Goal: Task Accomplishment & Management: Complete application form

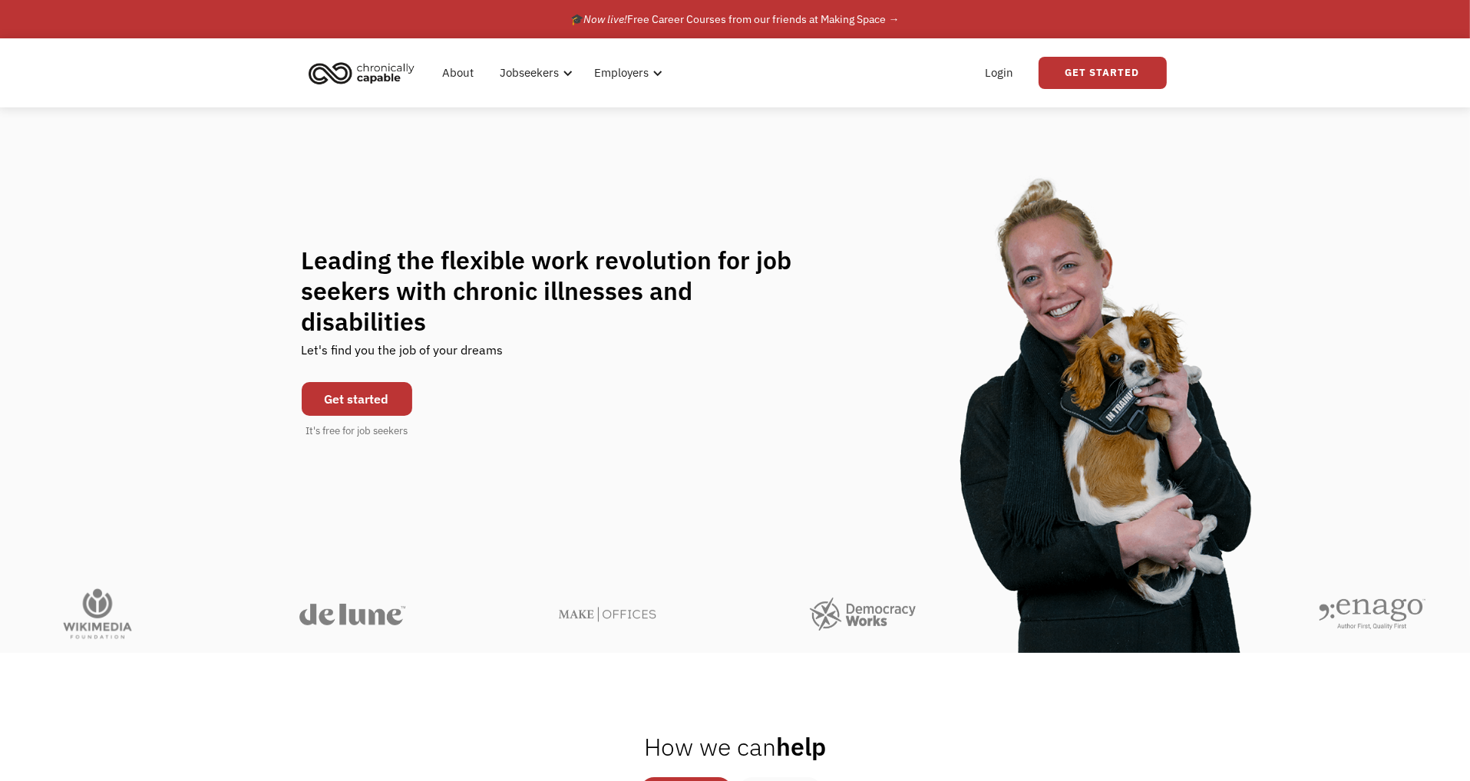
click at [364, 389] on link "Get started" at bounding box center [357, 399] width 111 height 34
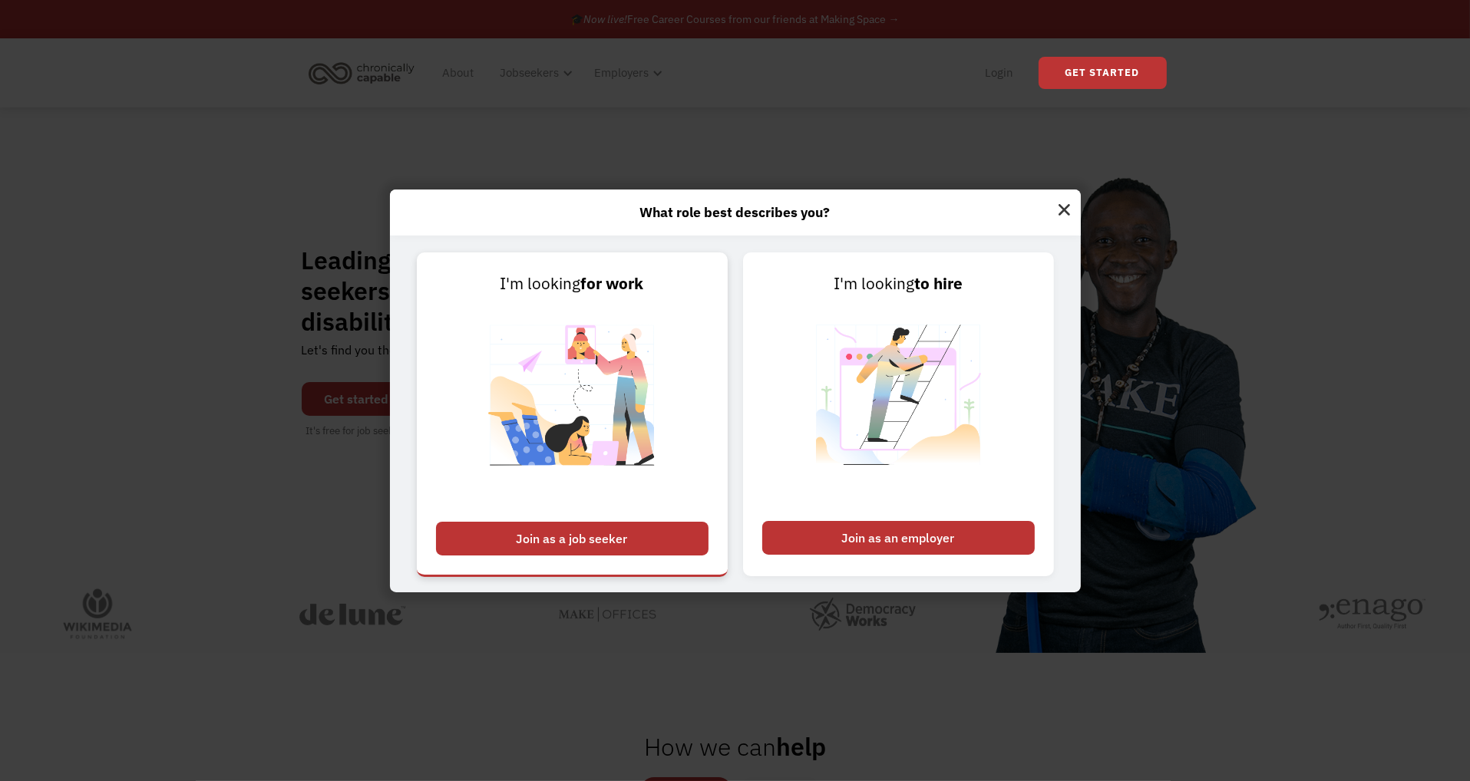
click at [616, 536] on div "Join as a job seeker" at bounding box center [572, 539] width 272 height 34
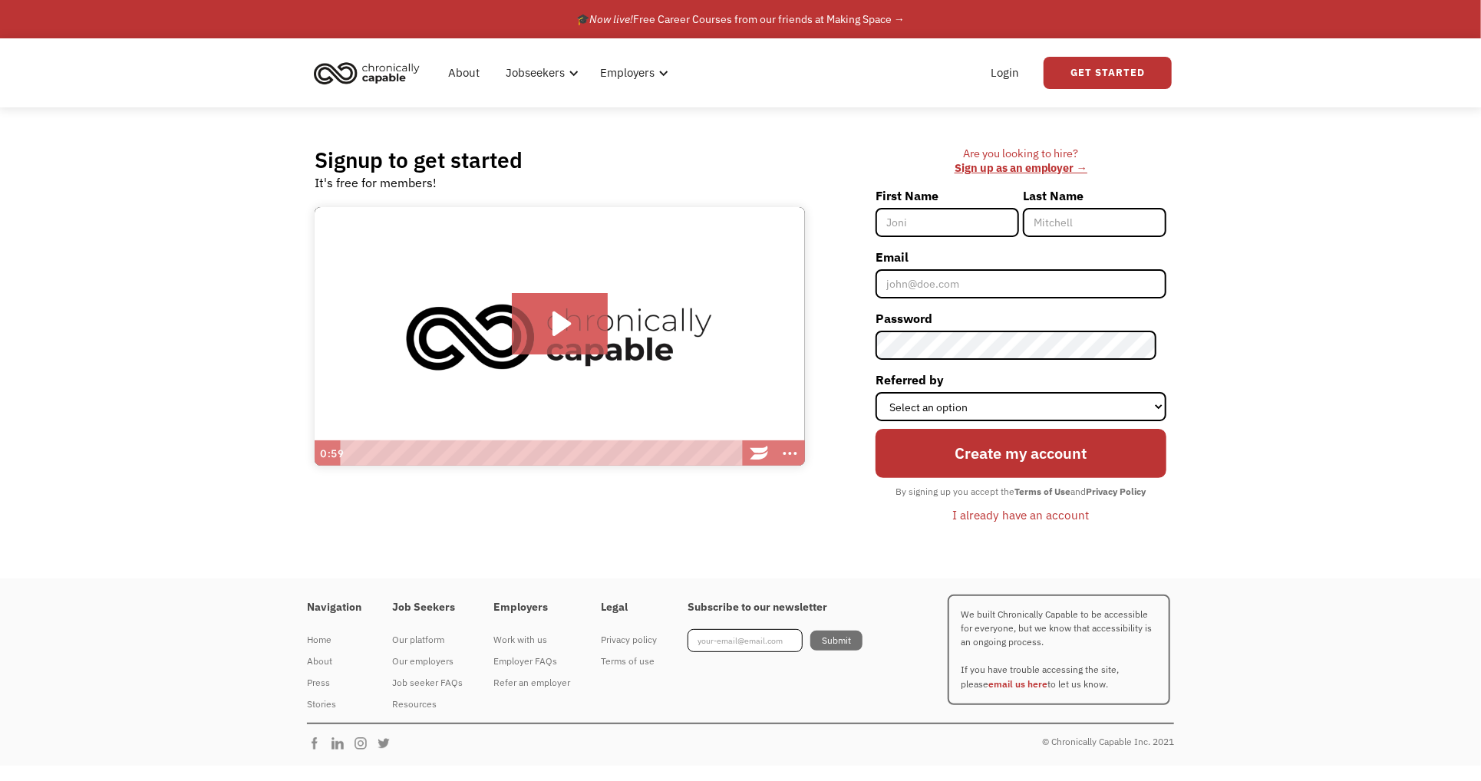
click at [951, 225] on input "First Name" at bounding box center [948, 222] width 144 height 29
click at [913, 217] on input "First Name" at bounding box center [948, 222] width 144 height 29
type input "[PERSON_NAME]"
click at [969, 279] on input "Email" at bounding box center [1021, 283] width 291 height 29
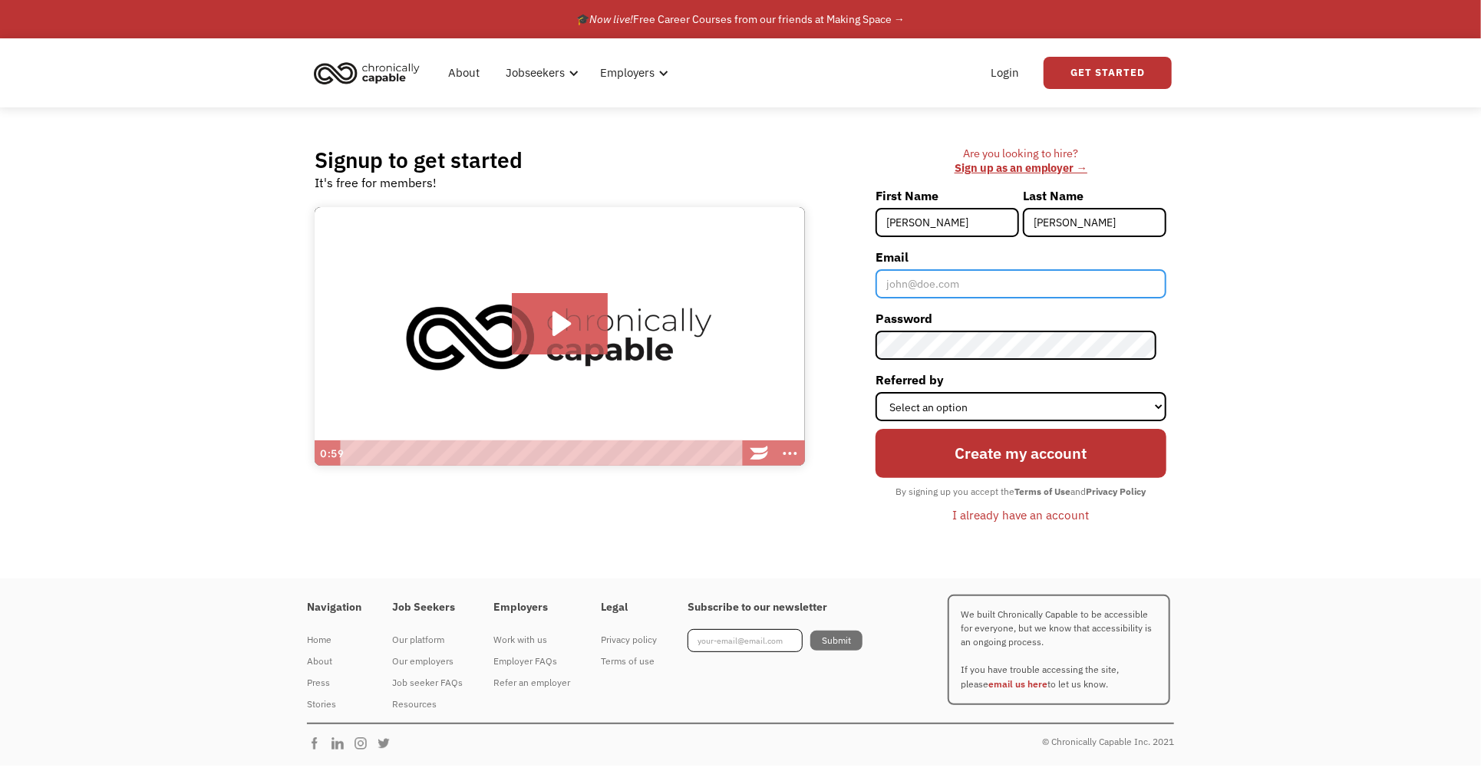
type input "[EMAIL_ADDRESS][DOMAIN_NAME]"
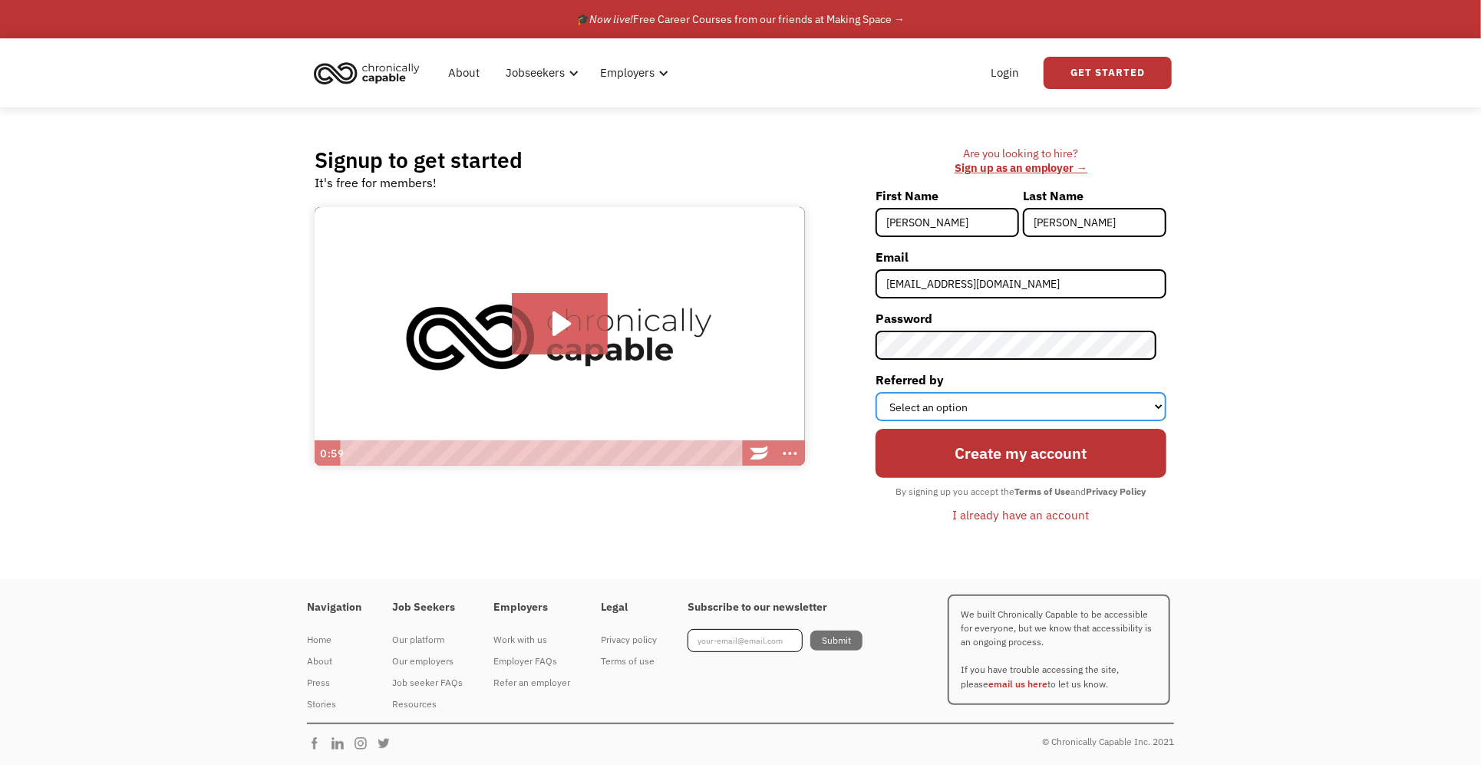
drag, startPoint x: 1000, startPoint y: 413, endPoint x: 993, endPoint y: 408, distance: 8.8
click at [1000, 413] on select "Select an option Instagram Facebook Twitter Search Engine News Article Word of …" at bounding box center [1021, 406] width 291 height 29
select select "Other"
click at [885, 392] on select "Select an option Instagram Facebook Twitter Search Engine News Article Word of …" at bounding box center [1021, 406] width 291 height 29
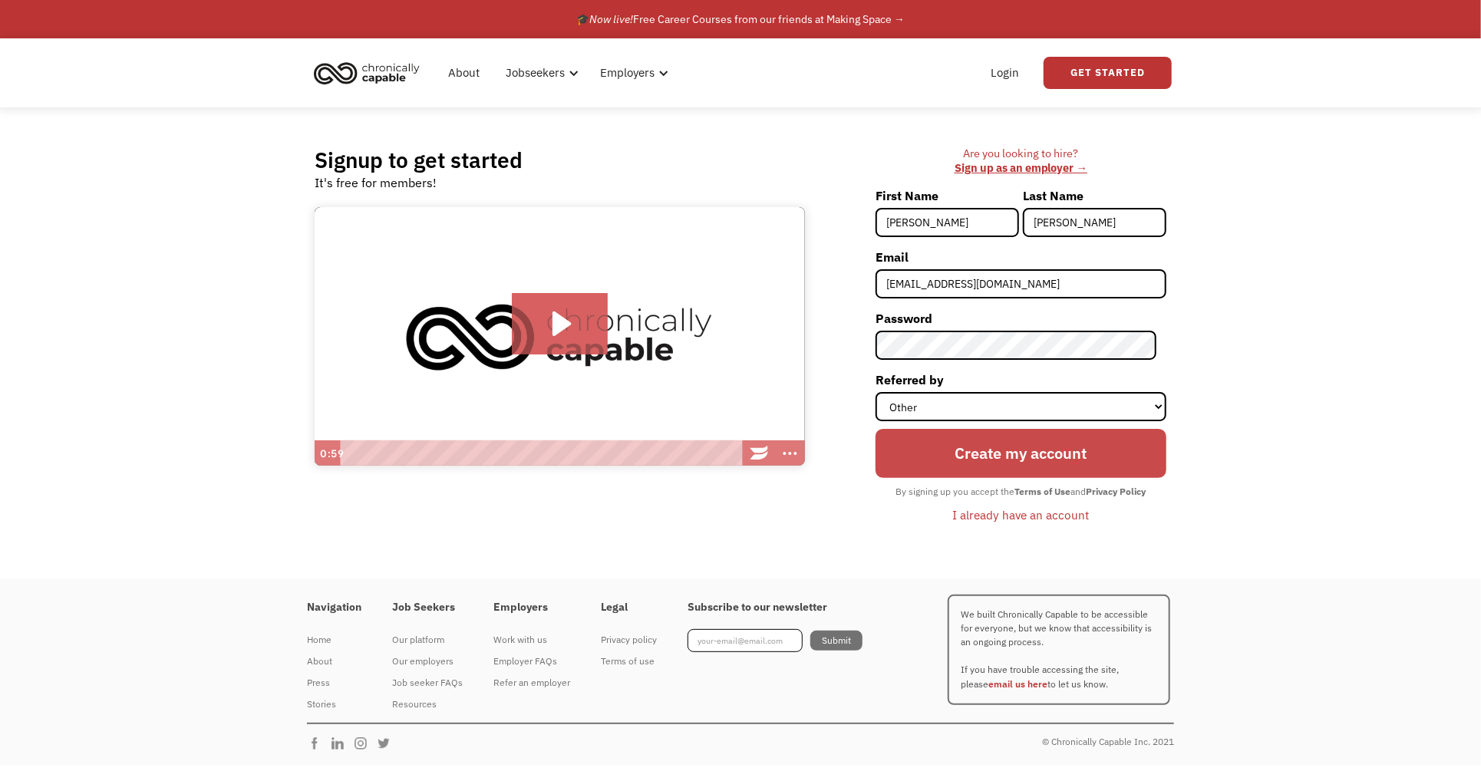
click at [979, 454] on input "Create my account" at bounding box center [1021, 454] width 291 height 50
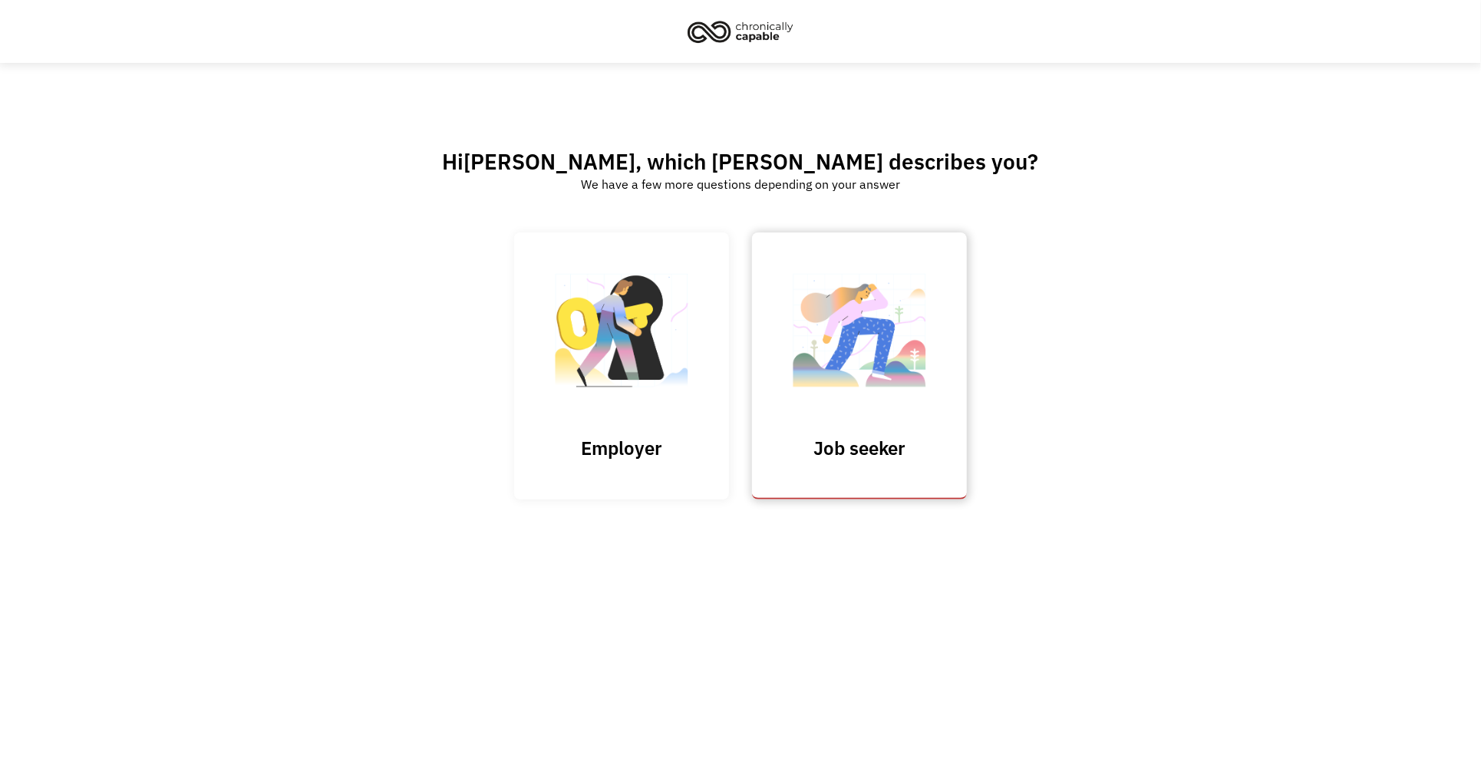
click at [847, 337] on img at bounding box center [860, 338] width 154 height 150
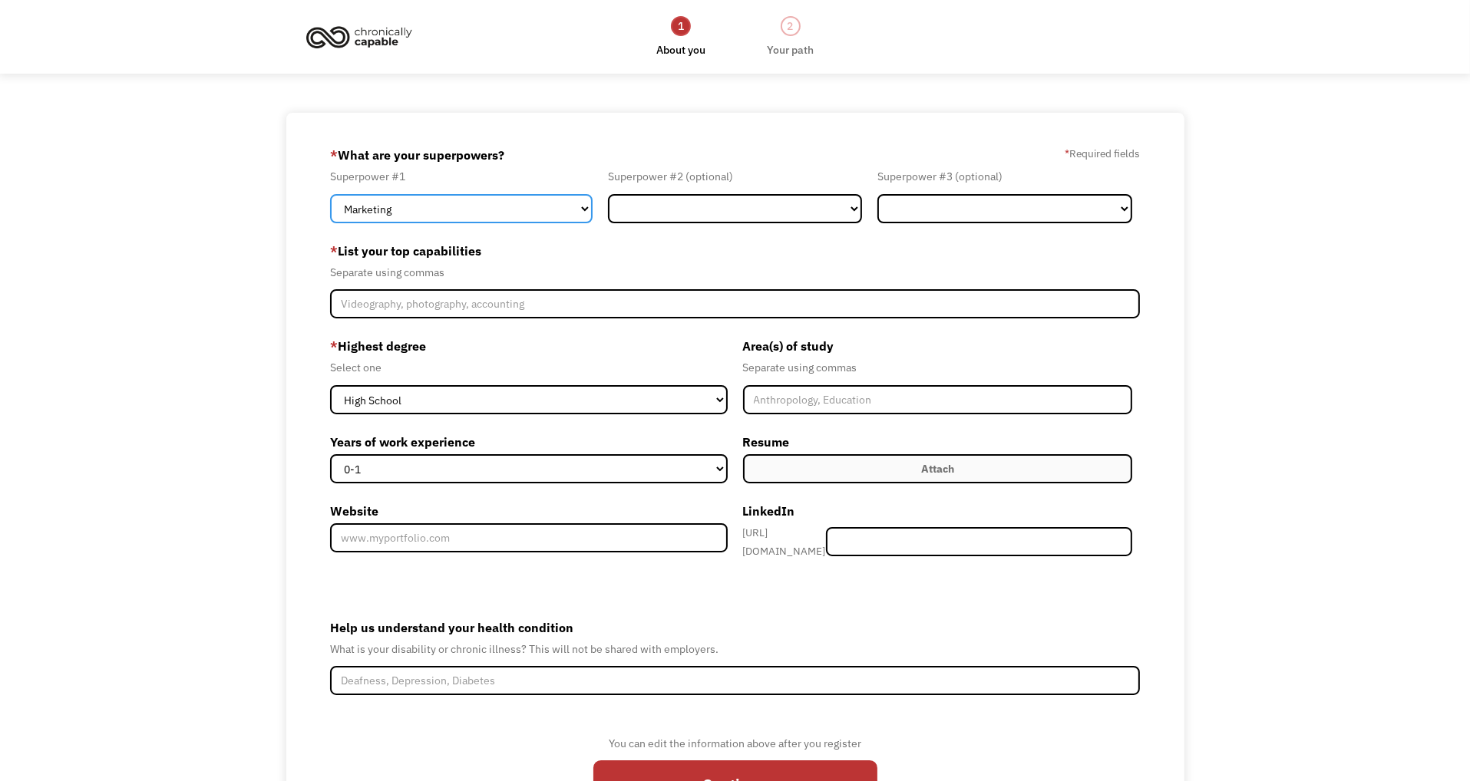
click at [503, 213] on select "Marketing Human Resources Finance Technology Operations Sales Industrial & Manu…" at bounding box center [461, 208] width 262 height 29
click at [497, 212] on select "Marketing Human Resources Finance Technology Operations Sales Industrial & Manu…" at bounding box center [461, 208] width 262 height 29
click at [330, 194] on select "Marketing Human Resources Finance Technology Operations Sales Industrial & Manu…" at bounding box center [461, 208] width 262 height 29
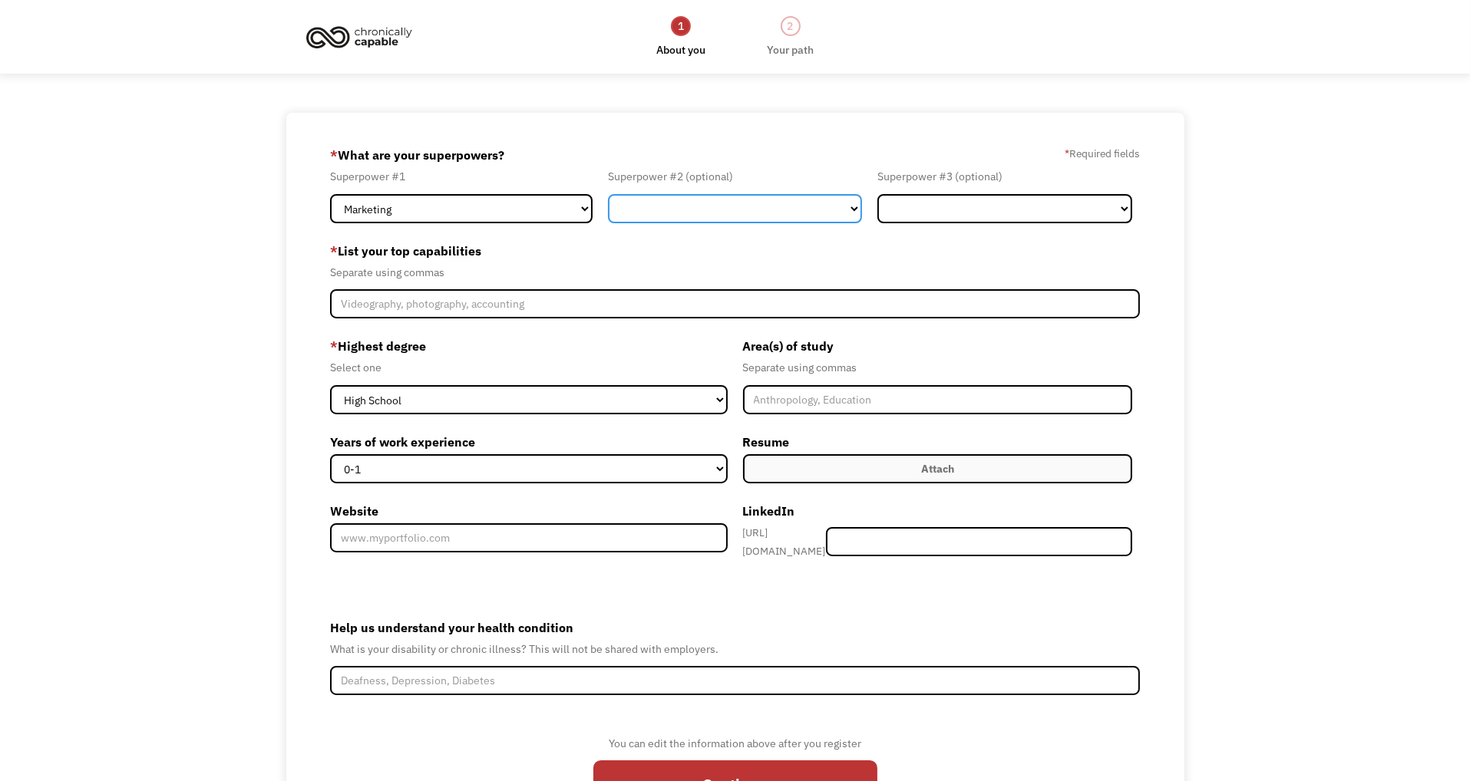
click at [669, 198] on select "Marketing Human Resources Finance Technology Operations Sales Industrial & Manu…" at bounding box center [735, 208] width 255 height 29
select select "Communications & Public Relations"
click at [608, 194] on select "Marketing Human Resources Finance Technology Operations Sales Industrial & Manu…" at bounding box center [735, 208] width 255 height 29
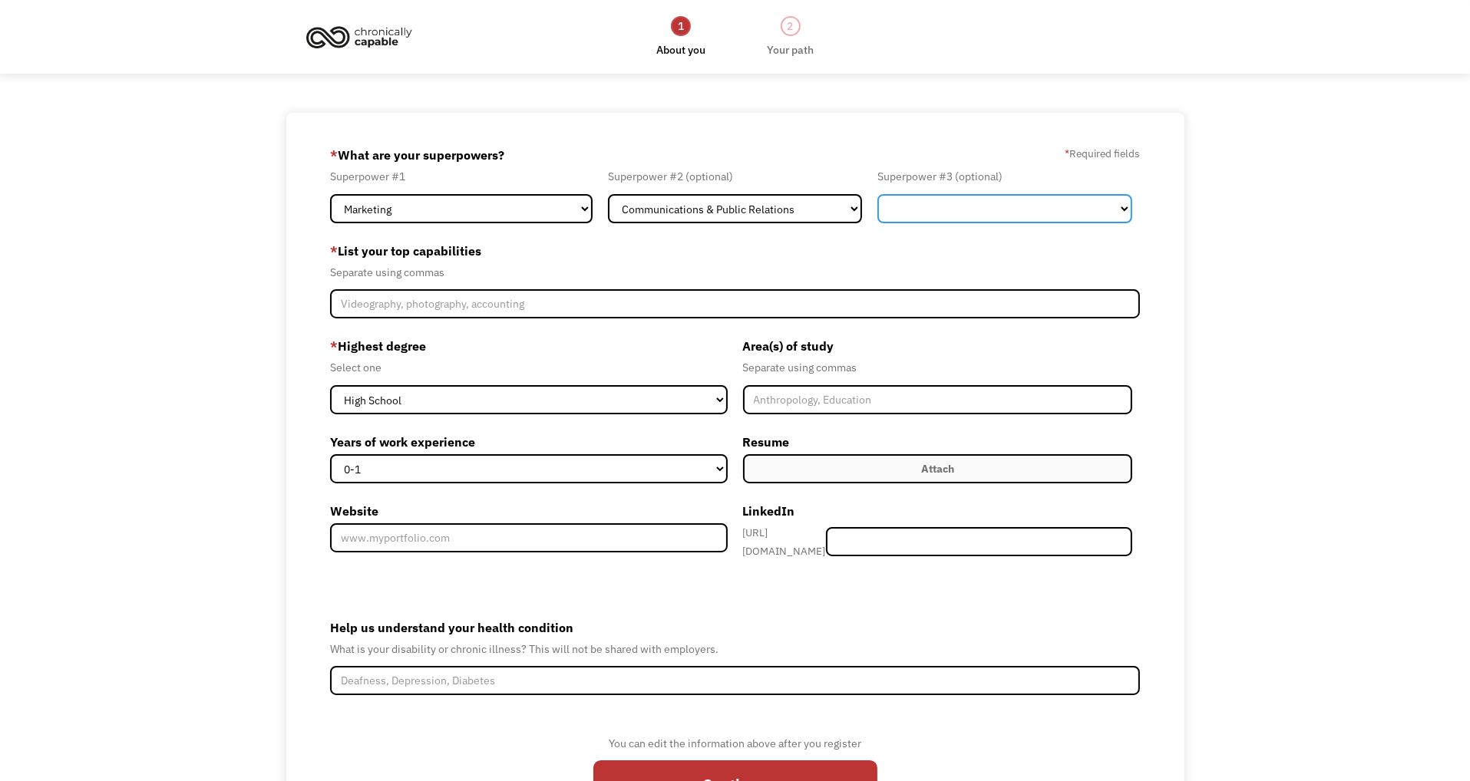
click at [949, 208] on select "Marketing Human Resources Finance Technology Operations Sales Industrial & Manu…" at bounding box center [1004, 208] width 255 height 29
select select "Other"
click at [877, 194] on select "Marketing Human Resources Finance Technology Operations Sales Industrial & Manu…" at bounding box center [1004, 208] width 255 height 29
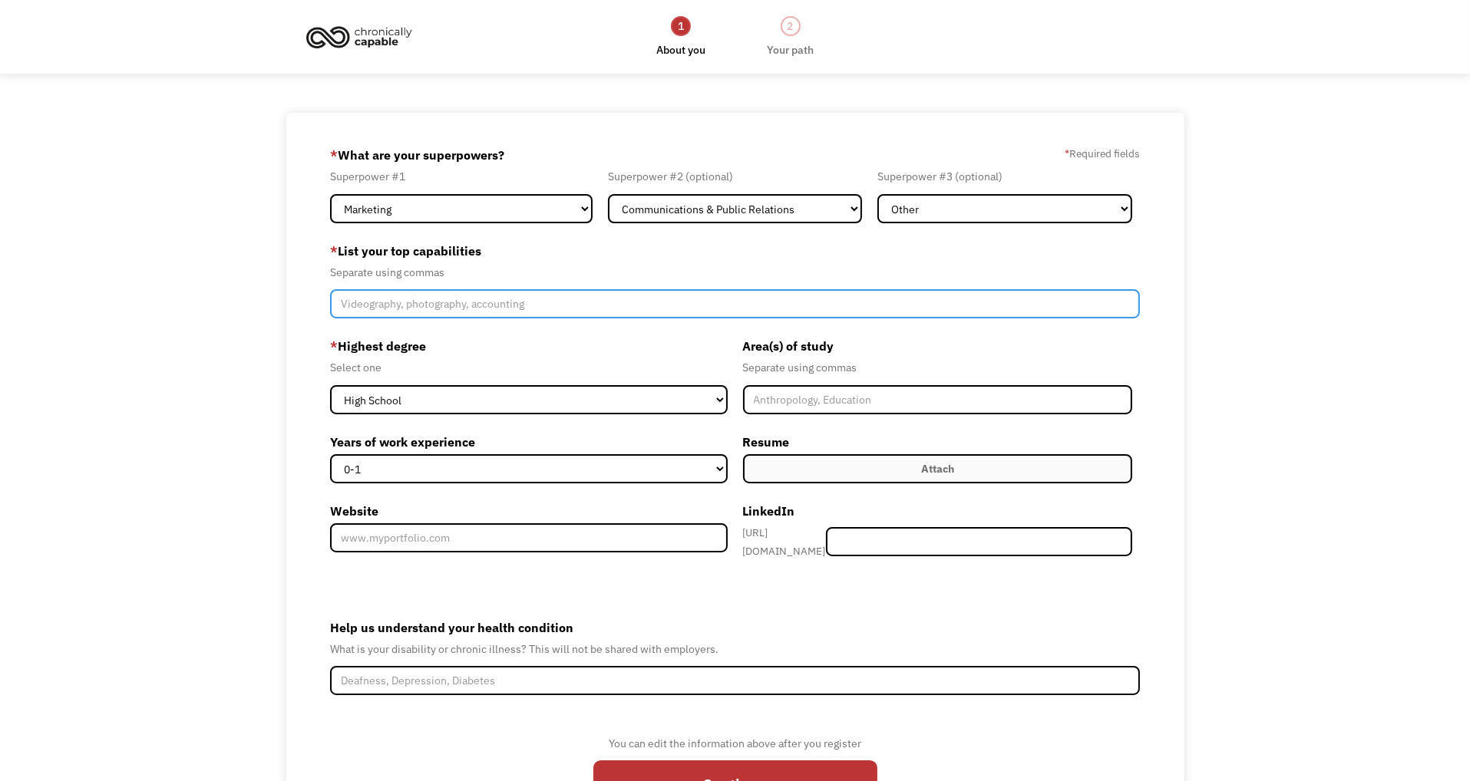
click at [392, 309] on input "Member-Create-Step1" at bounding box center [735, 303] width 810 height 29
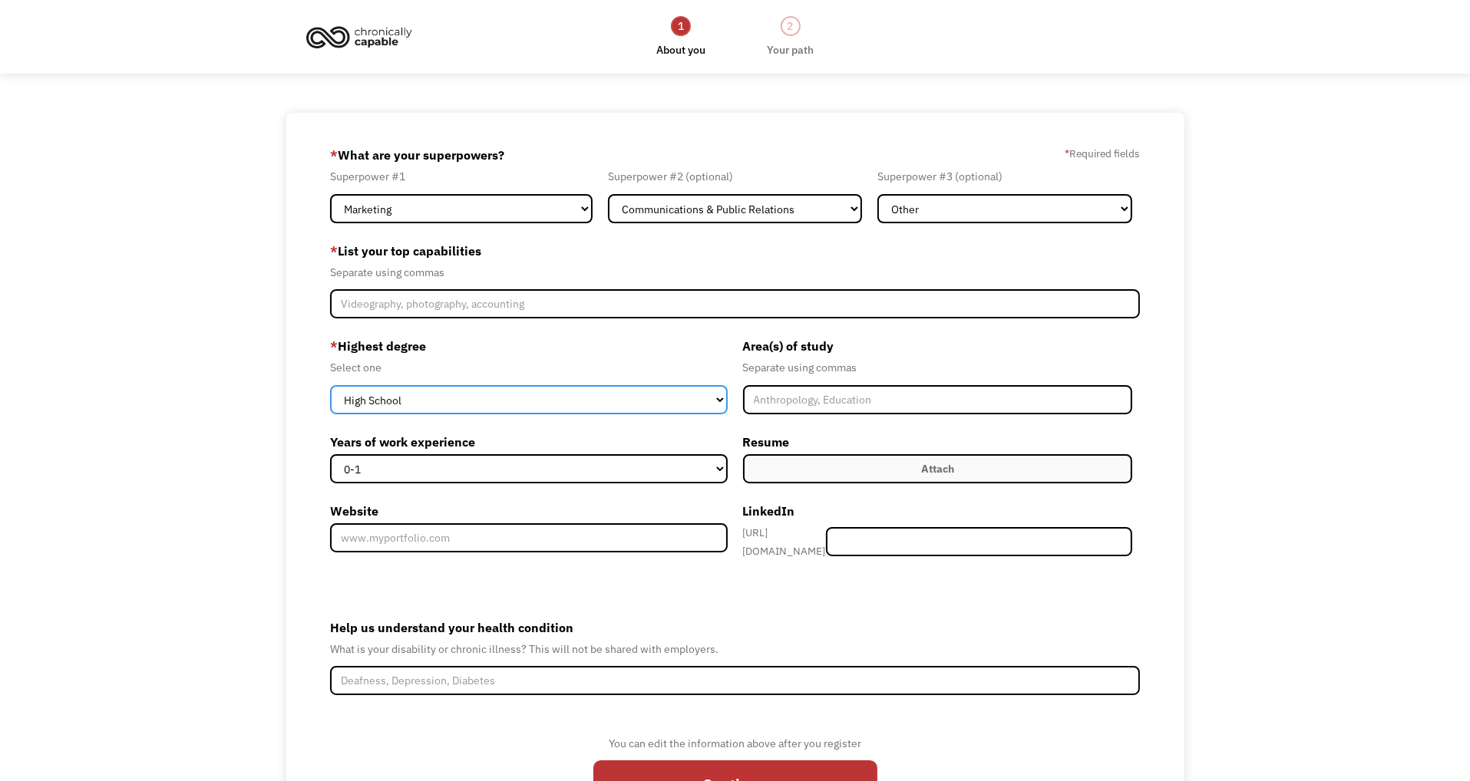
click at [408, 398] on select "High School Associates Bachelors Master's PhD" at bounding box center [529, 399] width 398 height 29
select select "bachelors"
click at [330, 385] on select "High School Associates Bachelors Master's PhD" at bounding box center [529, 399] width 398 height 29
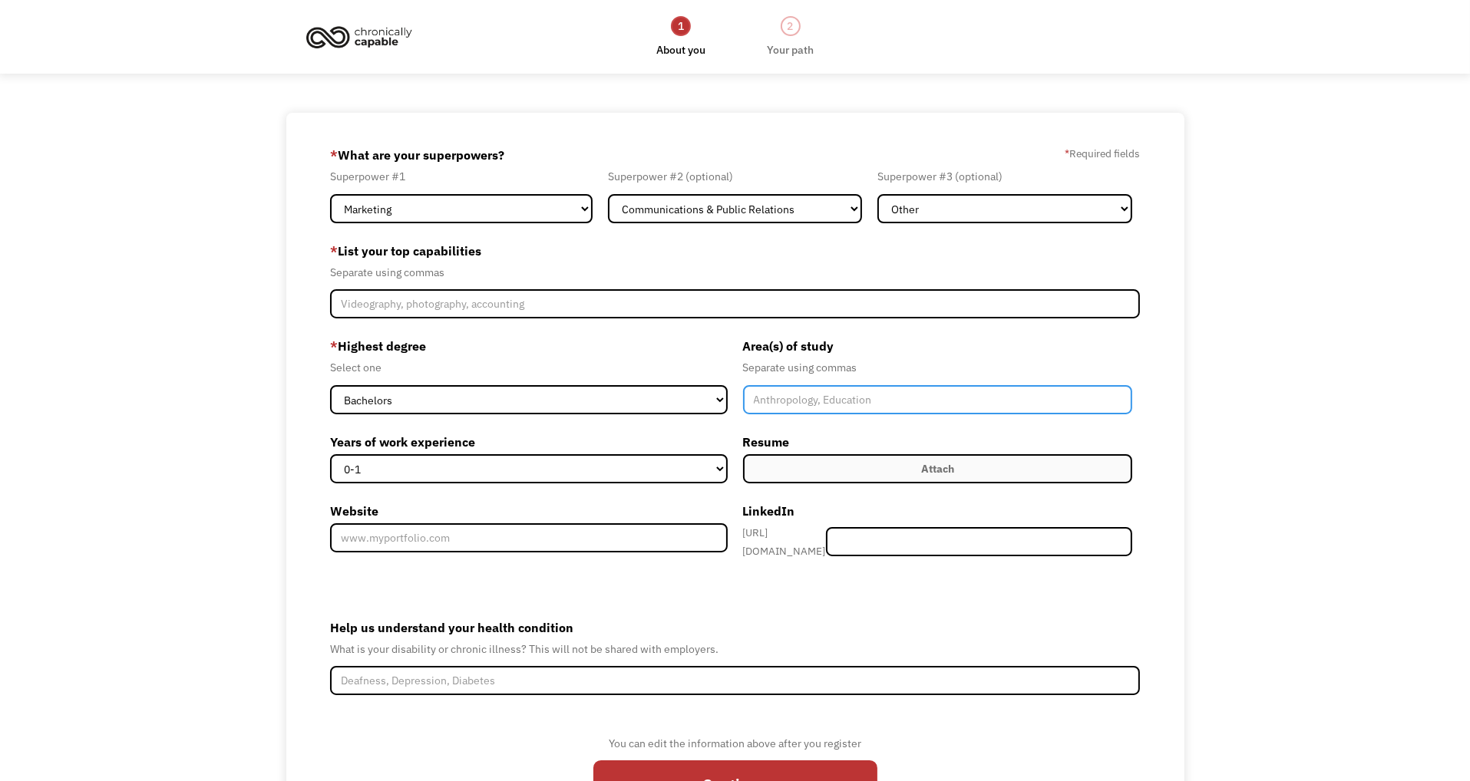
click at [823, 400] on input "Member-Create-Step1" at bounding box center [938, 399] width 390 height 29
type input "Communication, rhetoric, media production, video,"
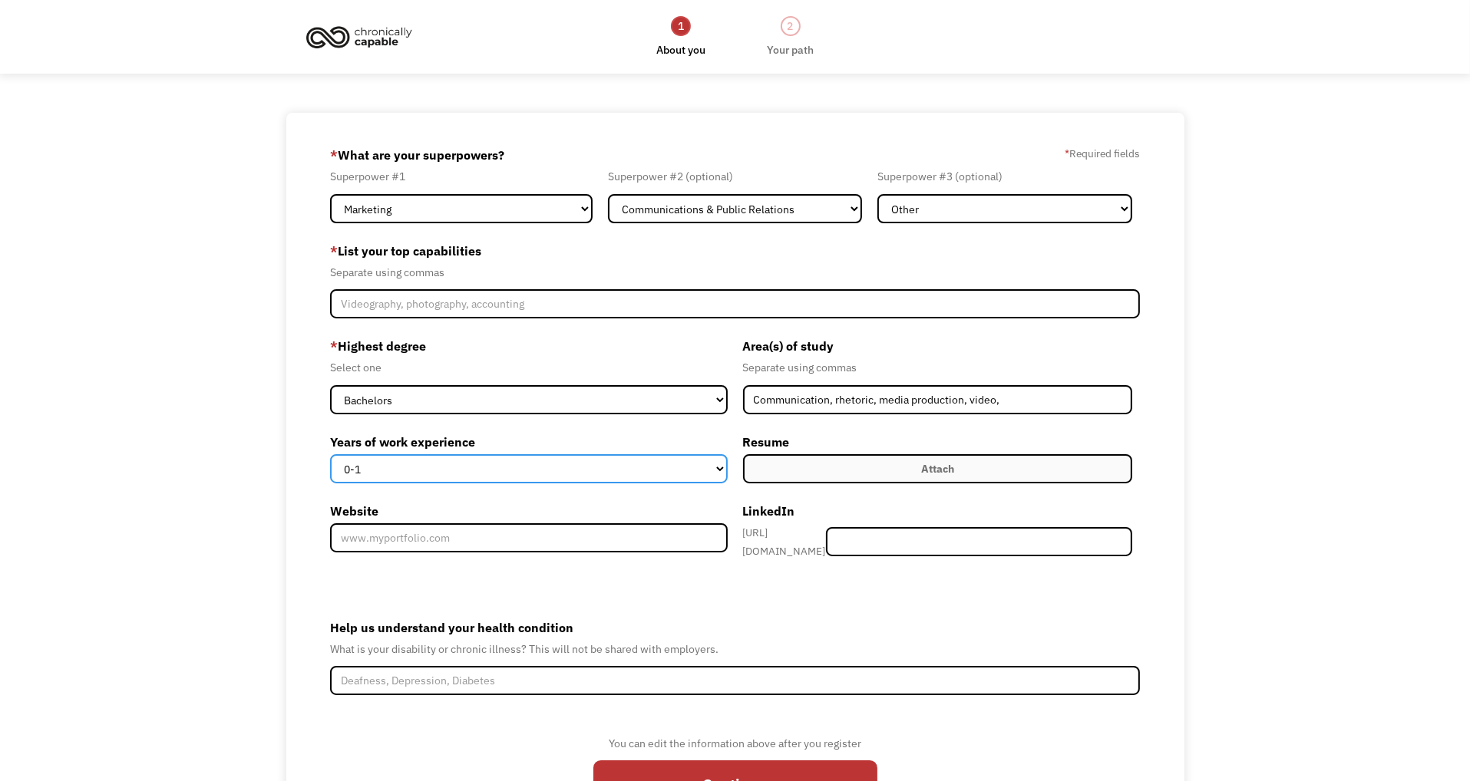
click at [418, 467] on select "0-1 2-4 5-10 11-15 15+" at bounding box center [529, 468] width 398 height 29
select select "5-10"
click at [330, 454] on select "0-1 2-4 5-10 11-15 15+" at bounding box center [529, 468] width 398 height 29
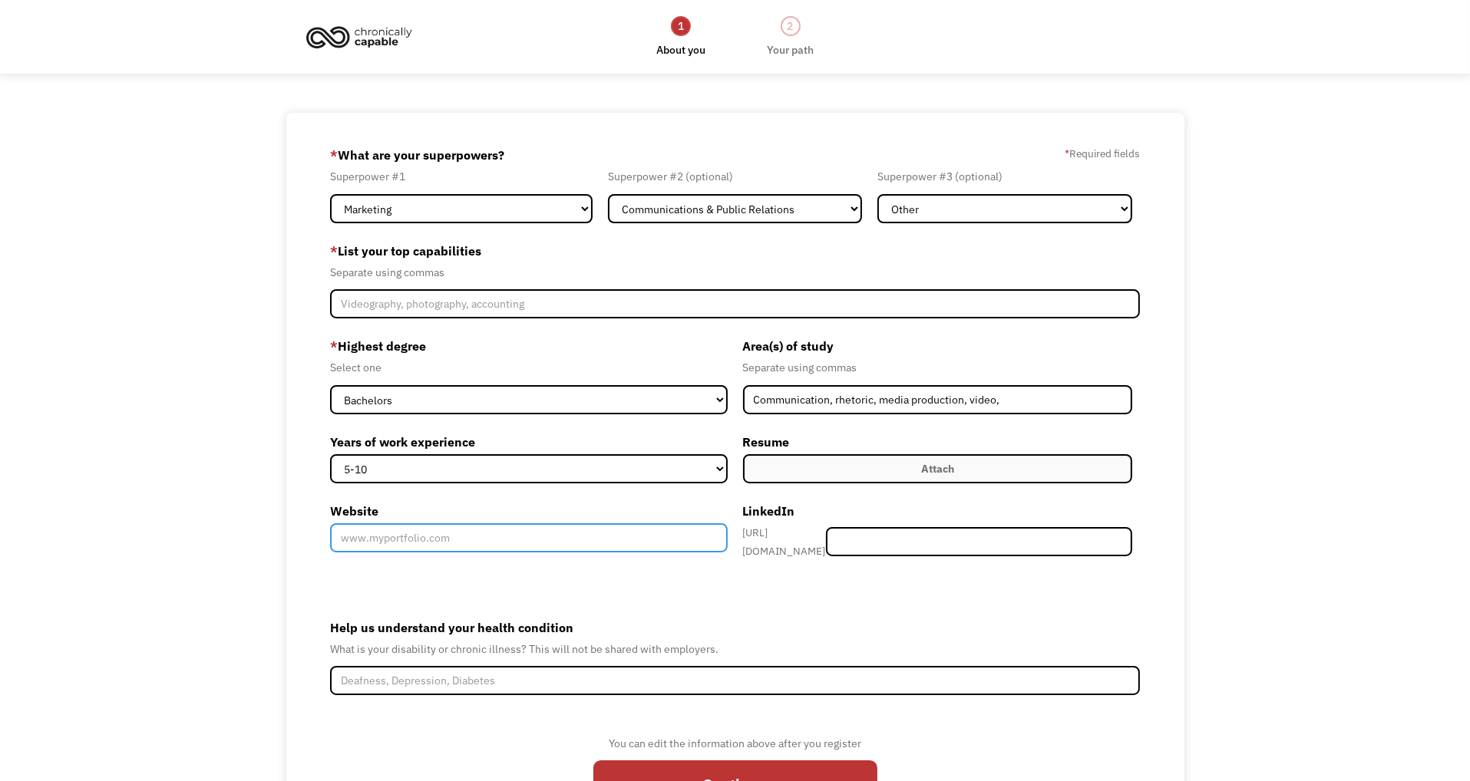
click at [375, 540] on input "Website" at bounding box center [529, 537] width 398 height 29
paste input "[URL][DOMAIN_NAME]"
type input "[URL][DOMAIN_NAME]"
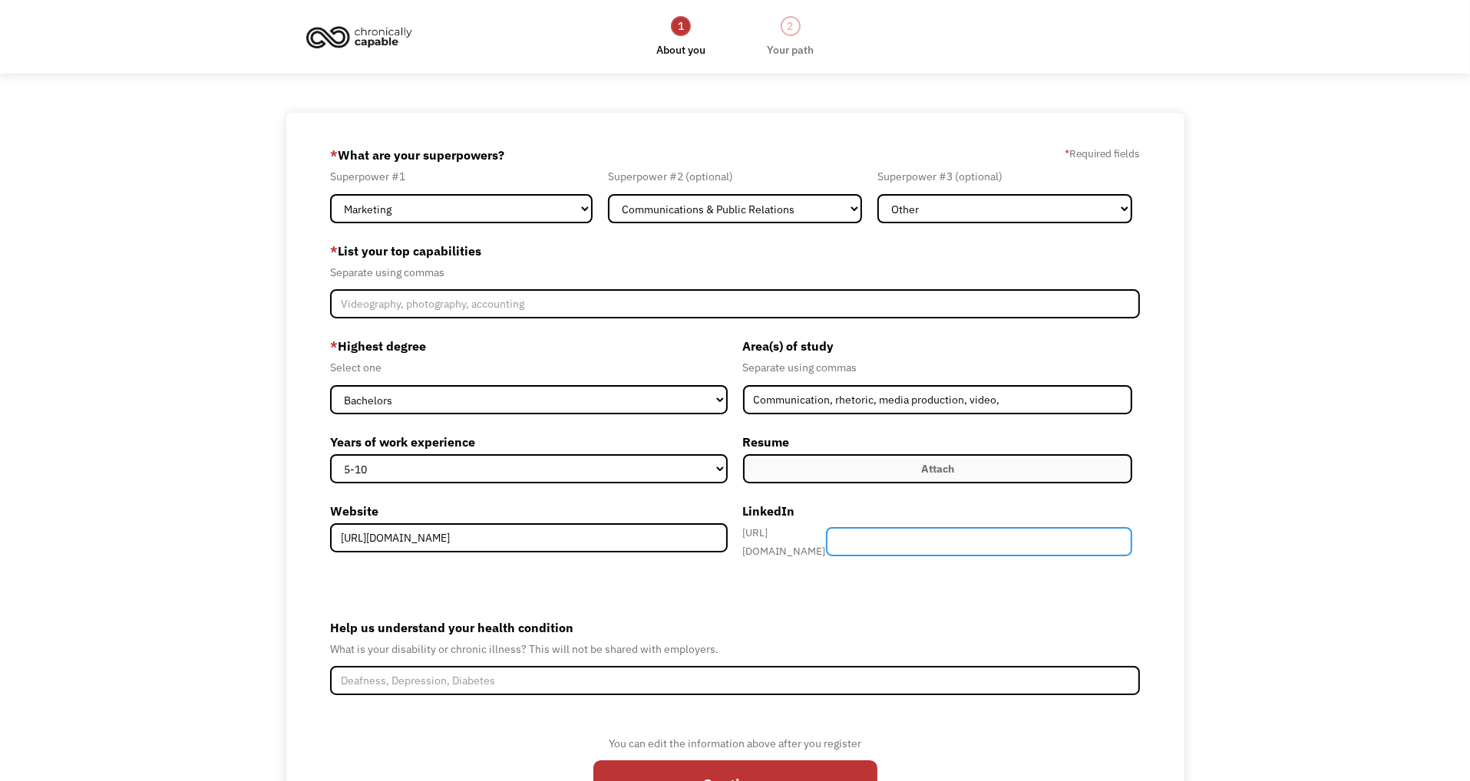
click at [967, 527] on input "Member-Create-Step1" at bounding box center [979, 541] width 306 height 29
type input "shaynajurrens"
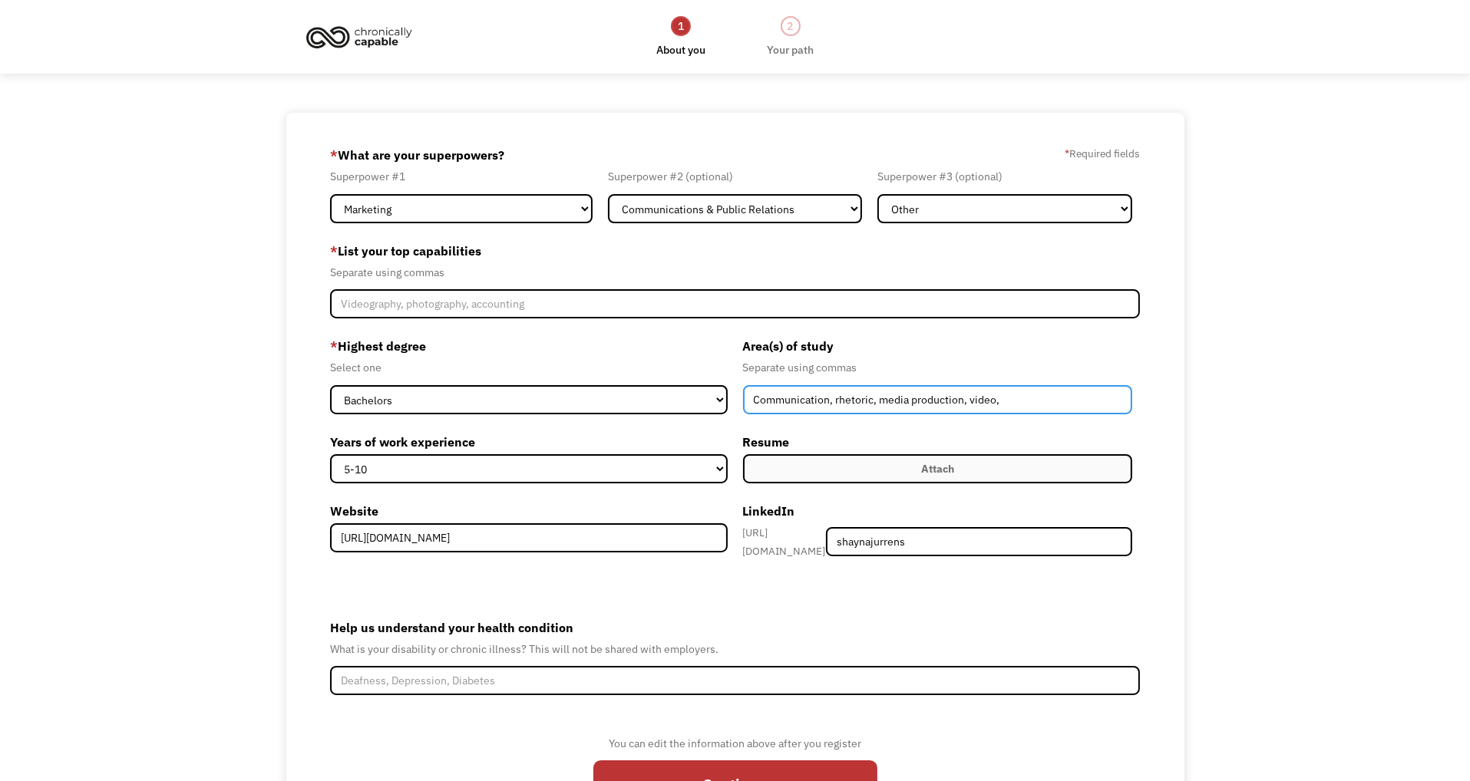
click at [1025, 397] on input "Communication, rhetoric, media production, video," at bounding box center [938, 399] width 390 height 29
type input "Communication, rhetoric, media production, video, psychology"
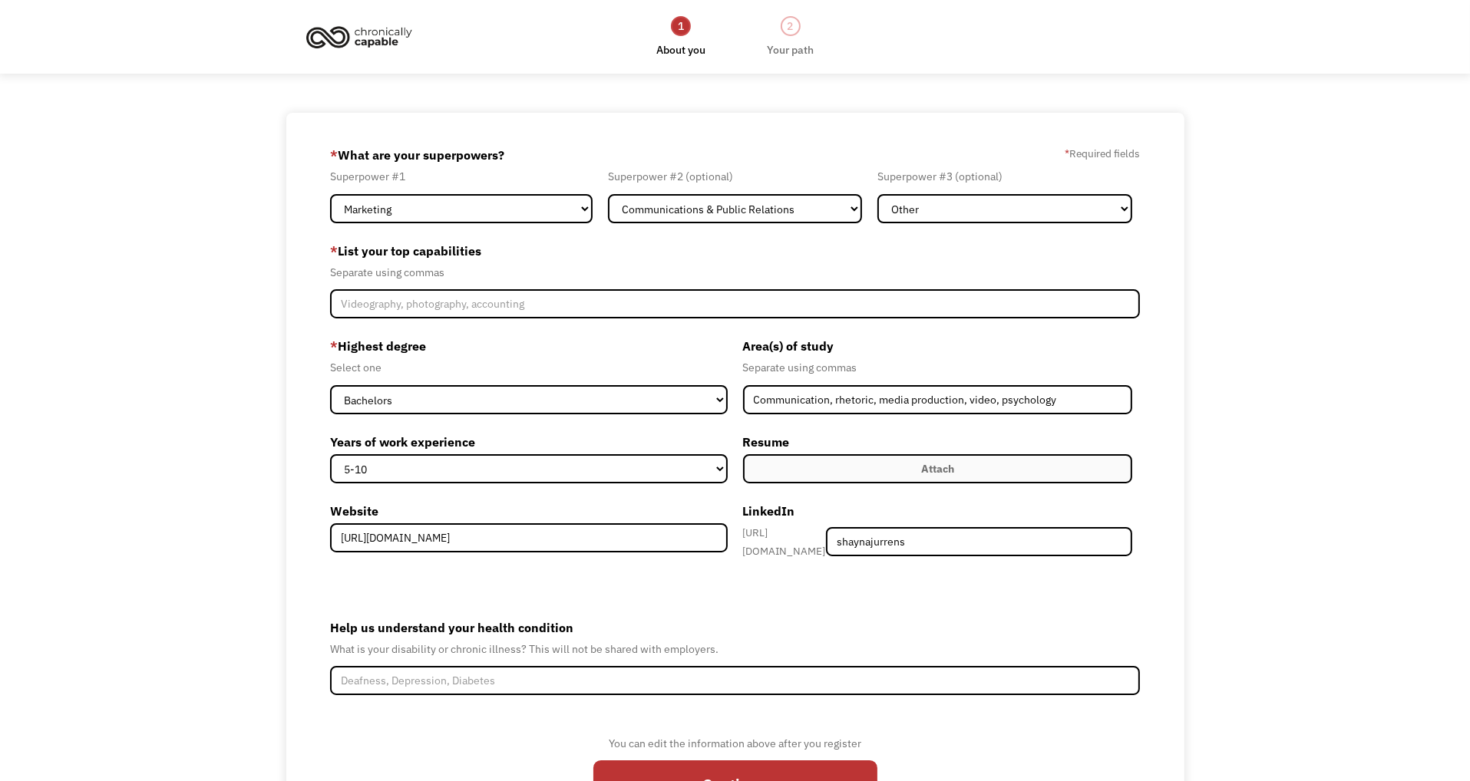
click at [924, 463] on div "Attach" at bounding box center [937, 469] width 33 height 18
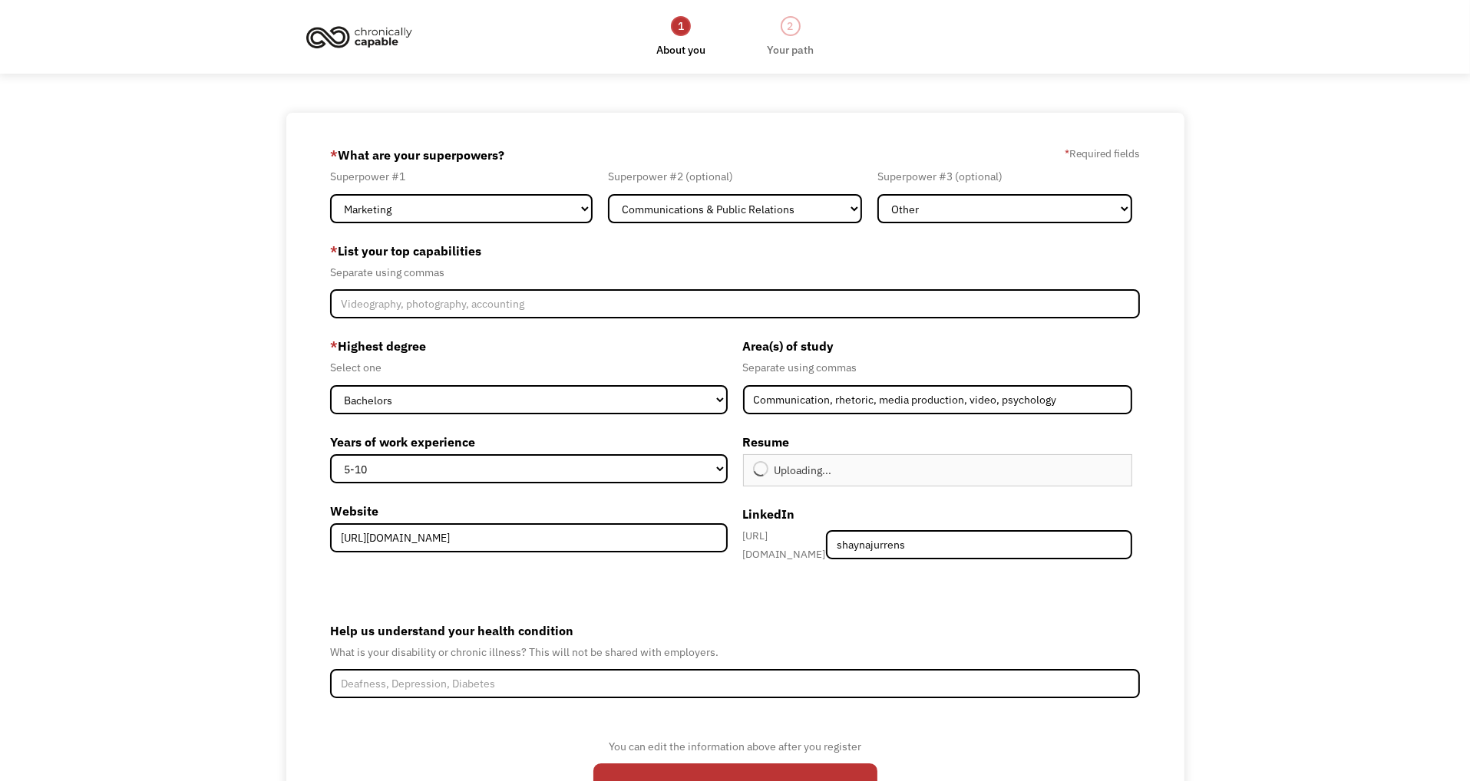
type input "Continue"
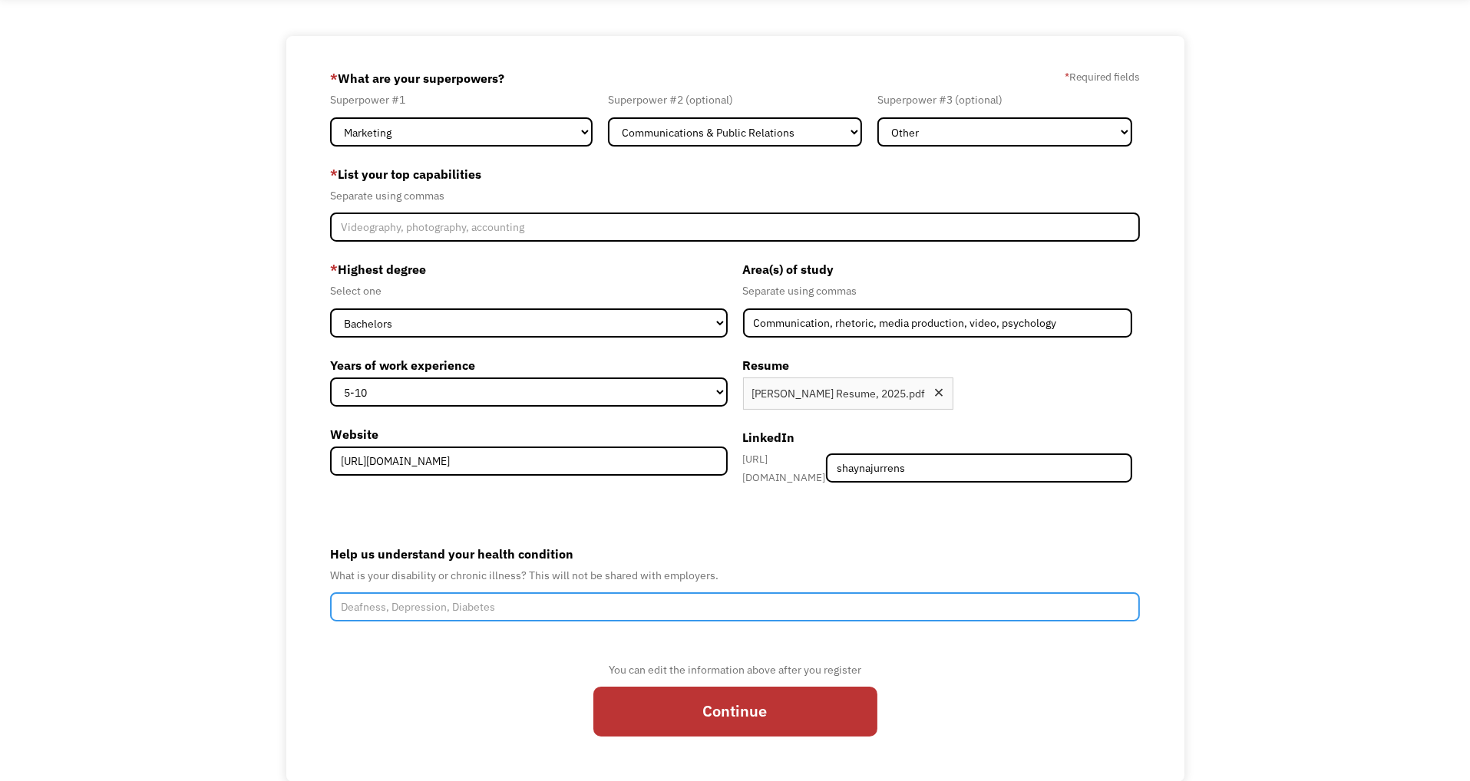
click at [608, 606] on input "Help us understand your health condition" at bounding box center [735, 607] width 810 height 29
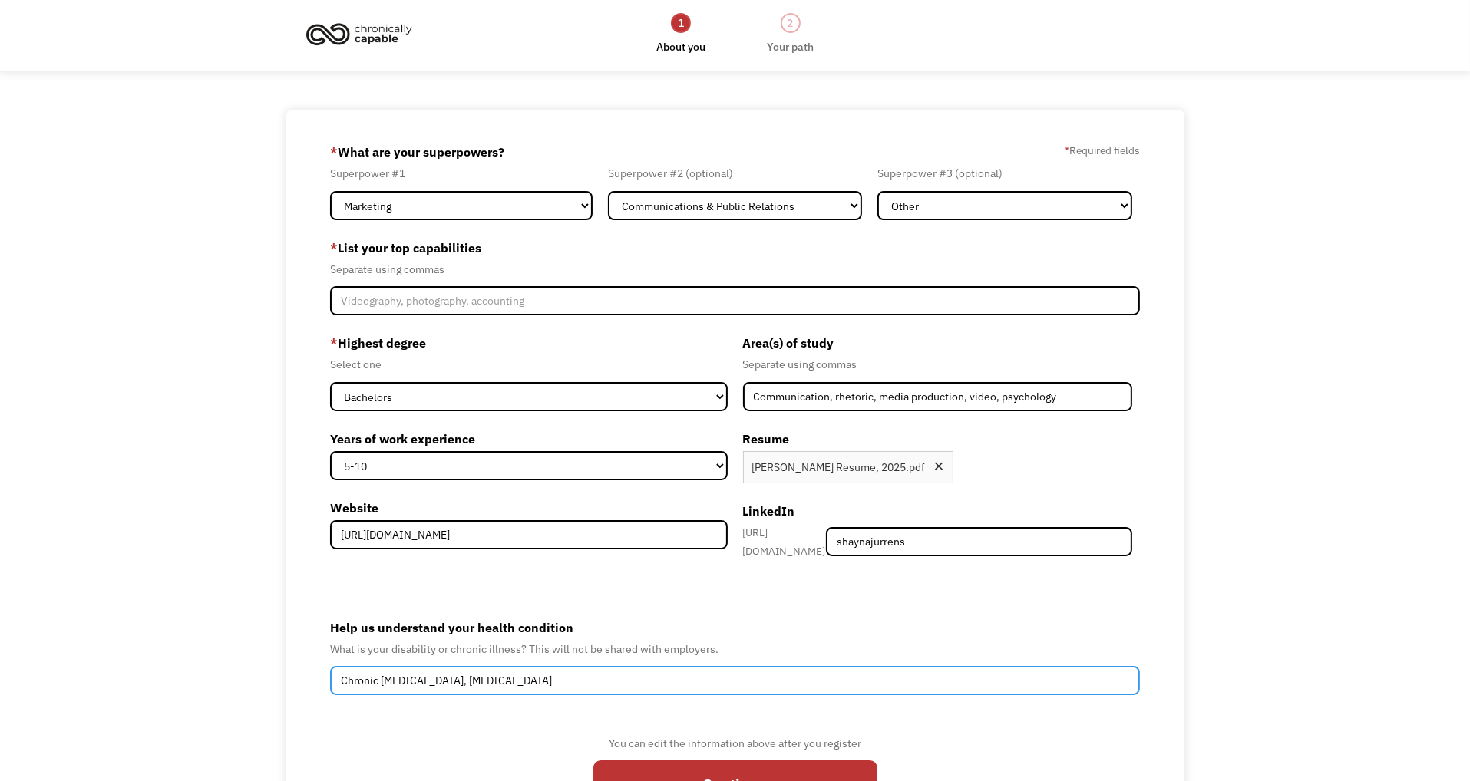
scroll to position [0, 0]
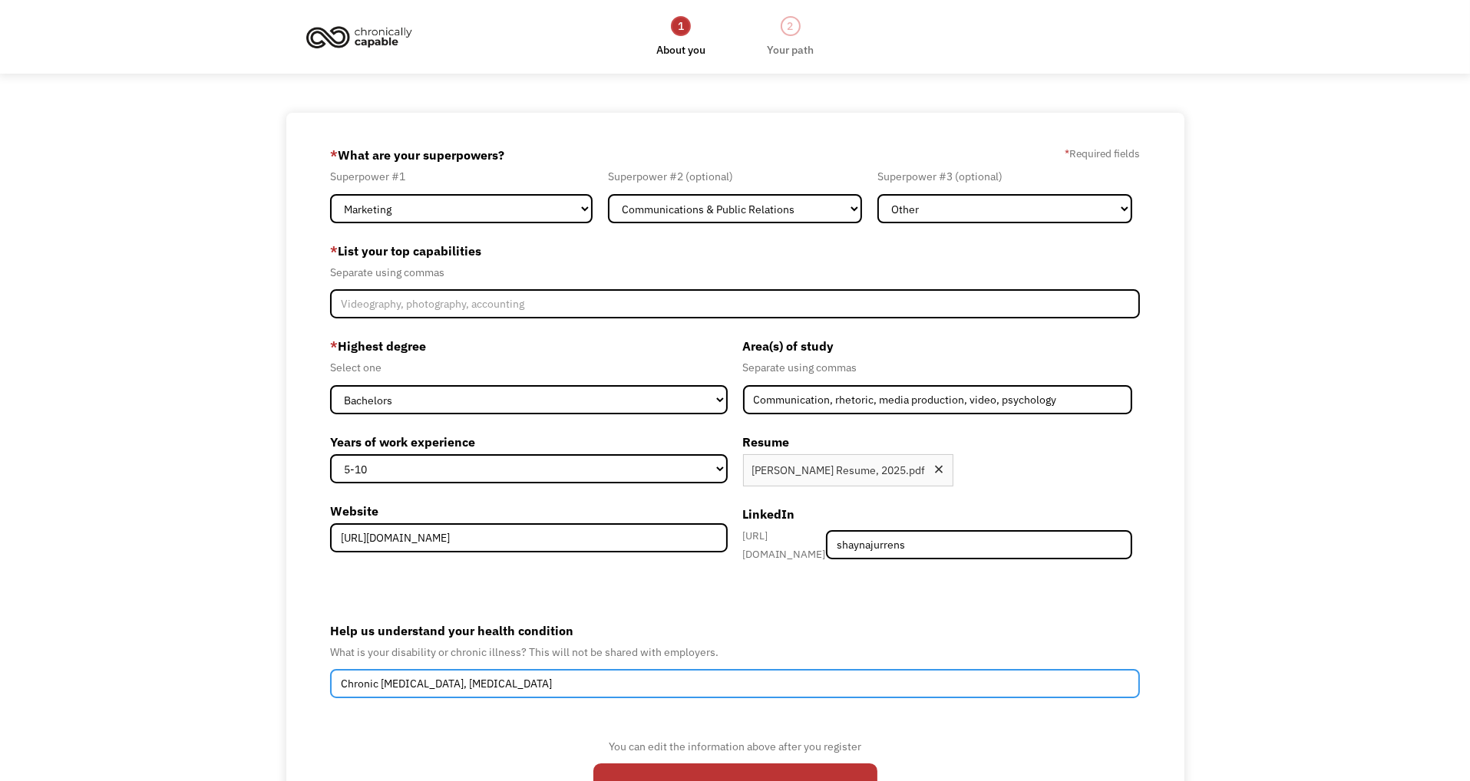
type input "Chronic migraines, ADHD"
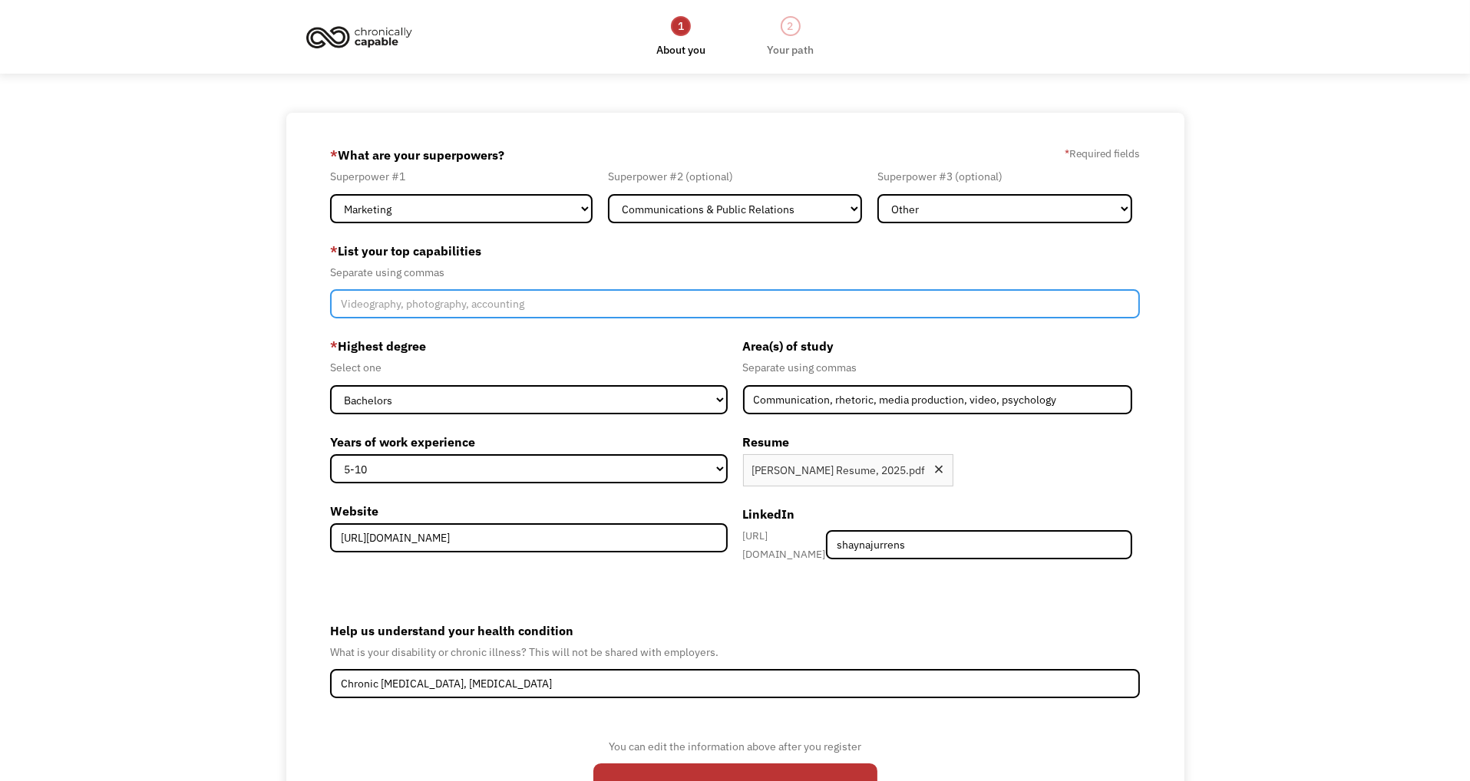
click at [500, 309] on input "Member-Create-Step1" at bounding box center [735, 303] width 810 height 29
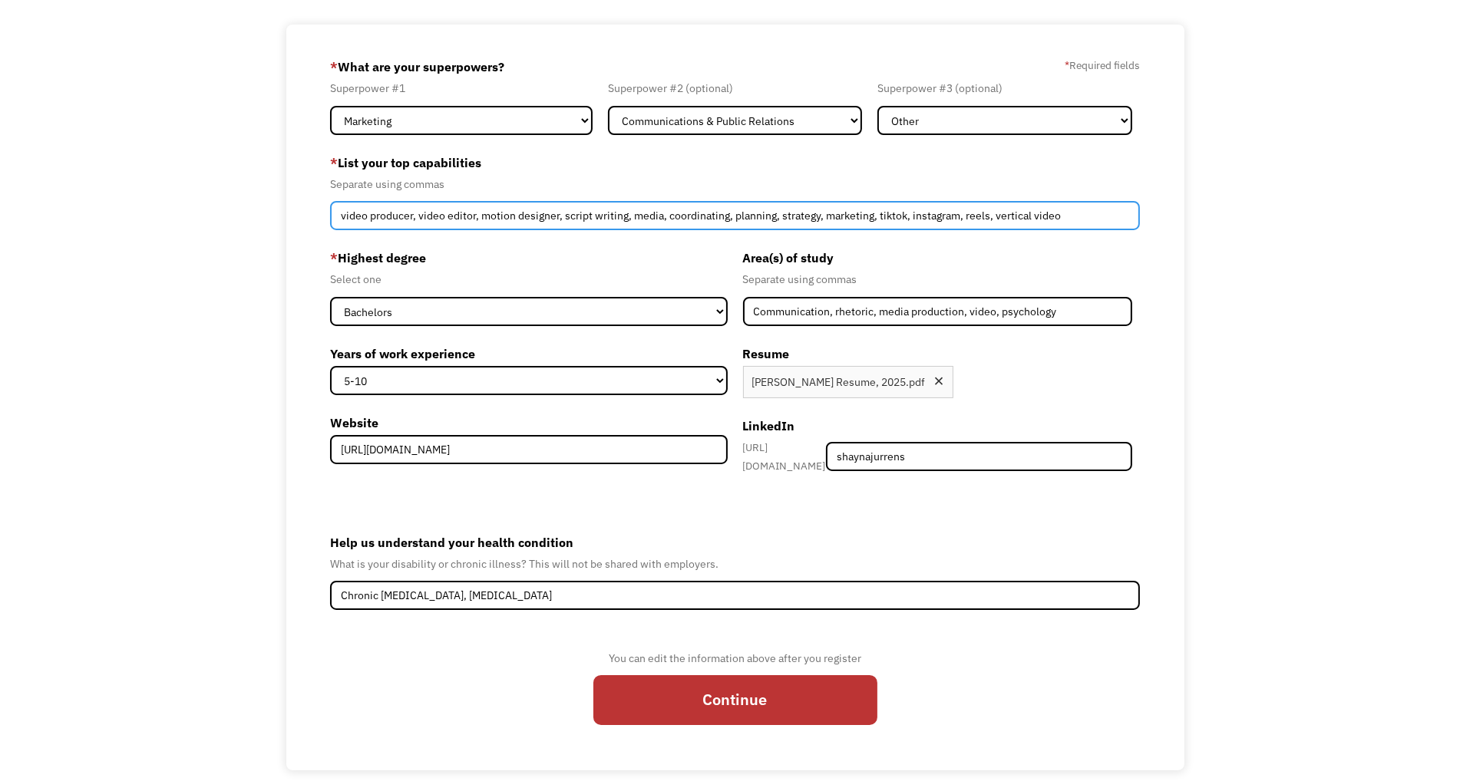
scroll to position [109, 0]
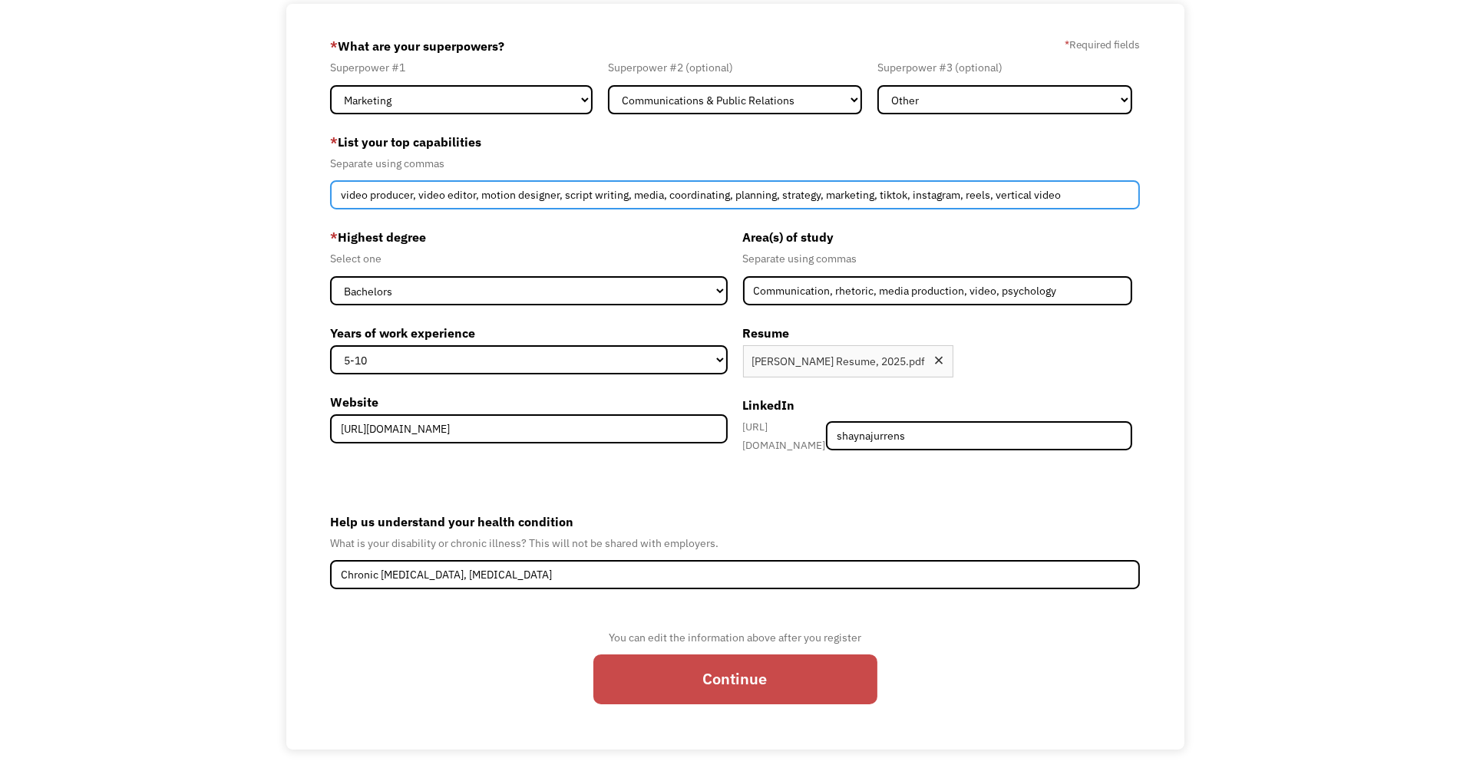
type input "video producer, video editor, motion designer, script writing, media, coordinat…"
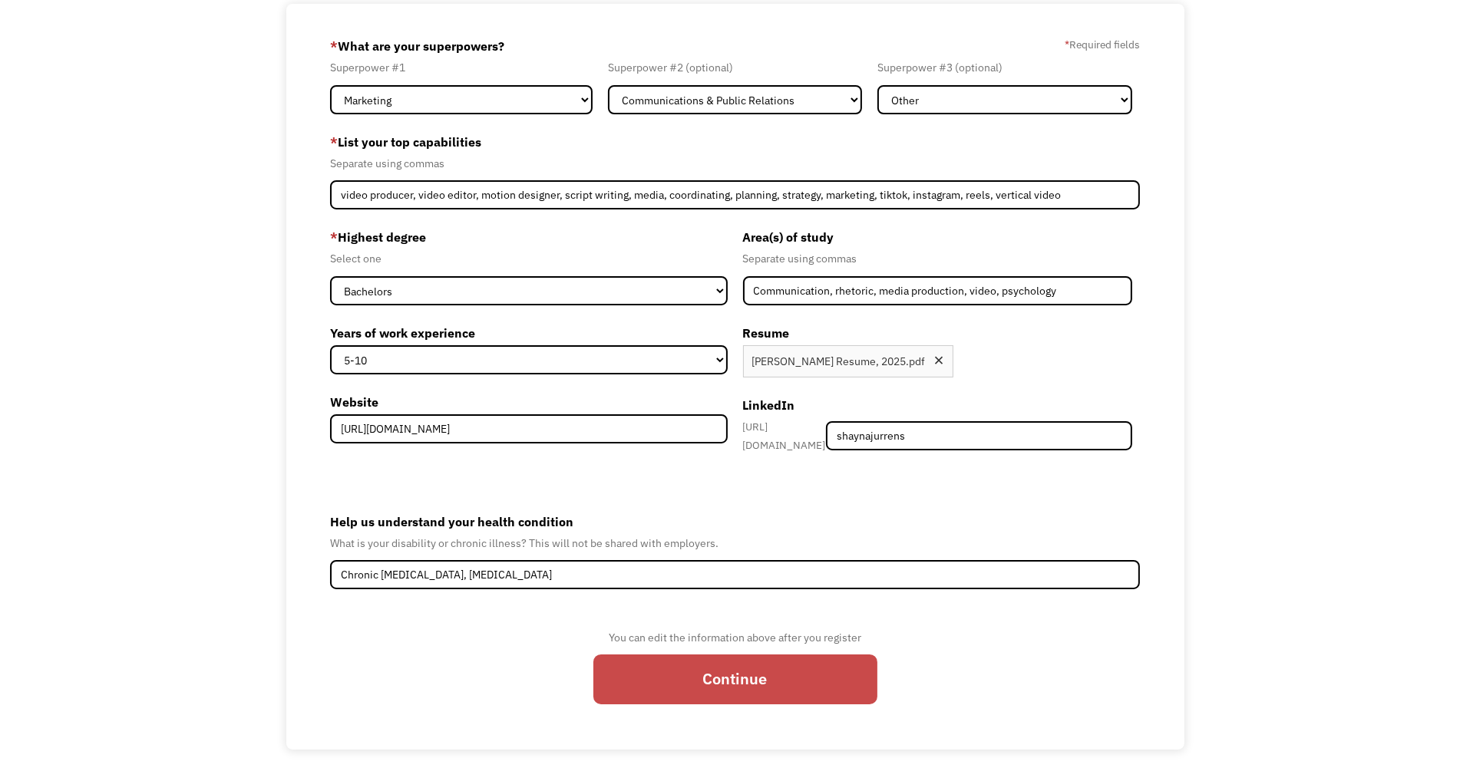
click at [746, 688] on input "Continue" at bounding box center [735, 680] width 284 height 50
type input "Please wait..."
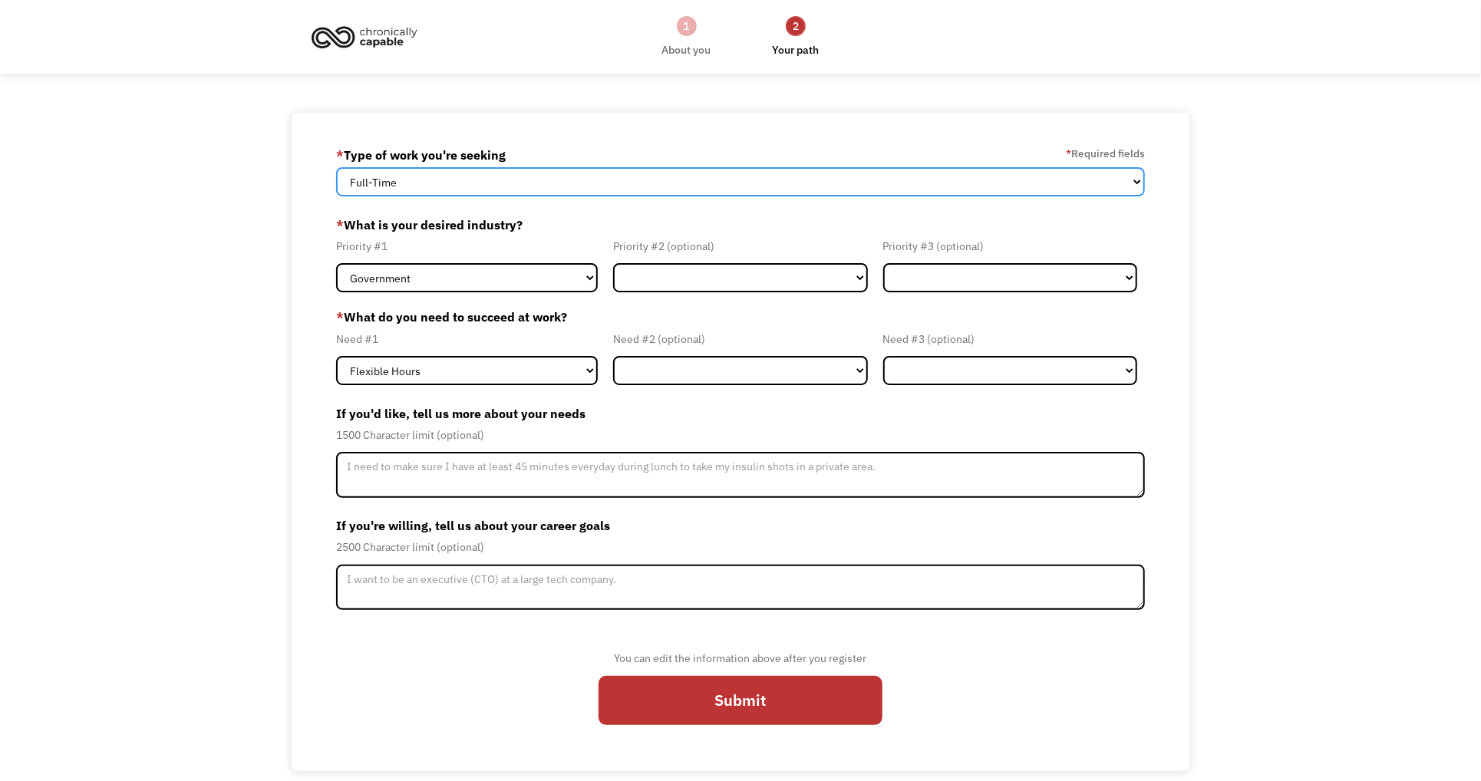
click at [434, 185] on select "Full-Time Part-Time Both Full-Time and Part-Time" at bounding box center [740, 181] width 809 height 29
select select "Both Full-Time and Part-Time"
click at [336, 167] on select "Full-Time Part-Time Both Full-Time and Part-Time" at bounding box center [740, 181] width 809 height 29
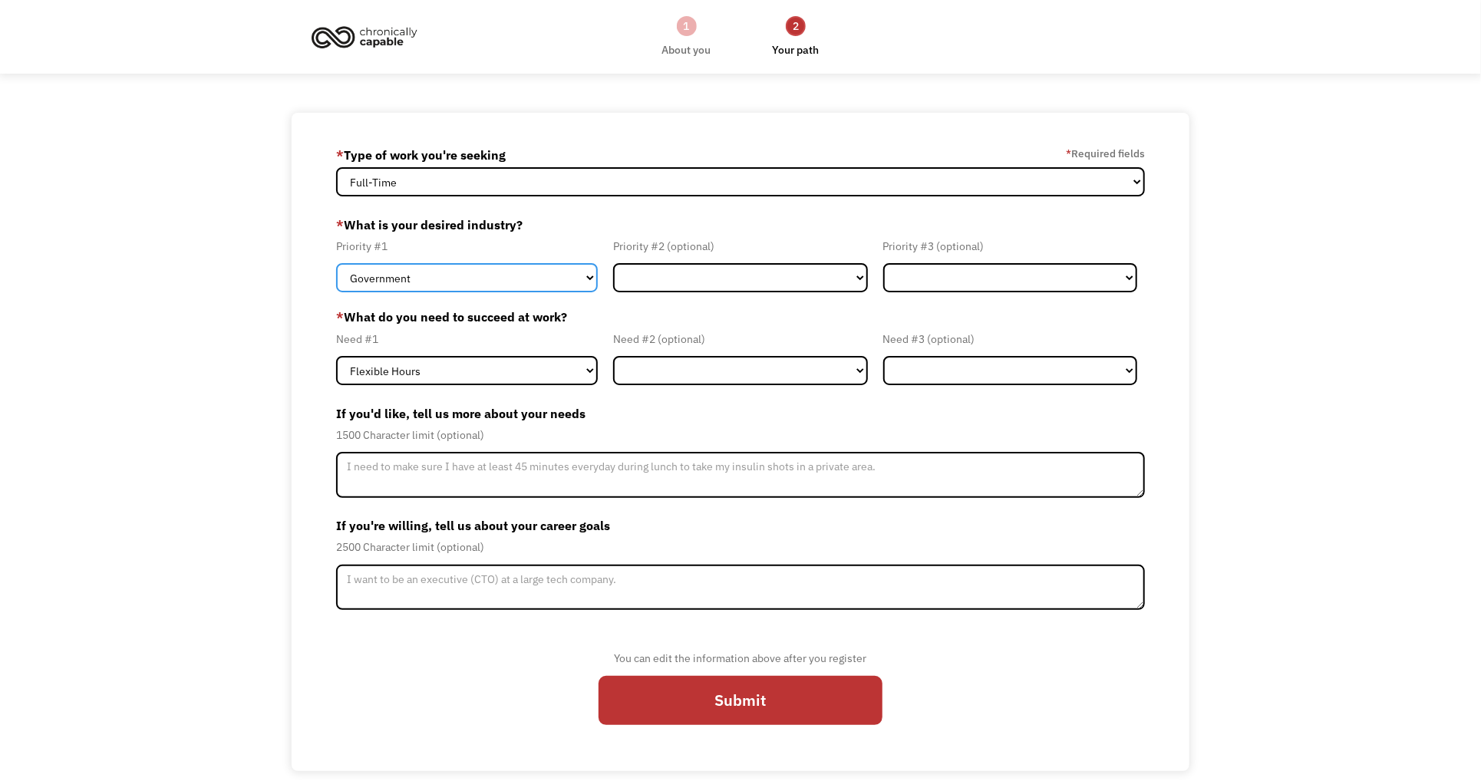
click at [392, 280] on select "Government Finance & Insurance Health & Social Care Tech & Engineering Creative…" at bounding box center [467, 277] width 262 height 29
select select "Health & Social Care"
click at [336, 263] on select "Government Finance & Insurance Health & Social Care Tech & Engineering Creative…" at bounding box center [467, 277] width 262 height 29
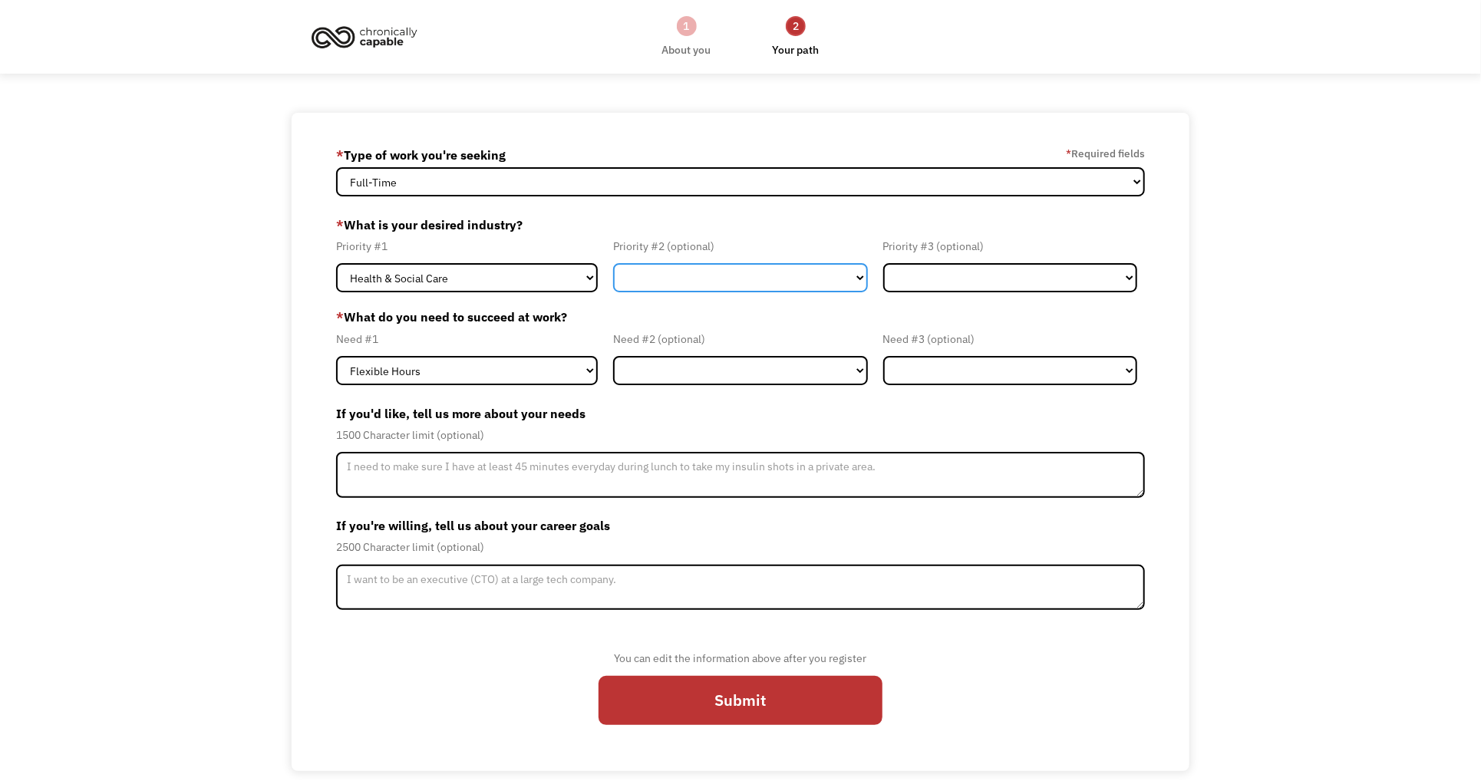
click at [687, 282] on select "Government Finance & Insurance Health & Social Care Tech & Engineering Creative…" at bounding box center [740, 277] width 254 height 29
select select "Creative & Design"
click at [613, 263] on select "Government Finance & Insurance Health & Social Care Tech & Engineering Creative…" at bounding box center [740, 277] width 254 height 29
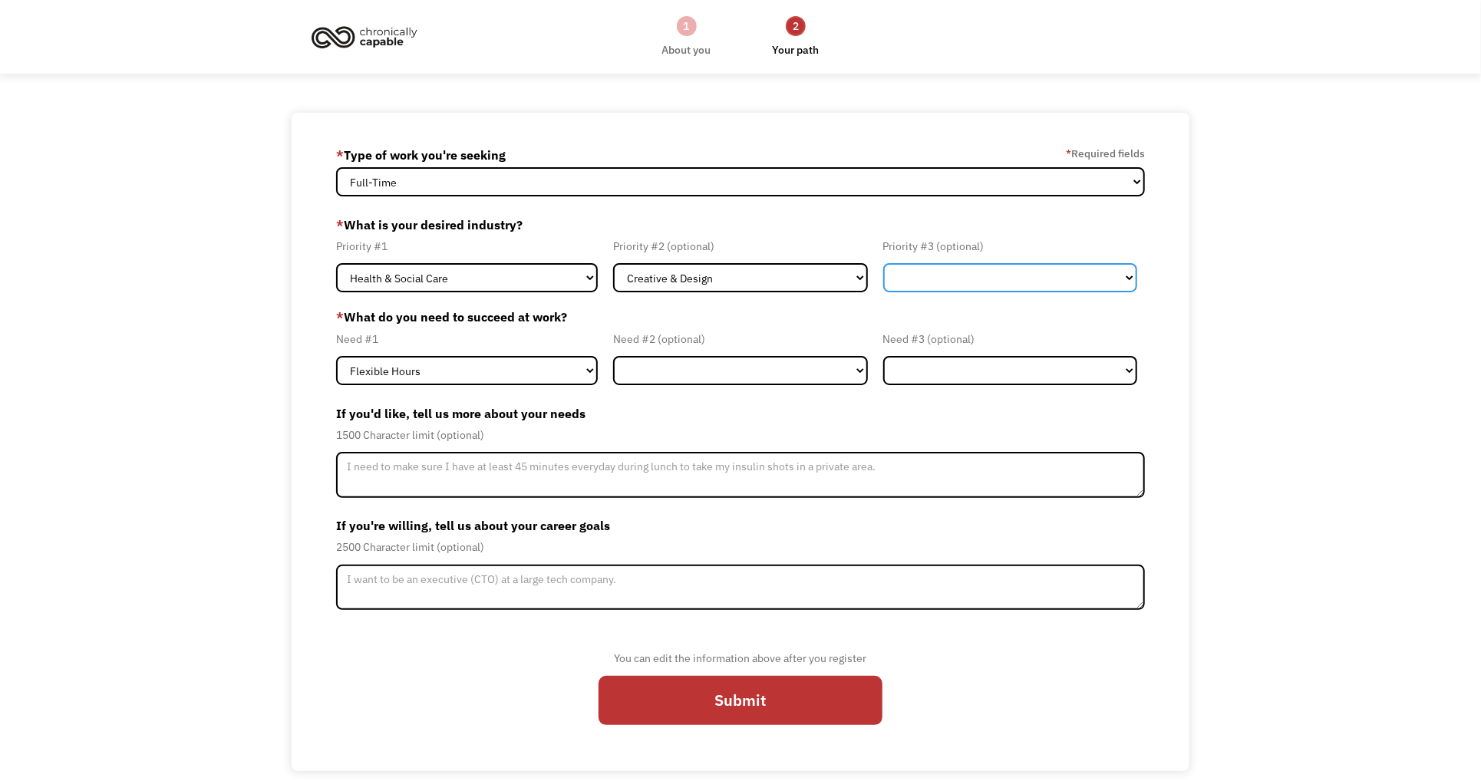
click at [947, 276] on select "Government Finance & Insurance Health & Social Care Tech & Engineering Creative…" at bounding box center [1010, 277] width 254 height 29
select select "Education"
click at [883, 263] on select "Government Finance & Insurance Health & Social Care Tech & Engineering Creative…" at bounding box center [1010, 277] width 254 height 29
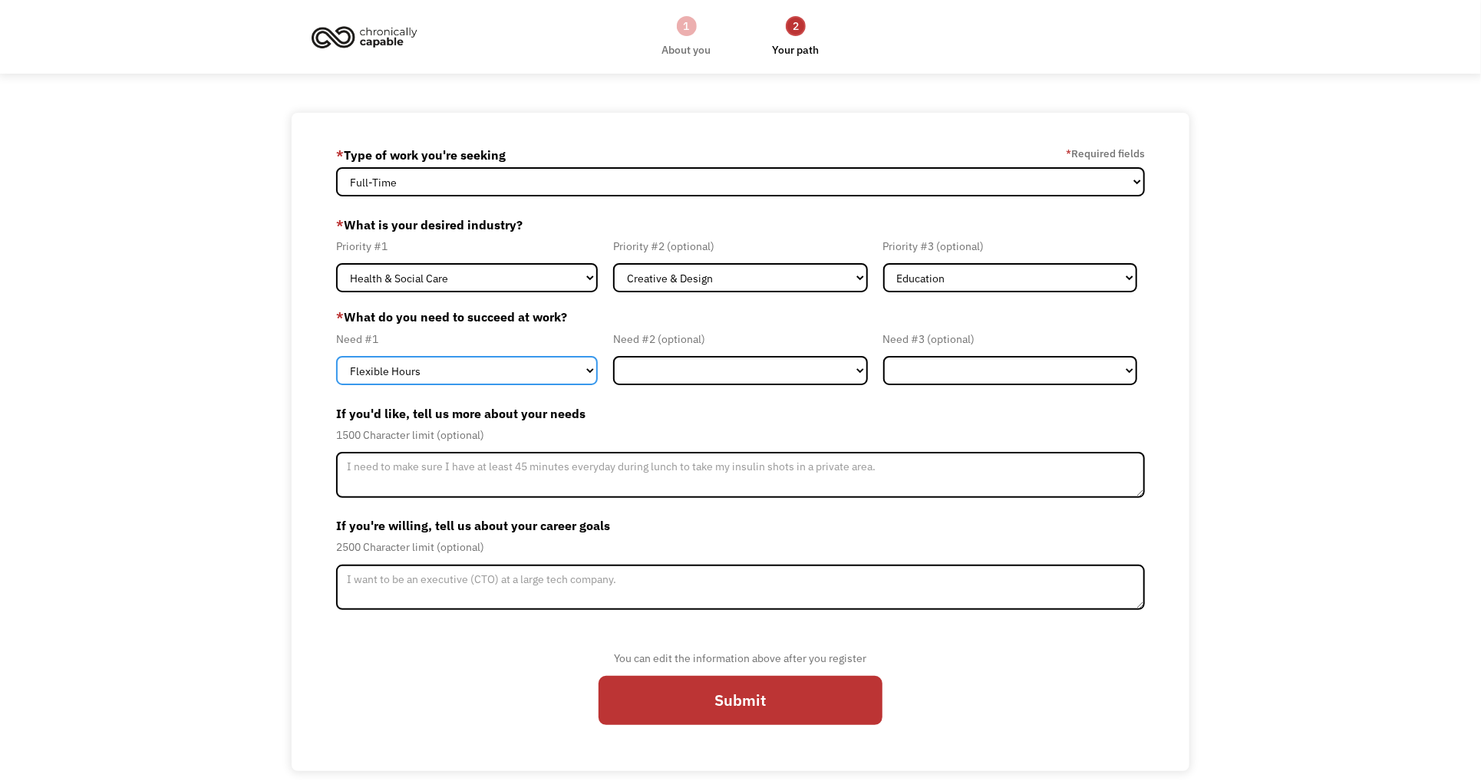
click at [474, 378] on select "Flexible Hours Remote Work Service Animal On-site Accommodations Visual Support…" at bounding box center [467, 370] width 262 height 29
click at [336, 356] on select "Flexible Hours Remote Work Service Animal On-site Accommodations Visual Support…" at bounding box center [467, 370] width 262 height 29
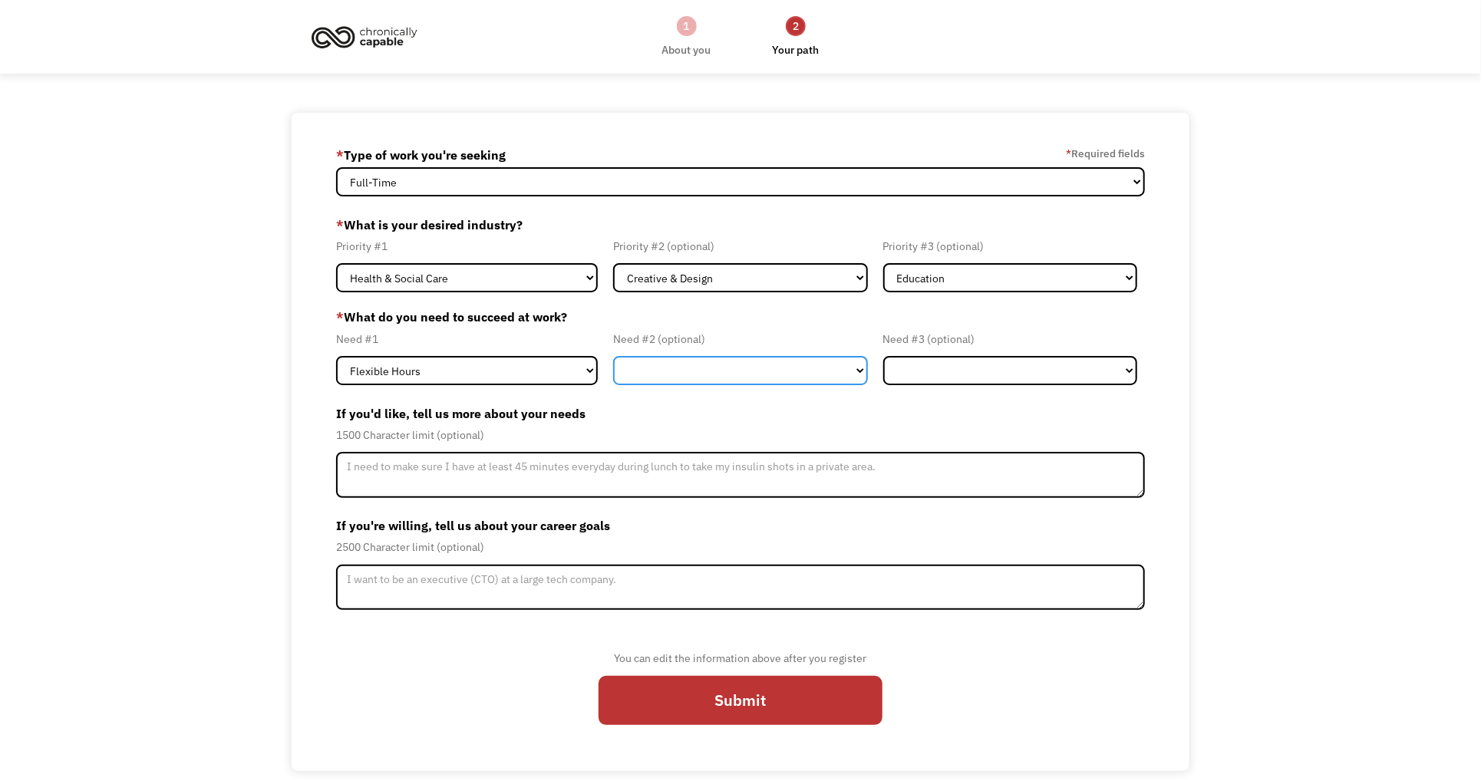
click at [675, 378] on select "Flexible Hours Remote Work Service Animal On-site Accommodations Visual Support…" at bounding box center [740, 370] width 254 height 29
select select "Remote Work"
click at [613, 356] on select "Flexible Hours Remote Work Service Animal On-site Accommodations Visual Support…" at bounding box center [740, 370] width 254 height 29
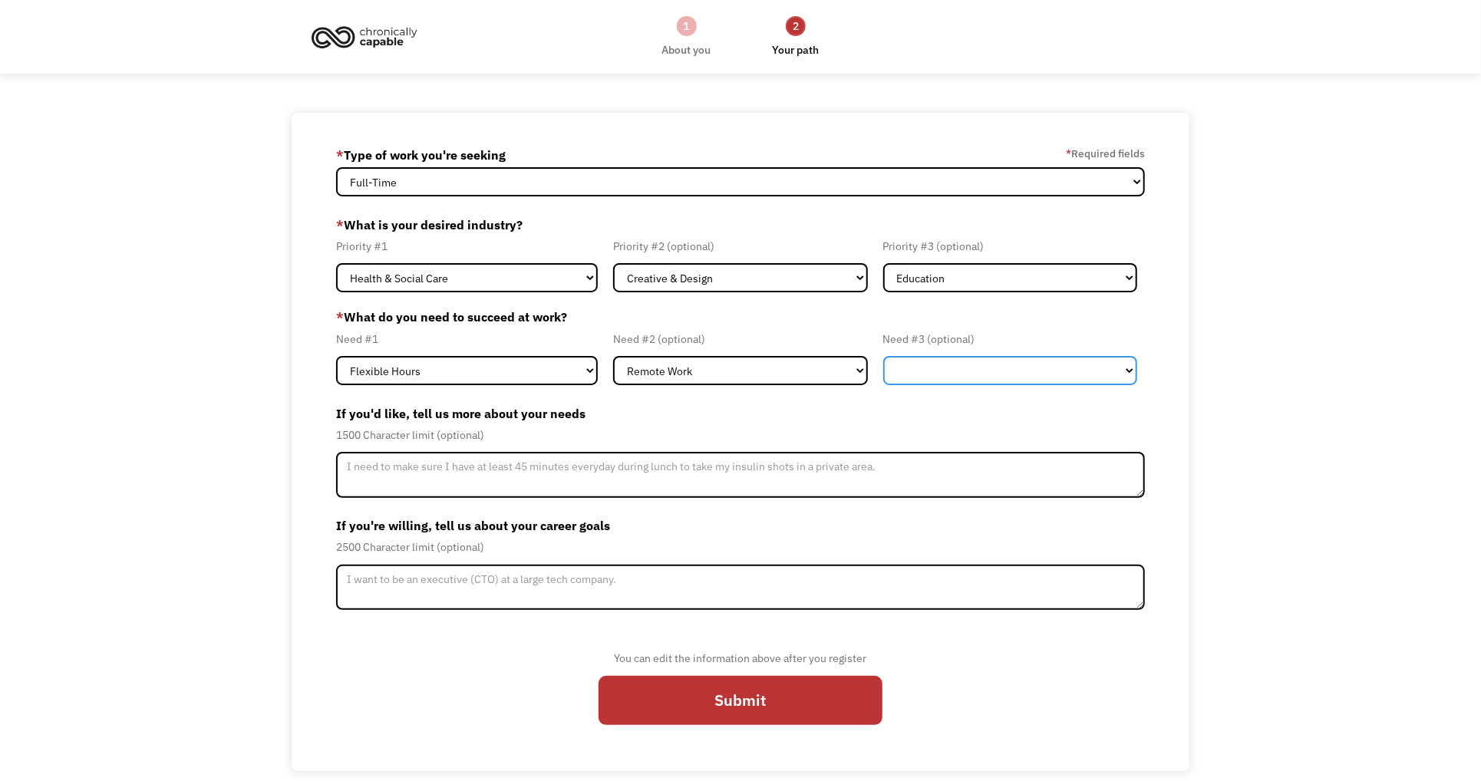
click at [941, 372] on select "Flexible Hours Remote Work Service Animal On-site Accommodations Visual Support…" at bounding box center [1010, 370] width 254 height 29
select select "On-site Accommodations"
click at [883, 356] on select "Flexible Hours Remote Work Service Animal On-site Accommodations Visual Support…" at bounding box center [1010, 370] width 254 height 29
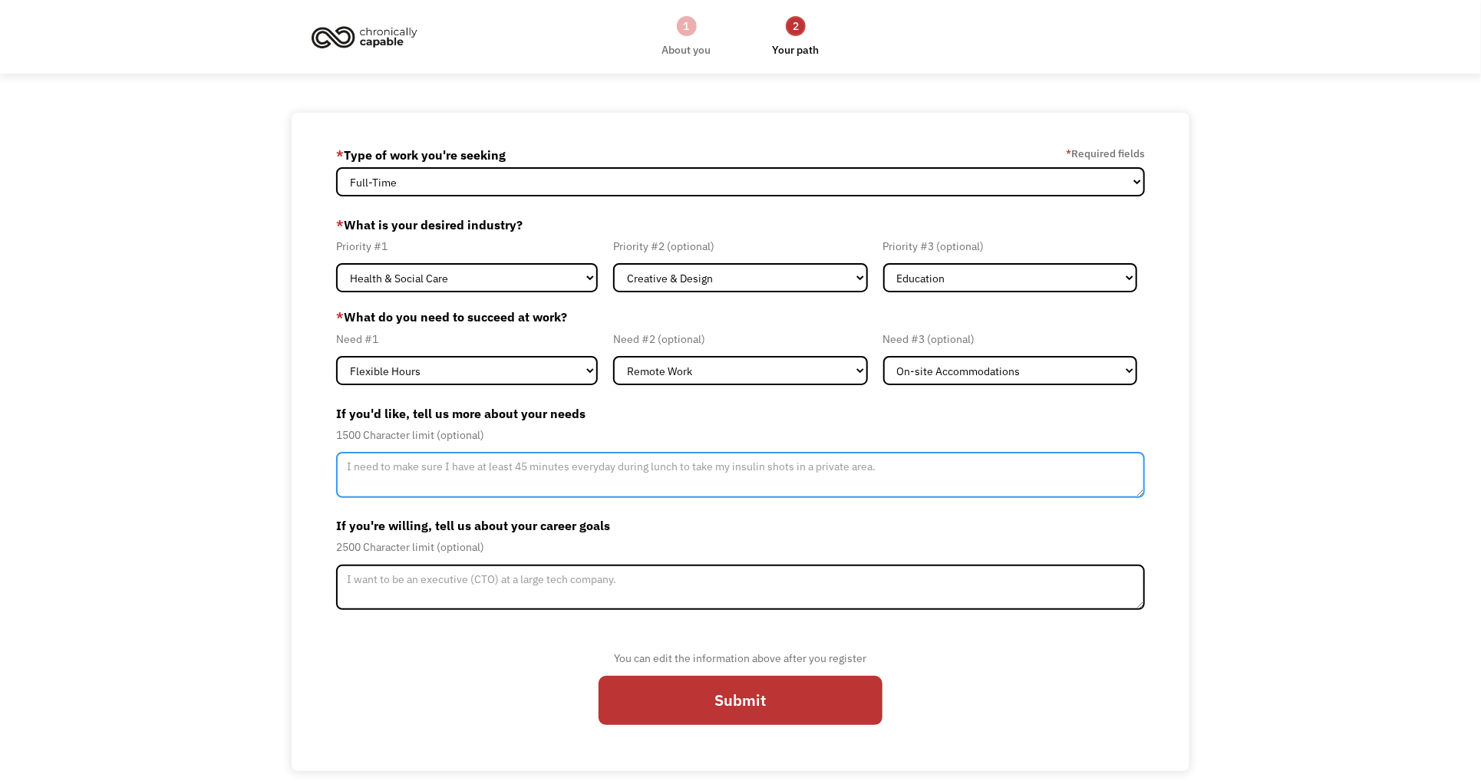
click at [418, 479] on textarea "Member-Update-Form-Step2" at bounding box center [740, 475] width 809 height 46
type textarea "I need to break up my work so I'm not working too long at once."
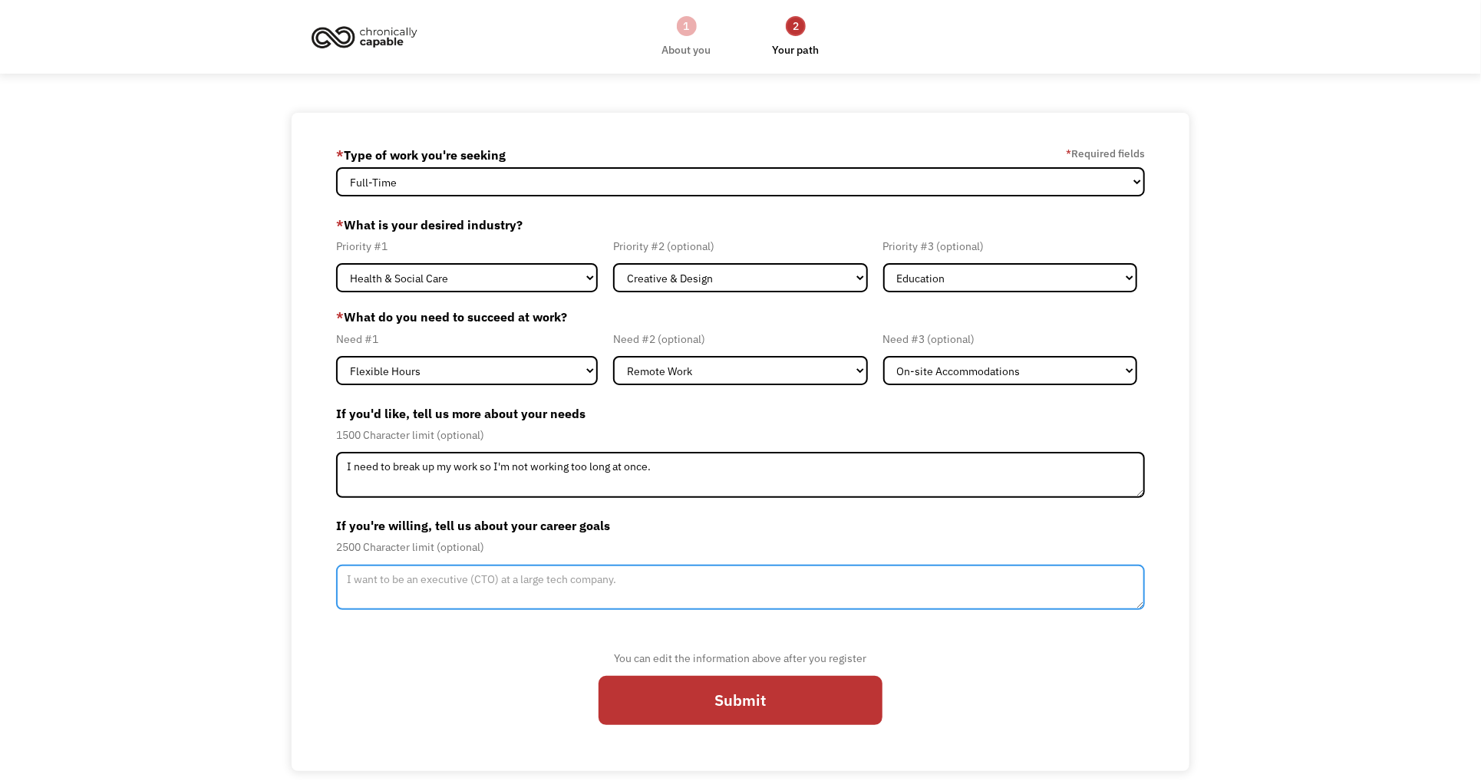
click at [412, 596] on textarea "Member-Update-Form-Step2" at bounding box center [740, 588] width 809 height 46
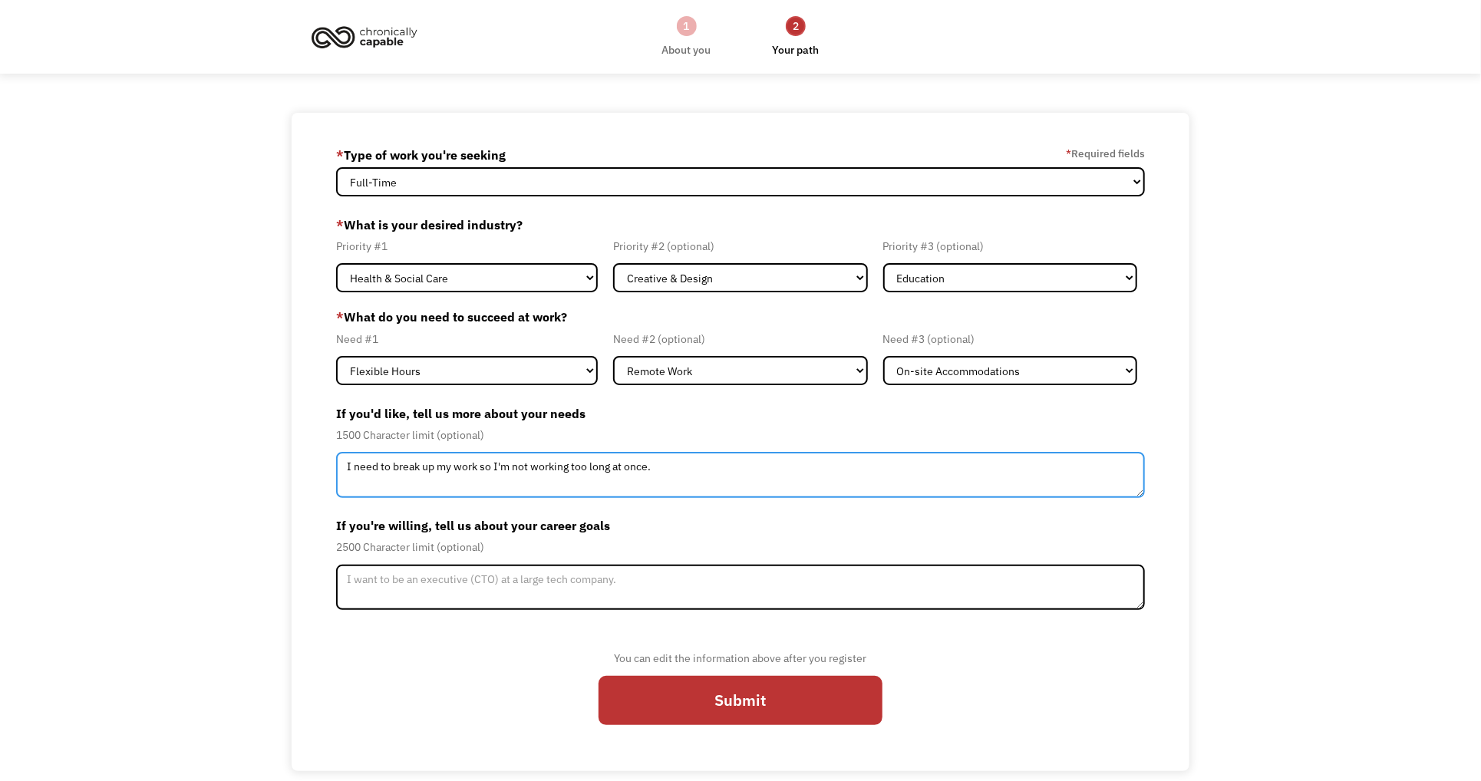
click at [721, 485] on textarea "I need to break up my work so I'm not working too long at once." at bounding box center [740, 475] width 809 height 46
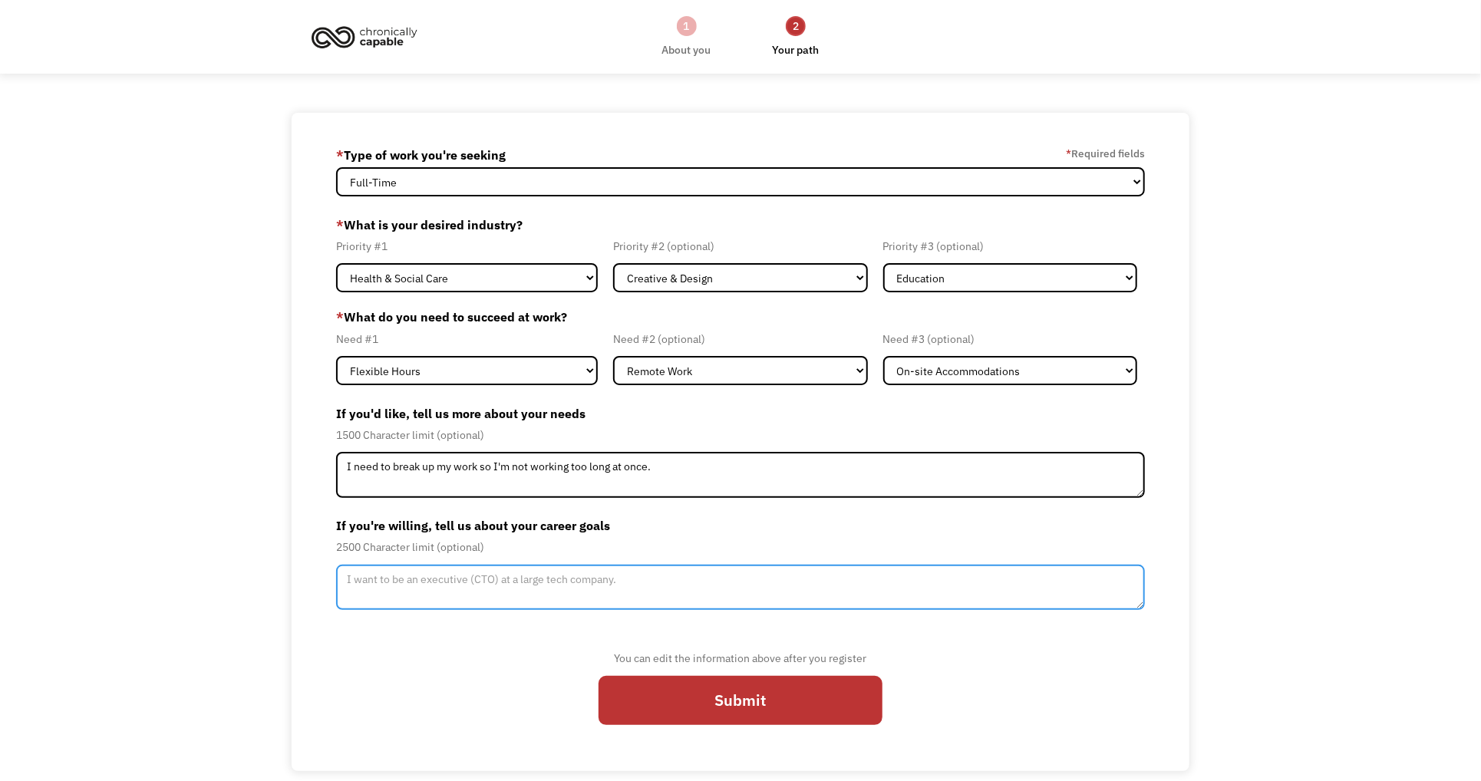
click at [392, 584] on textarea "Member-Update-Form-Step2" at bounding box center [740, 588] width 809 height 46
type textarea "I"
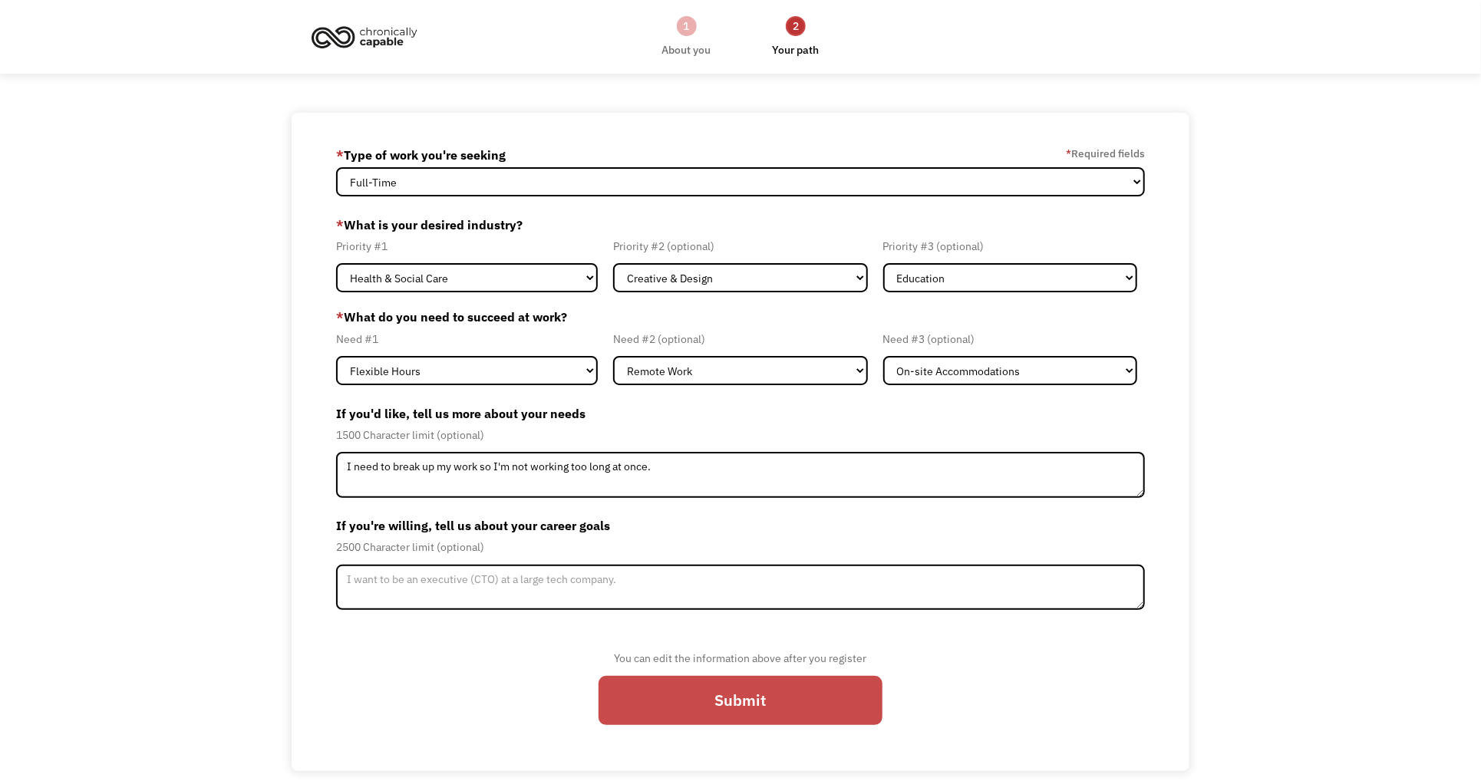
click at [754, 695] on input "Submit" at bounding box center [741, 701] width 284 height 50
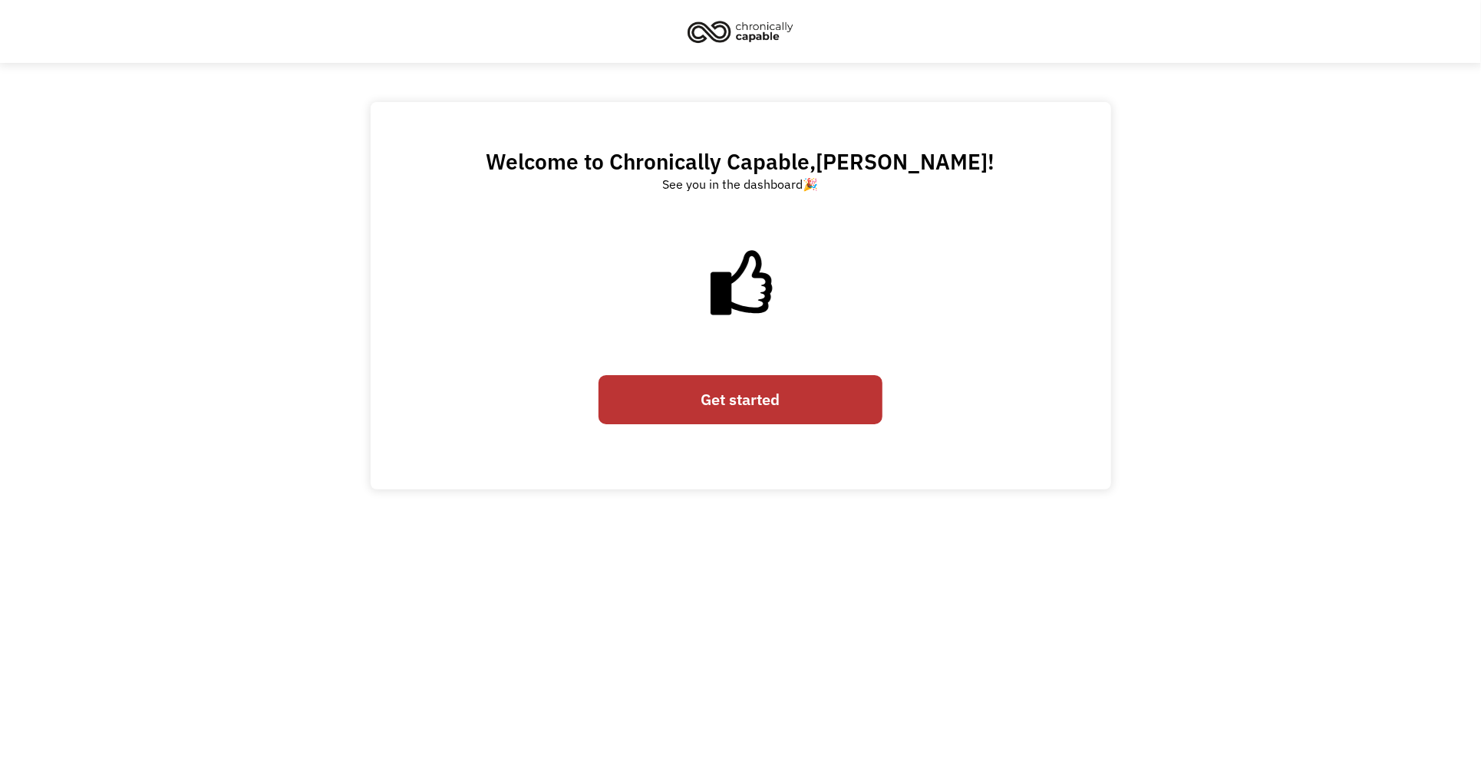
click at [736, 396] on link "Get started" at bounding box center [741, 400] width 284 height 50
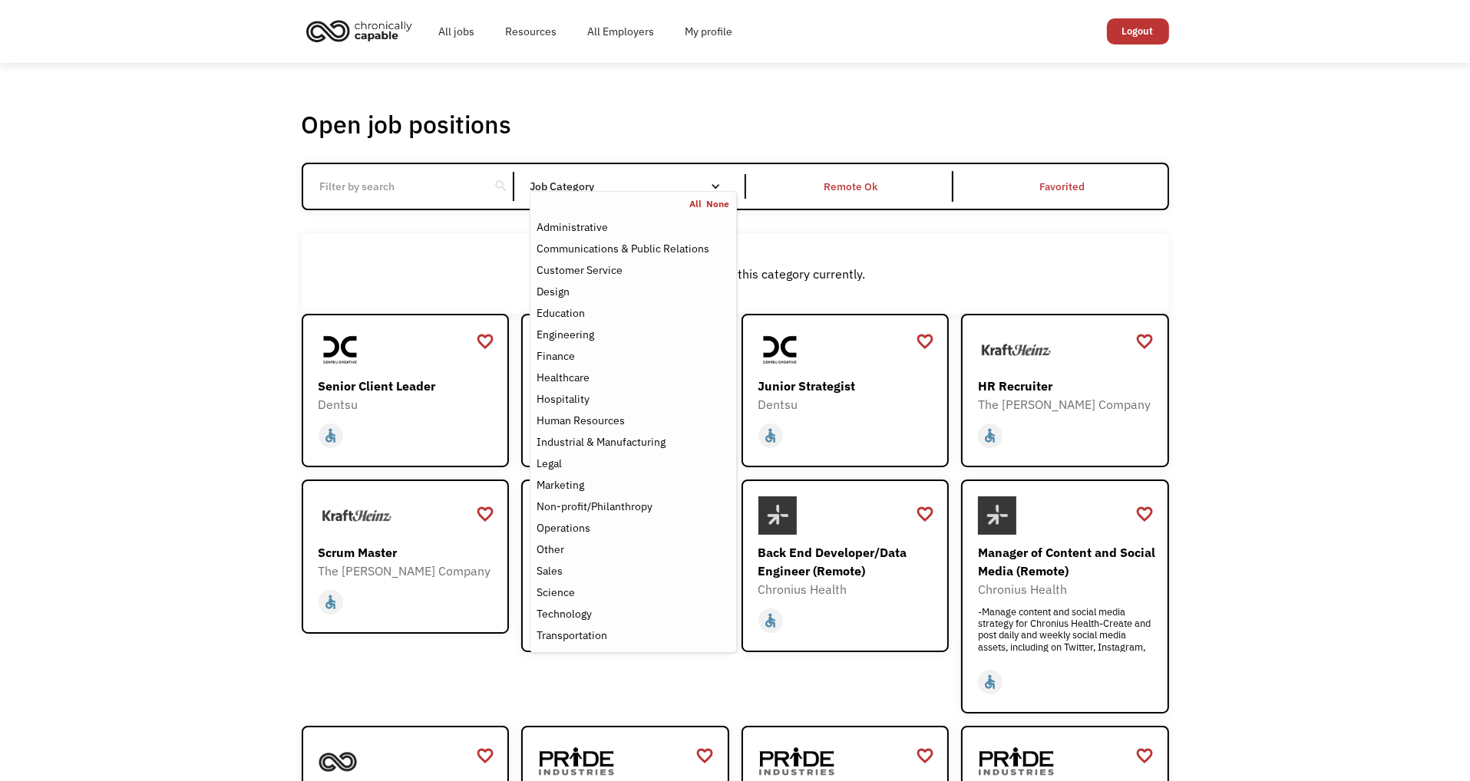
click at [546, 182] on div "Job Category" at bounding box center [633, 186] width 206 height 11
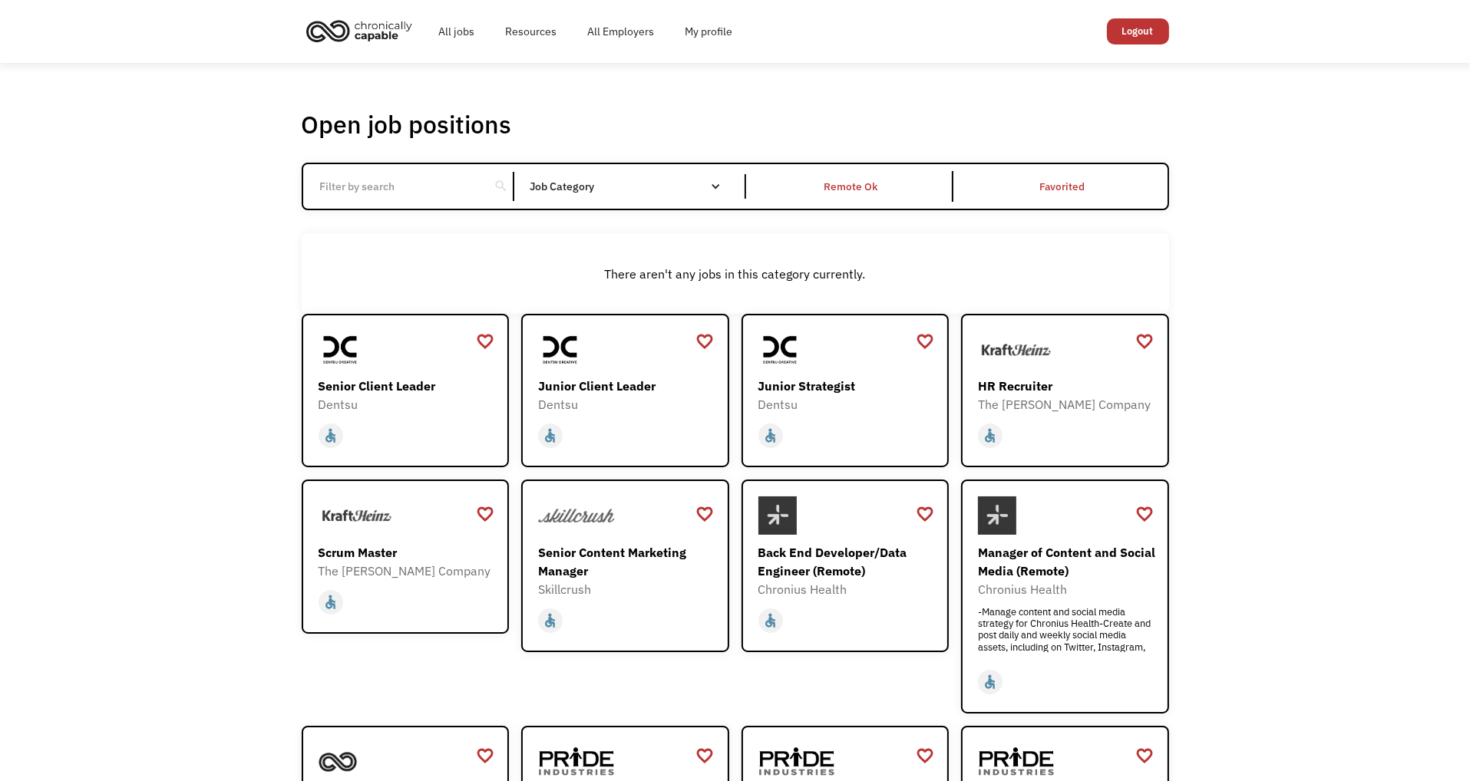
click at [369, 191] on input "Email Form" at bounding box center [396, 186] width 171 height 29
click input "Email Form" at bounding box center [0, 0] width 0 height 0
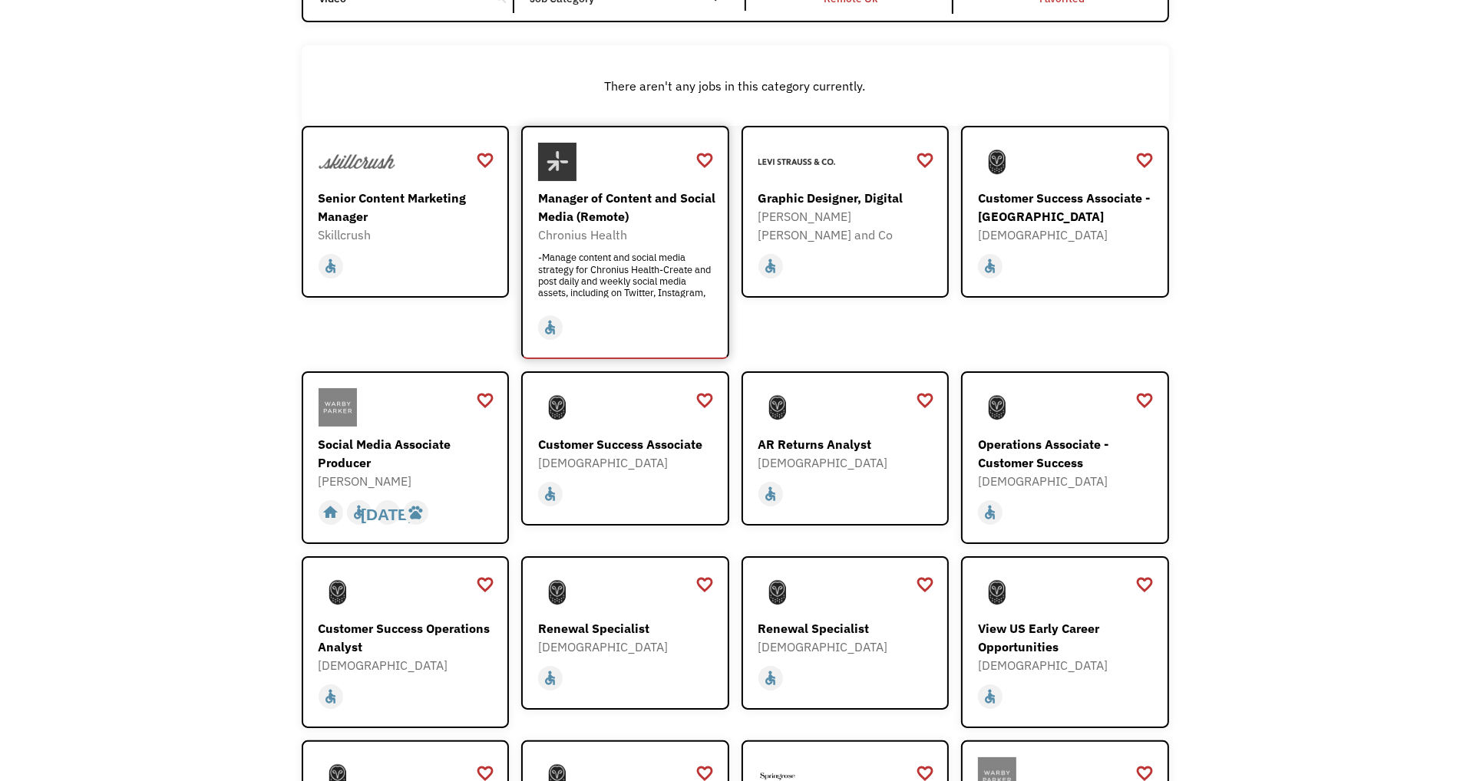
scroll to position [154, 0]
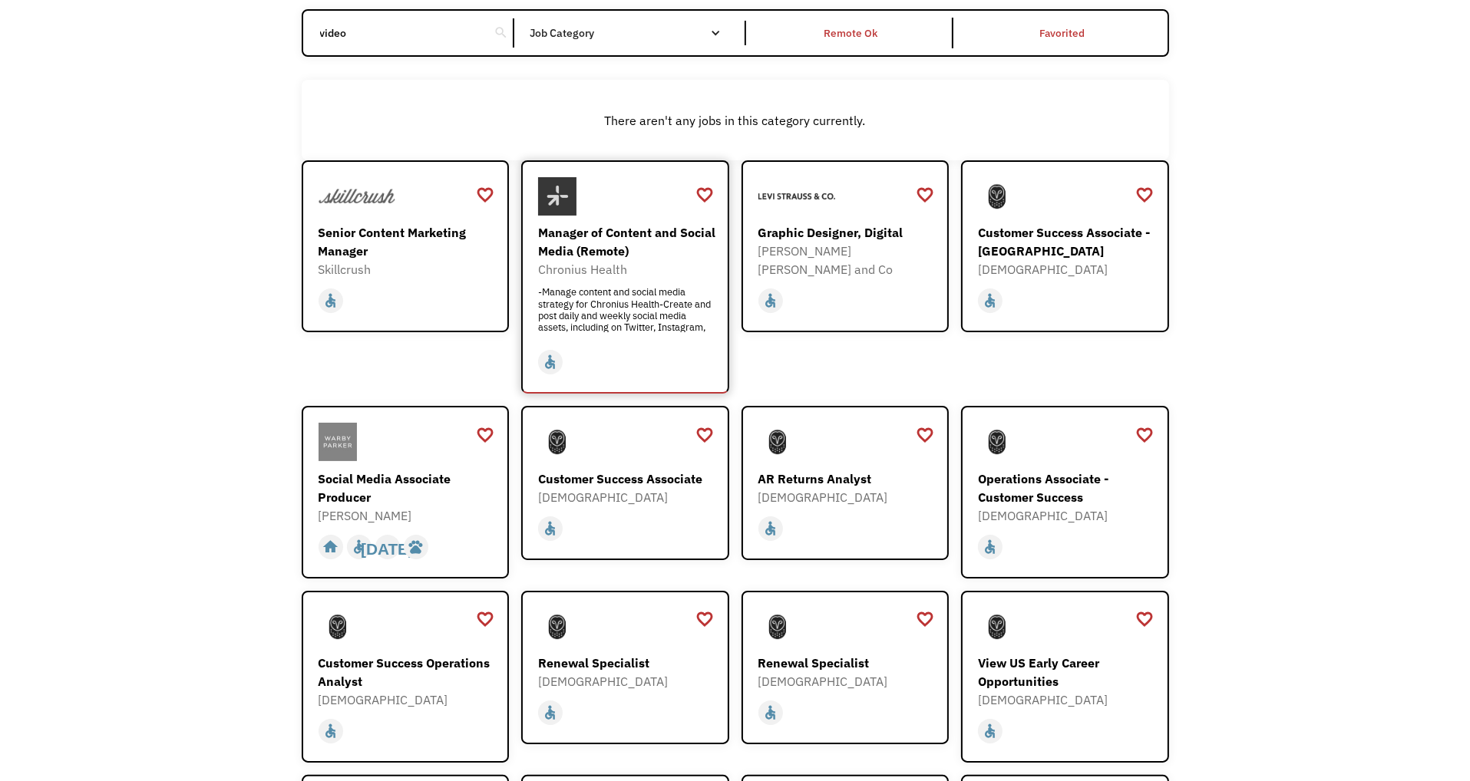
click at [675, 243] on div "Manager of Content and Social Media (Remote)" at bounding box center [627, 241] width 178 height 37
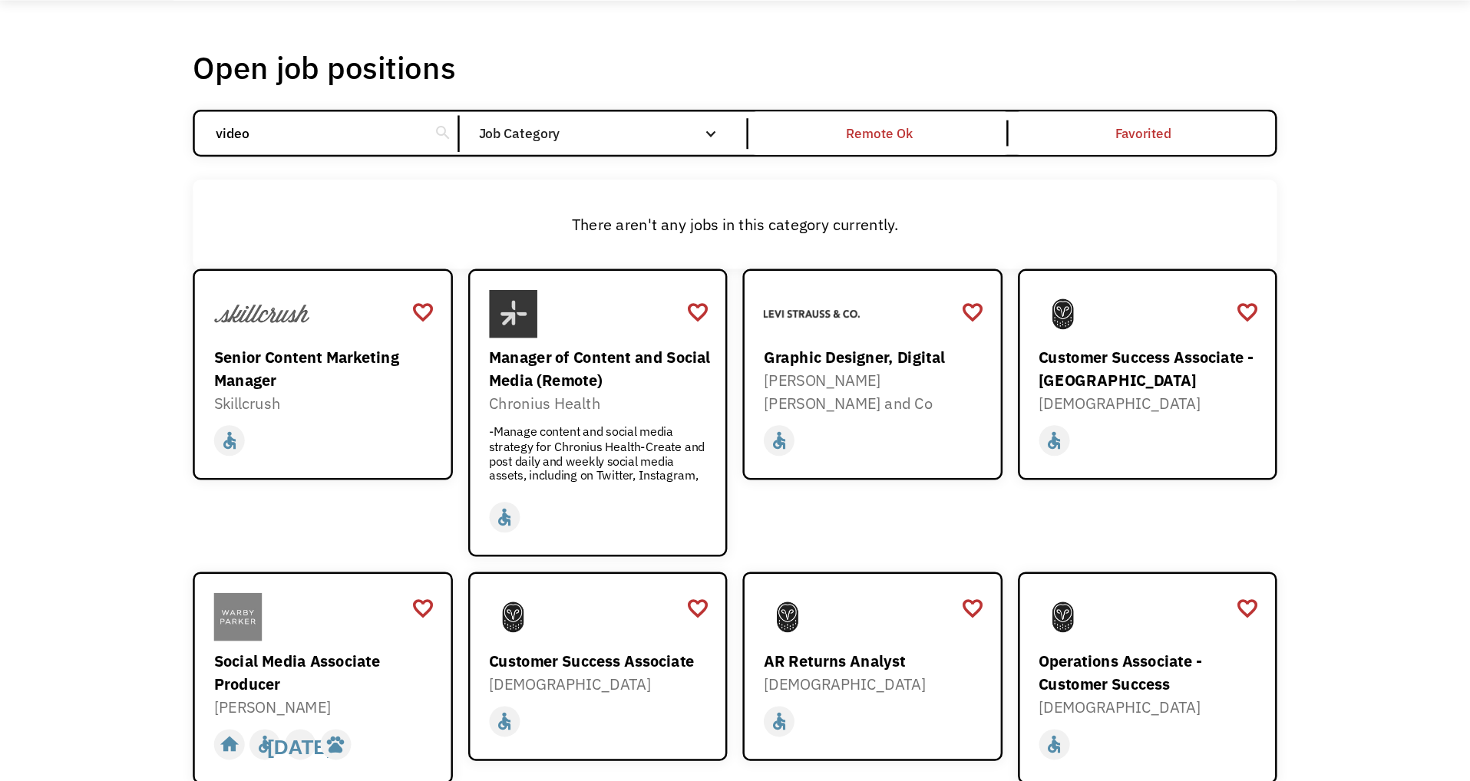
scroll to position [0, 0]
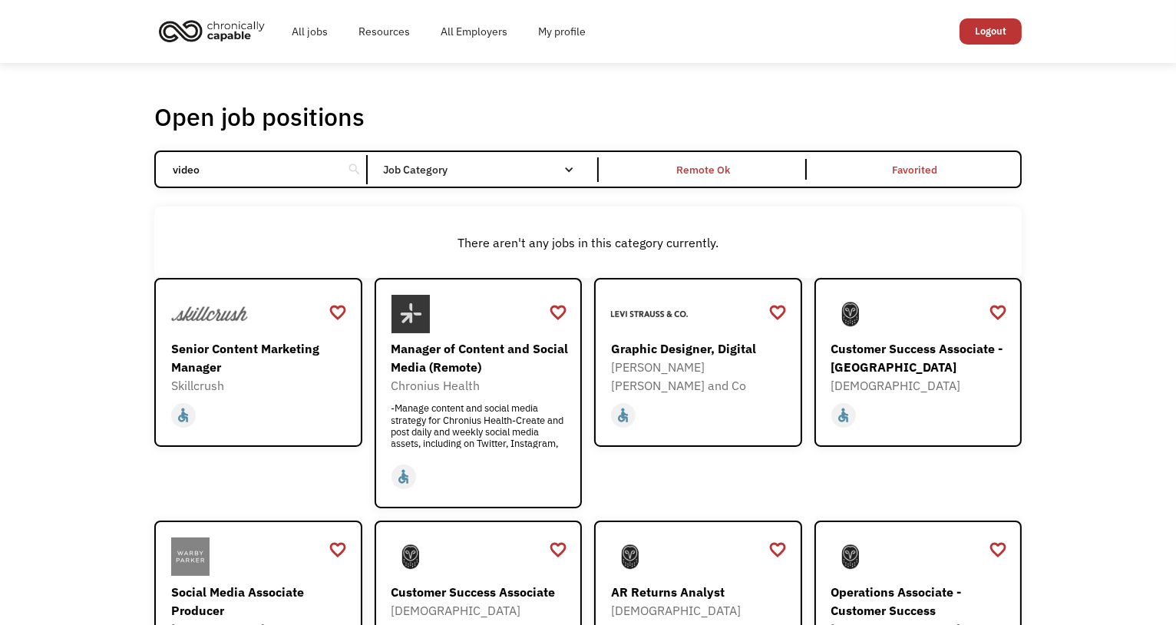
drag, startPoint x: 218, startPoint y: 170, endPoint x: 135, endPoint y: 187, distance: 84.6
click at [135, 187] on div "Open job positions You have X liked items Search video search Filter by categor…" at bounding box center [588, 598] width 1176 height 1071
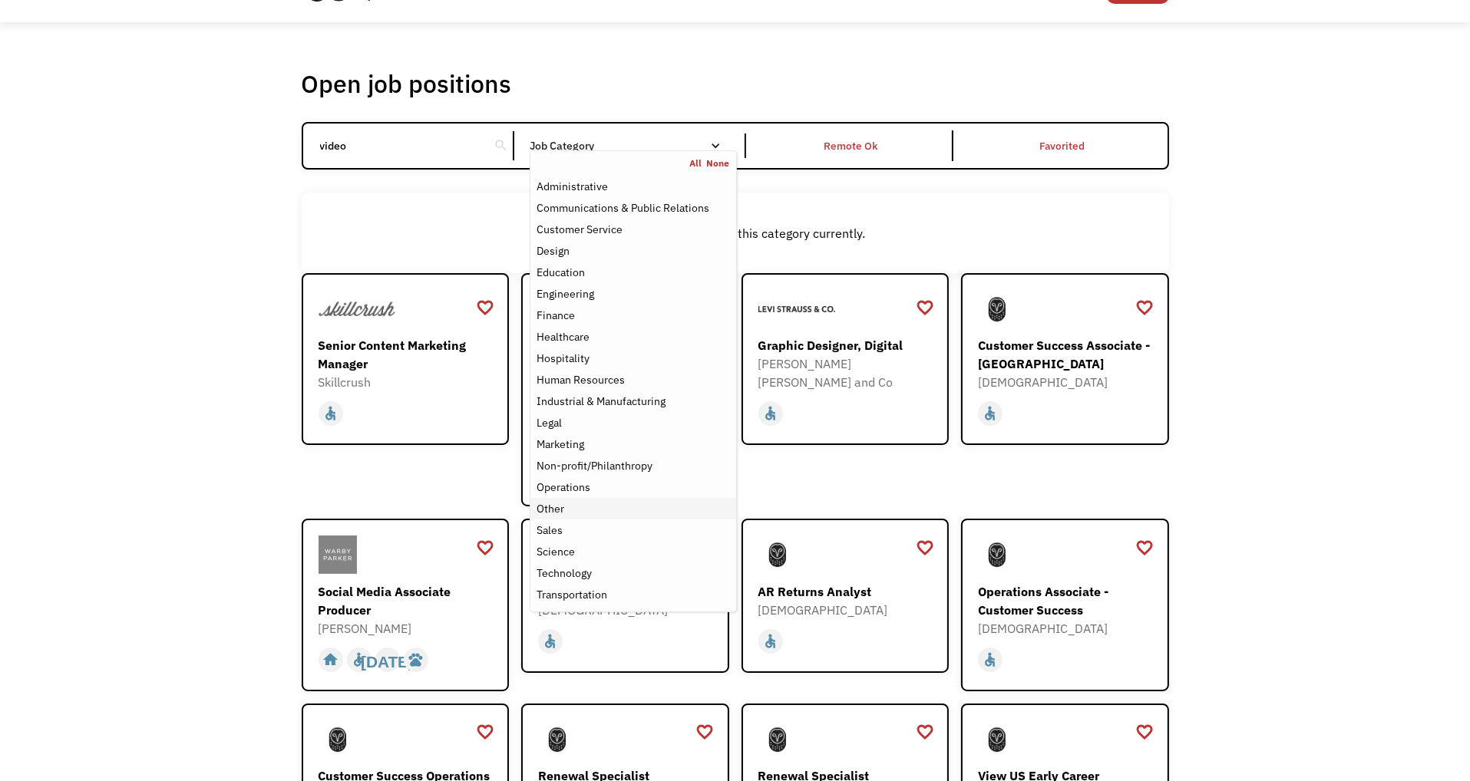
scroll to position [77, 0]
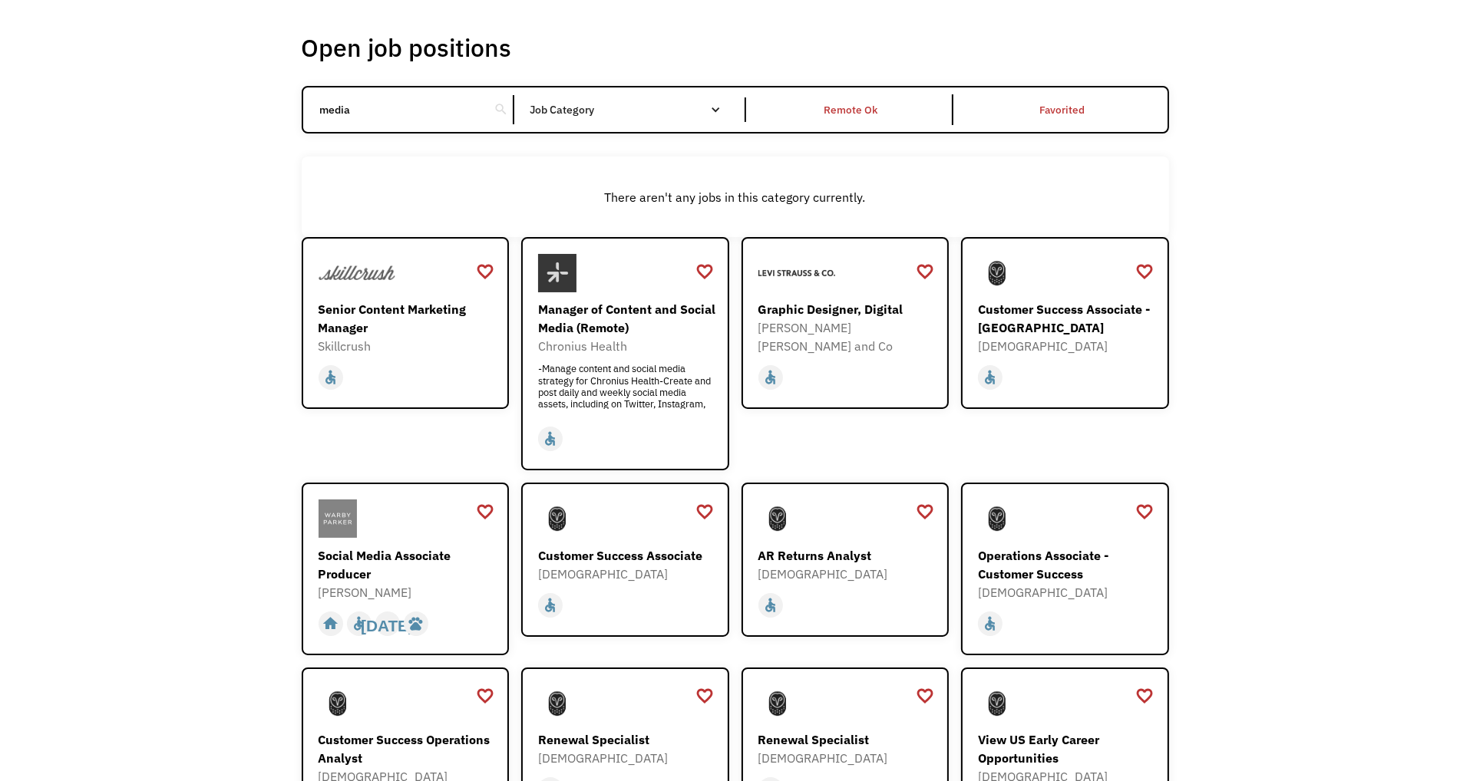
type input "media"
click input "Email Form" at bounding box center [0, 0] width 0 height 0
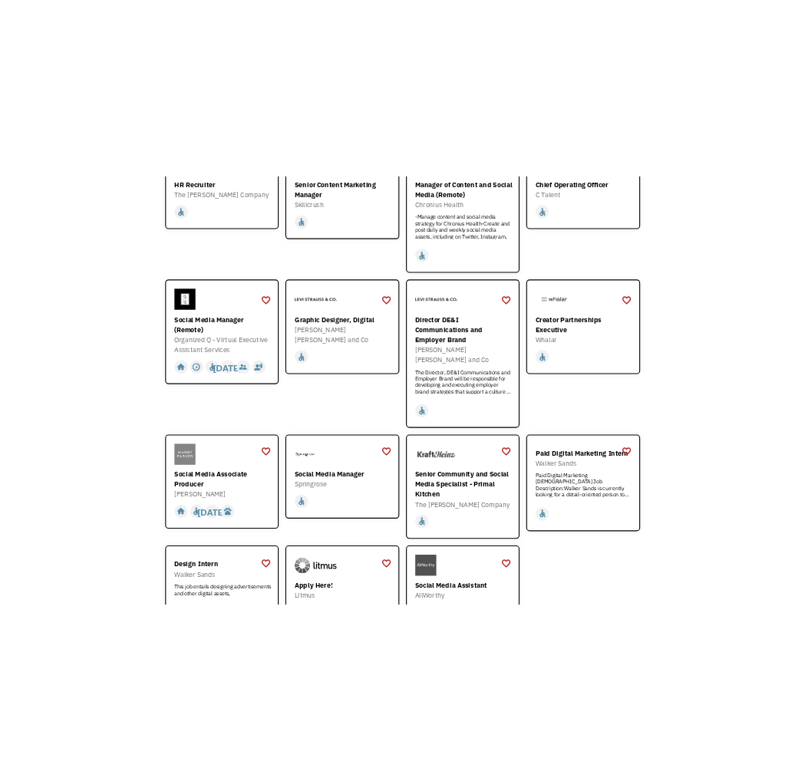
scroll to position [461, 0]
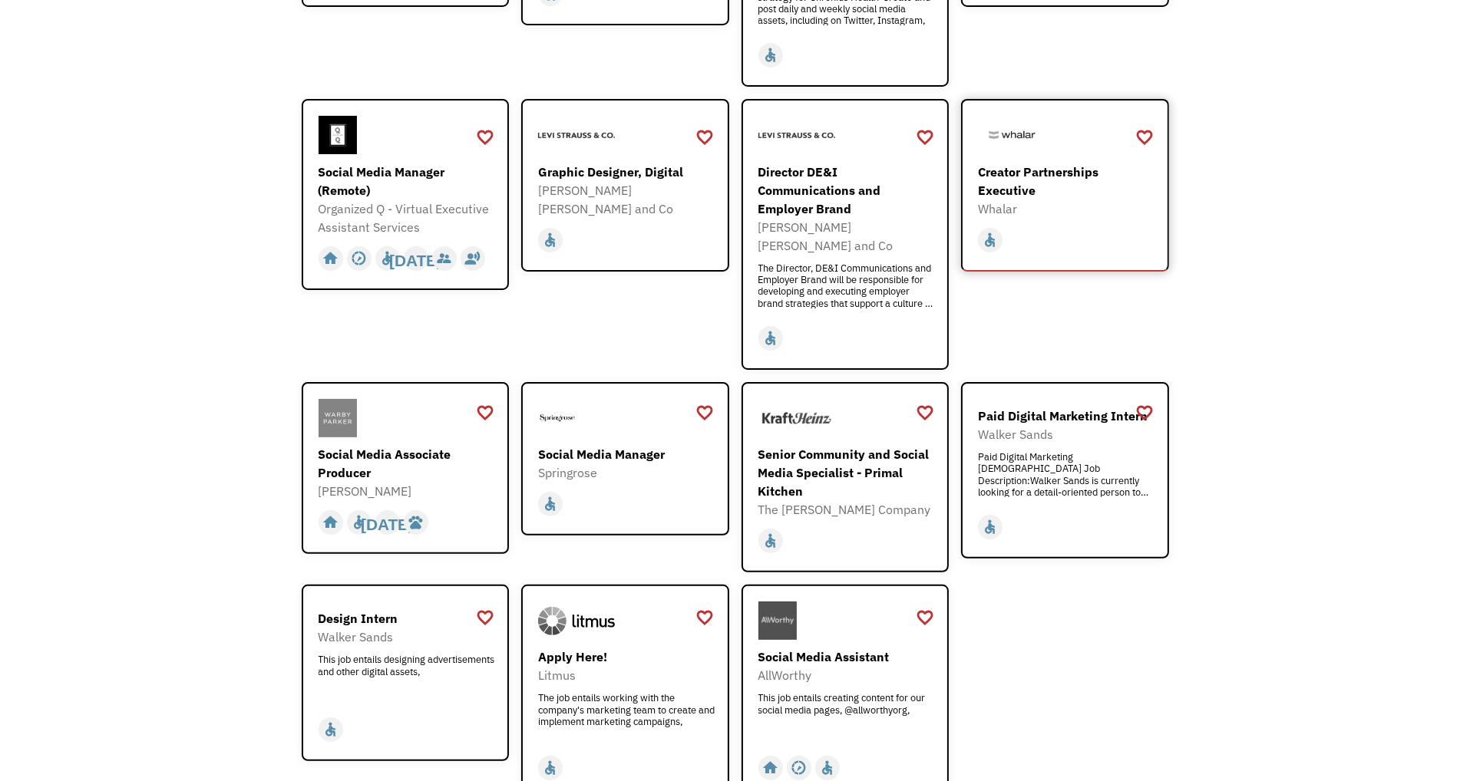
click at [1104, 210] on div "Whalar" at bounding box center [1067, 209] width 178 height 18
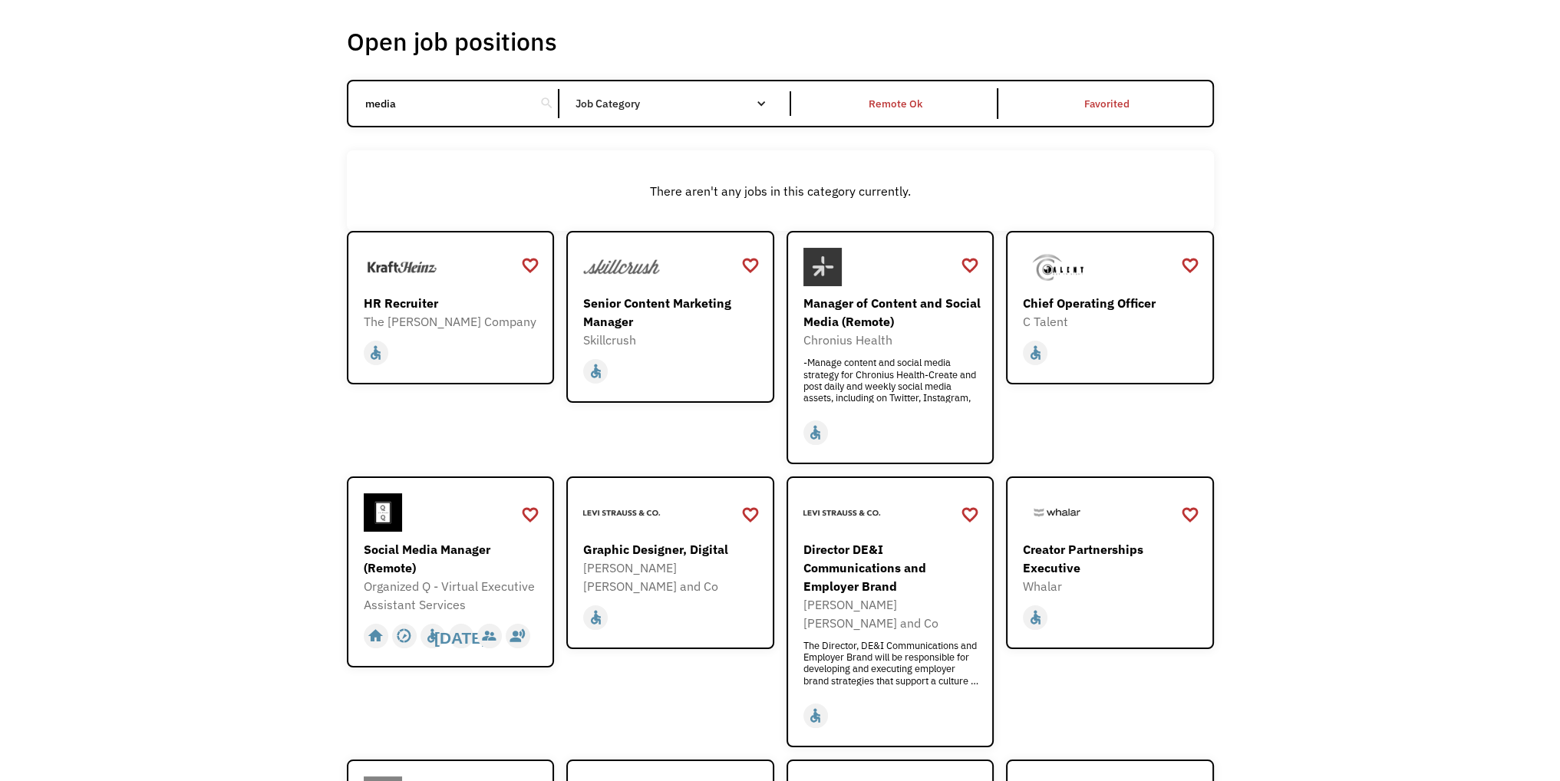
scroll to position [0, 0]
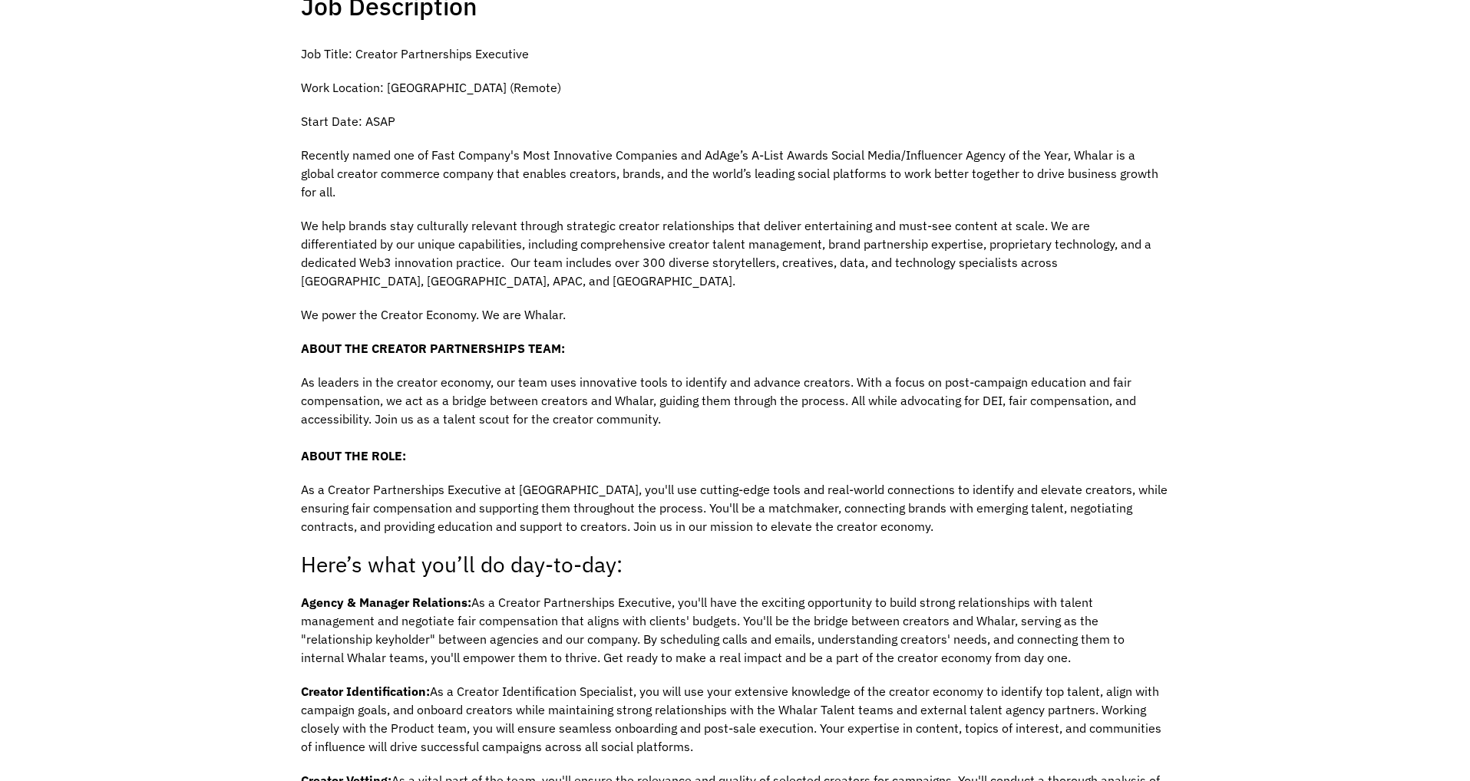
scroll to position [384, 0]
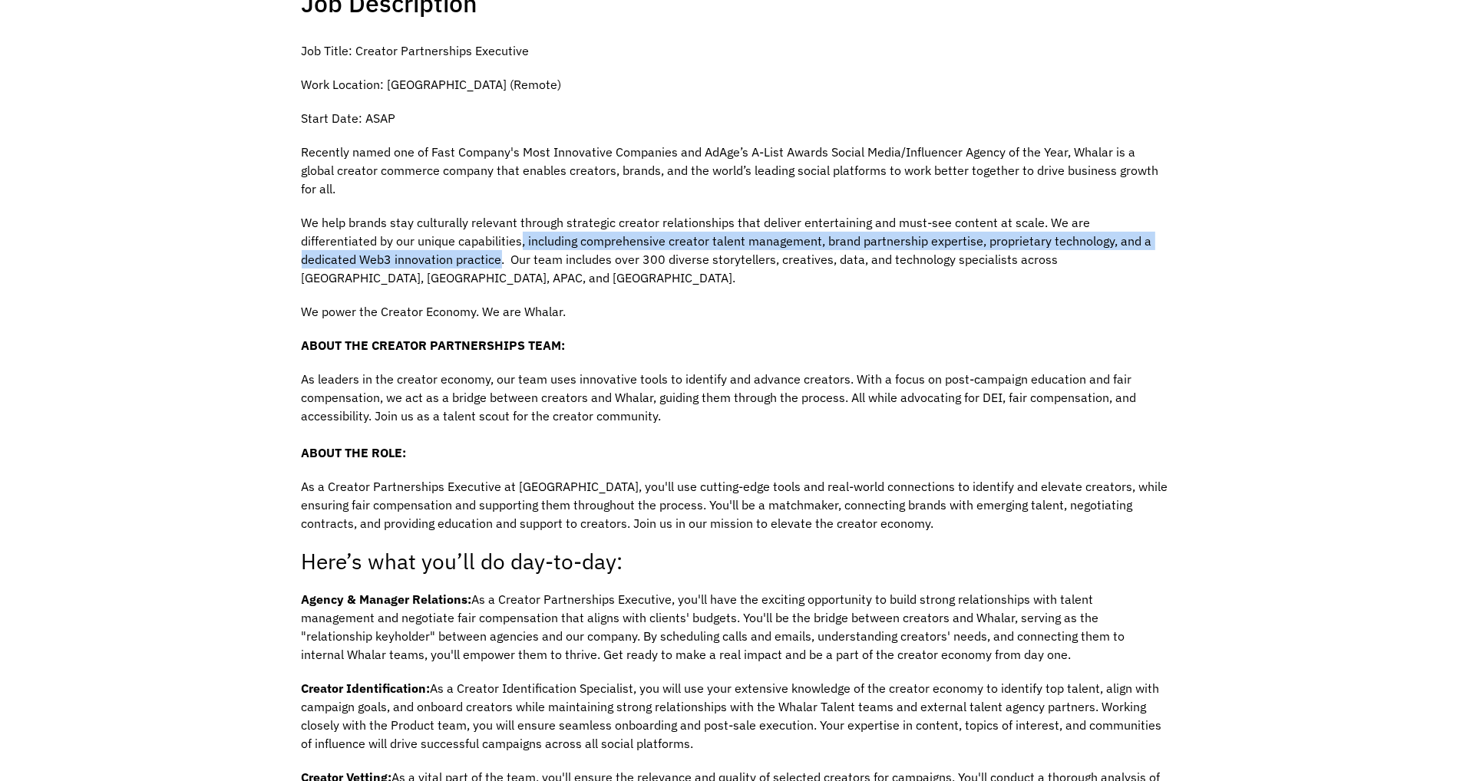
drag, startPoint x: 478, startPoint y: 220, endPoint x: 408, endPoint y: 243, distance: 74.3
click at [408, 243] on p "We help brands stay culturally relevant through strategic creator relationships…" at bounding box center [735, 250] width 867 height 74
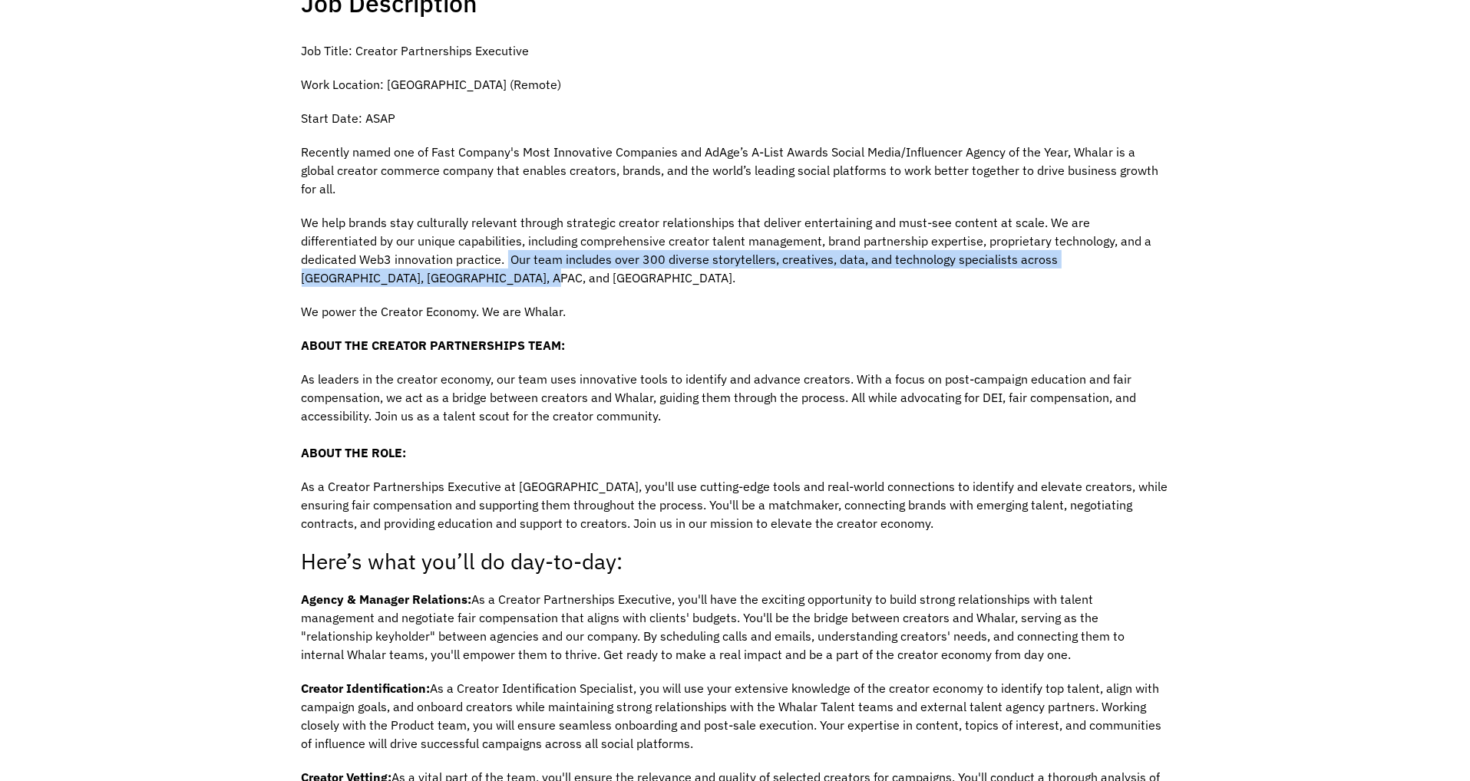
drag, startPoint x: 413, startPoint y: 240, endPoint x: 577, endPoint y: 254, distance: 164.8
click at [577, 254] on p "We help brands stay culturally relevant through strategic creator relationships…" at bounding box center [735, 250] width 867 height 74
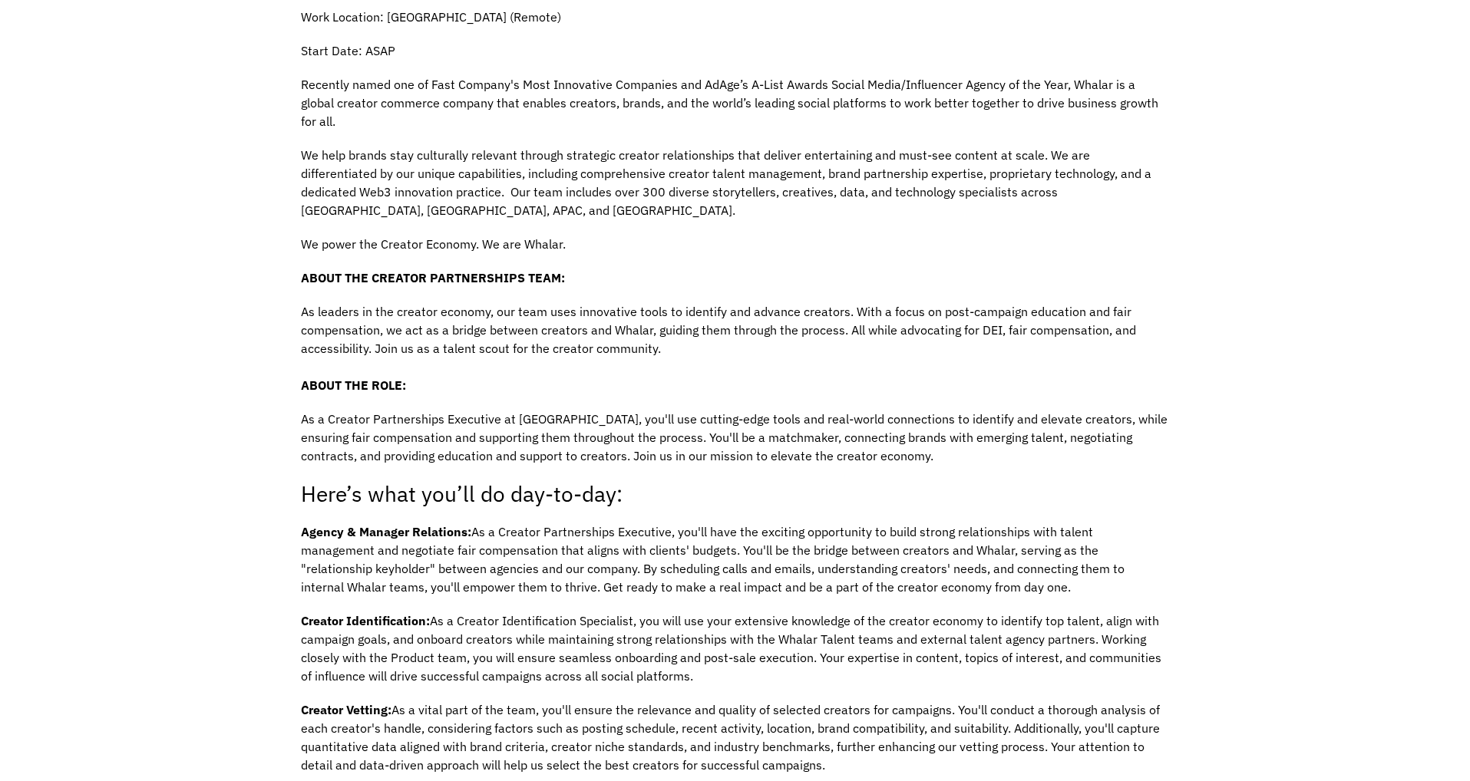
scroll to position [461, 0]
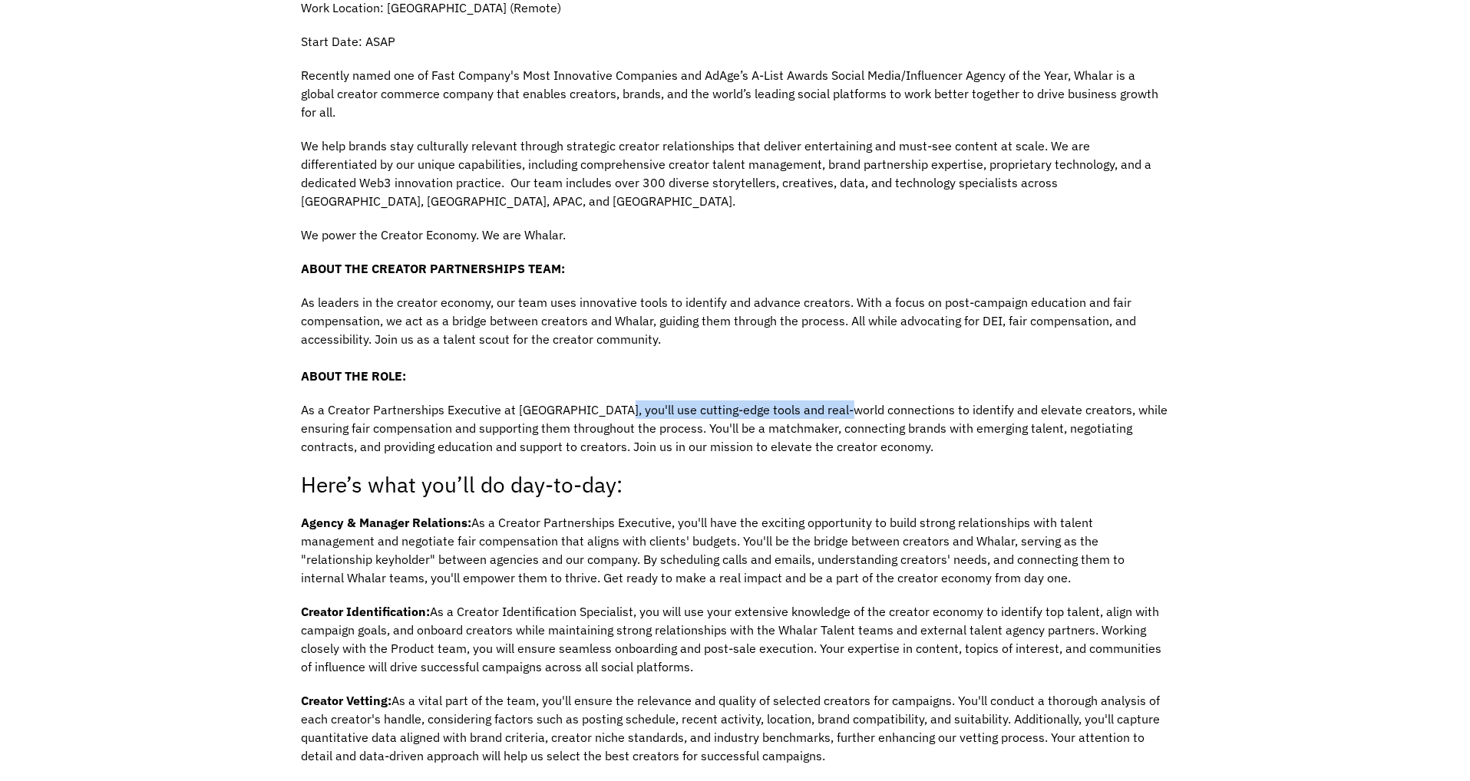
drag, startPoint x: 664, startPoint y: 389, endPoint x: 832, endPoint y: 391, distance: 168.1
click at [832, 401] on p "As a Creator Partnerships Executive at [GEOGRAPHIC_DATA], you'll use cutting-ed…" at bounding box center [735, 428] width 867 height 55
drag, startPoint x: 626, startPoint y: 409, endPoint x: 916, endPoint y: 417, distance: 290.2
click at [919, 415] on p "As a Creator Partnerships Executive at [GEOGRAPHIC_DATA], you'll use cutting-ed…" at bounding box center [735, 428] width 867 height 55
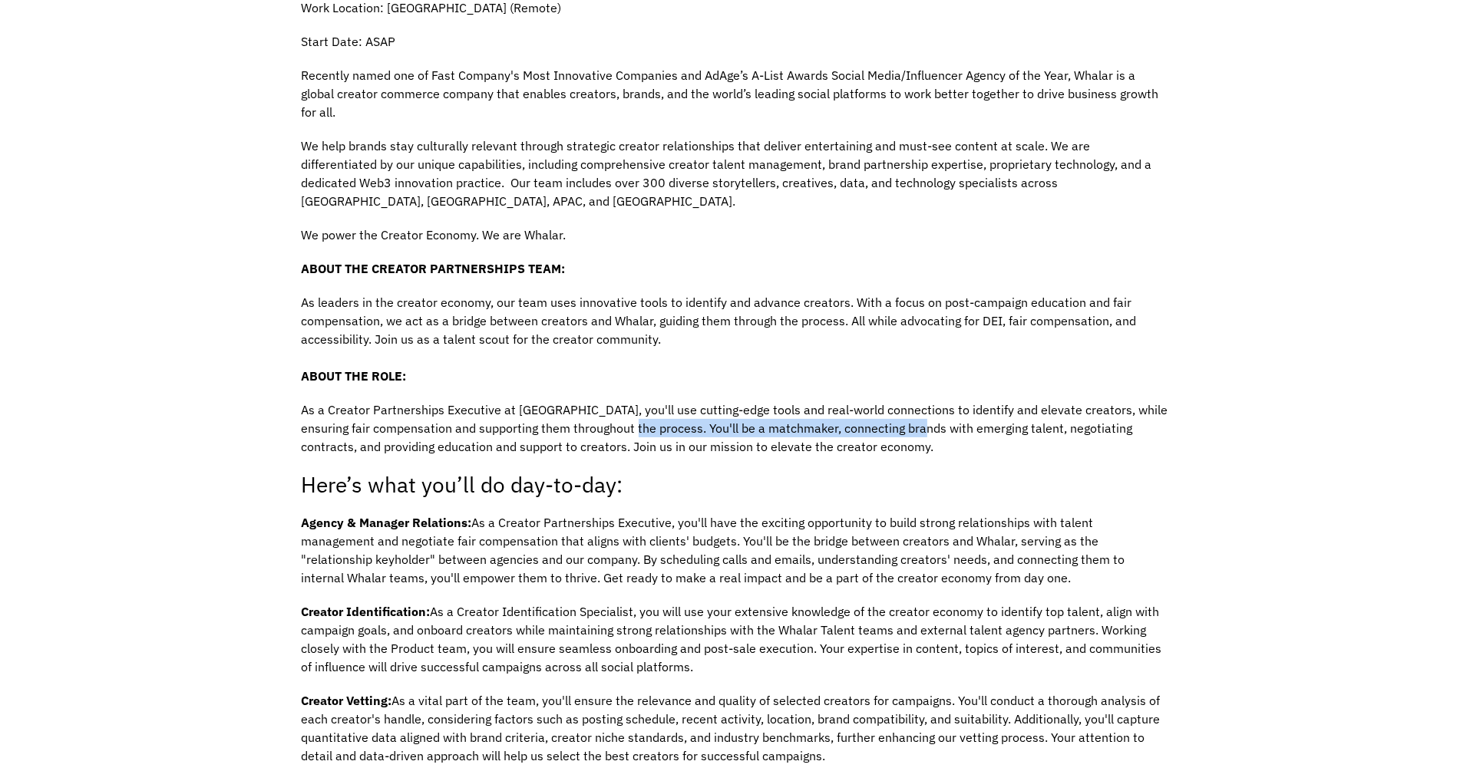
click at [916, 417] on p "As a Creator Partnerships Executive at [GEOGRAPHIC_DATA], you'll use cutting-ed…" at bounding box center [735, 428] width 867 height 55
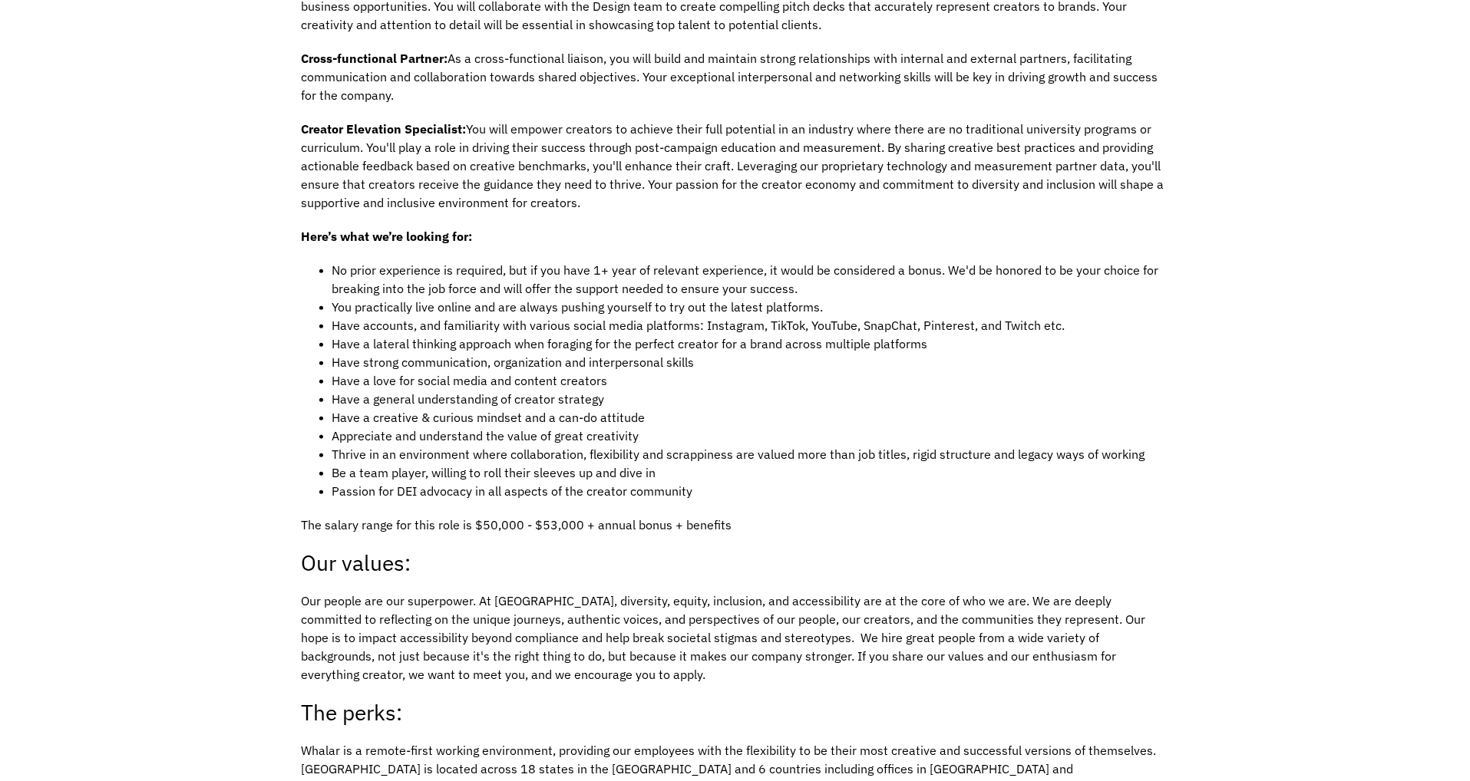
scroll to position [1382, 0]
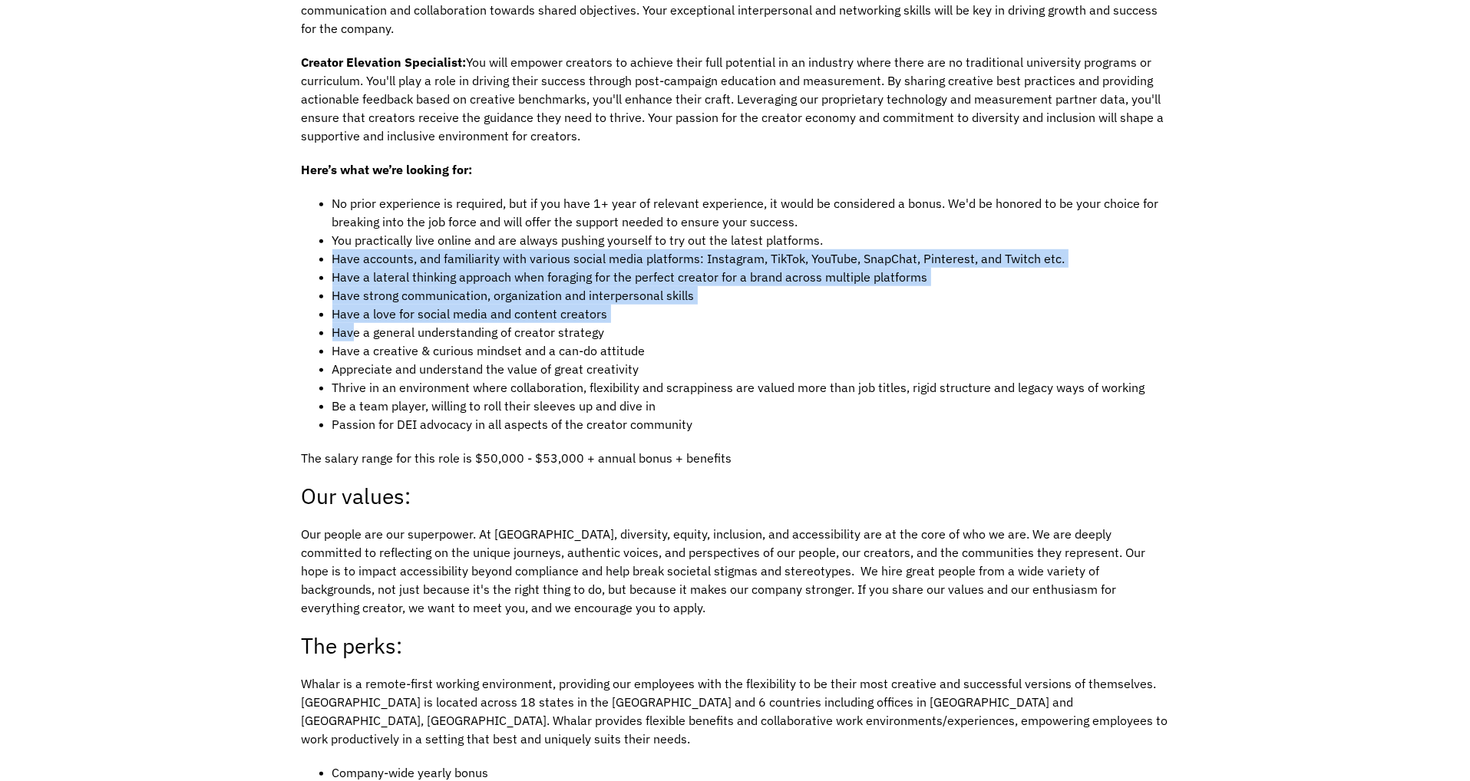
drag, startPoint x: 335, startPoint y: 244, endPoint x: 400, endPoint y: 311, distance: 92.8
click at [366, 313] on ul "No prior experience is required, but if you have 1+ year of relevant experience…" at bounding box center [735, 313] width 867 height 239
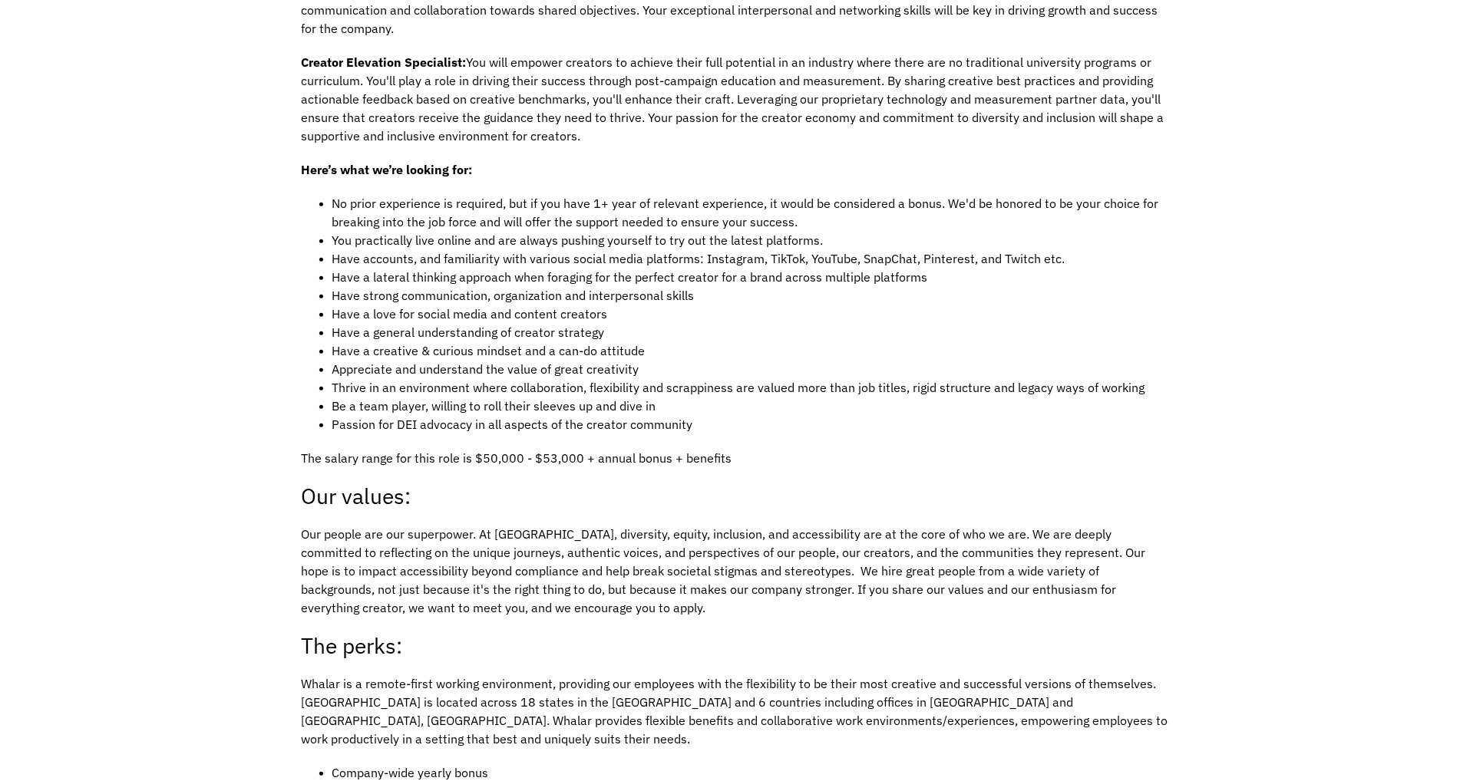
click at [388, 323] on li "Have a general understanding of creator strategy" at bounding box center [750, 332] width 837 height 18
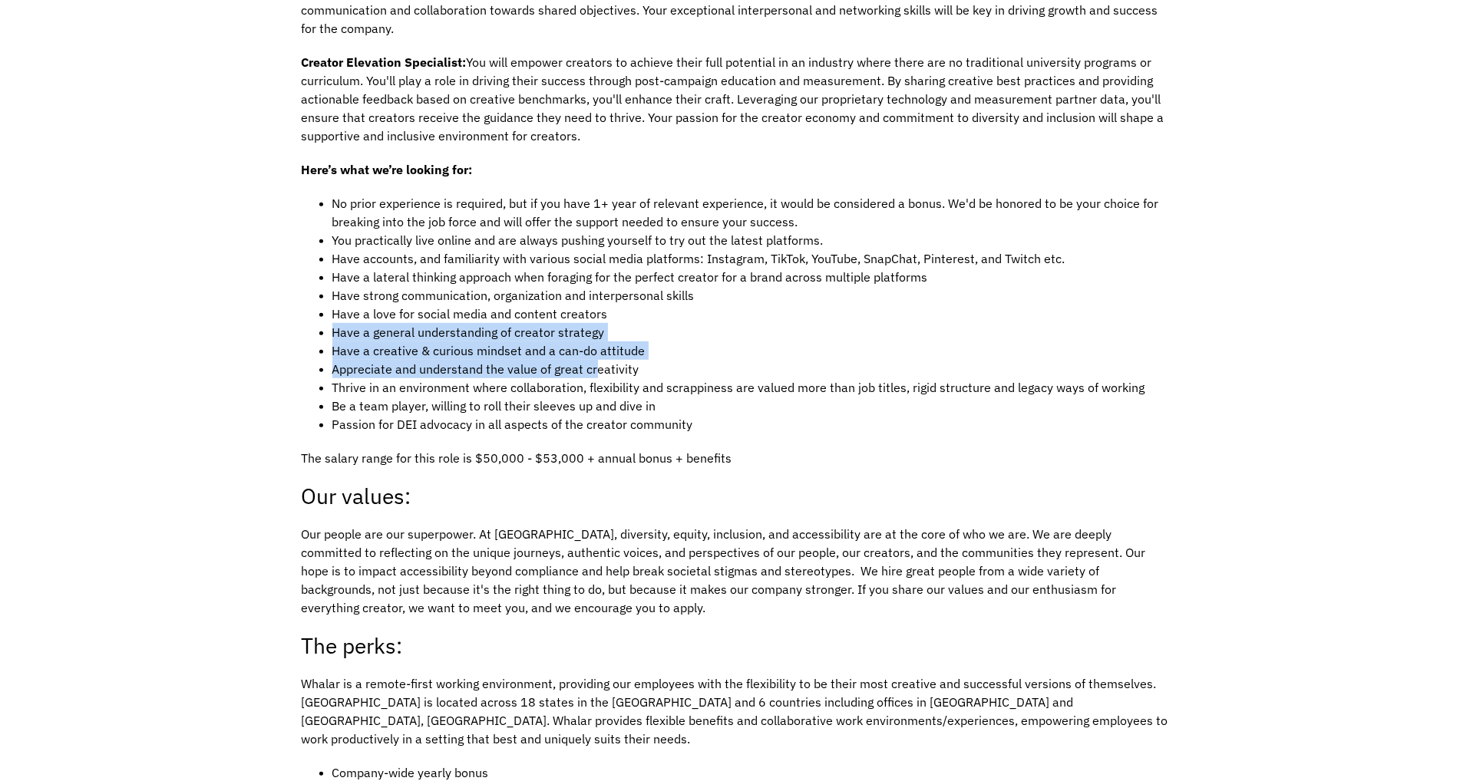
drag, startPoint x: 316, startPoint y: 312, endPoint x: 600, endPoint y: 352, distance: 286.7
click at [600, 352] on ul "No prior experience is required, but if you have 1+ year of relevant experience…" at bounding box center [735, 313] width 867 height 239
click at [603, 360] on li "Appreciate and understand the value of great creativity" at bounding box center [750, 369] width 837 height 18
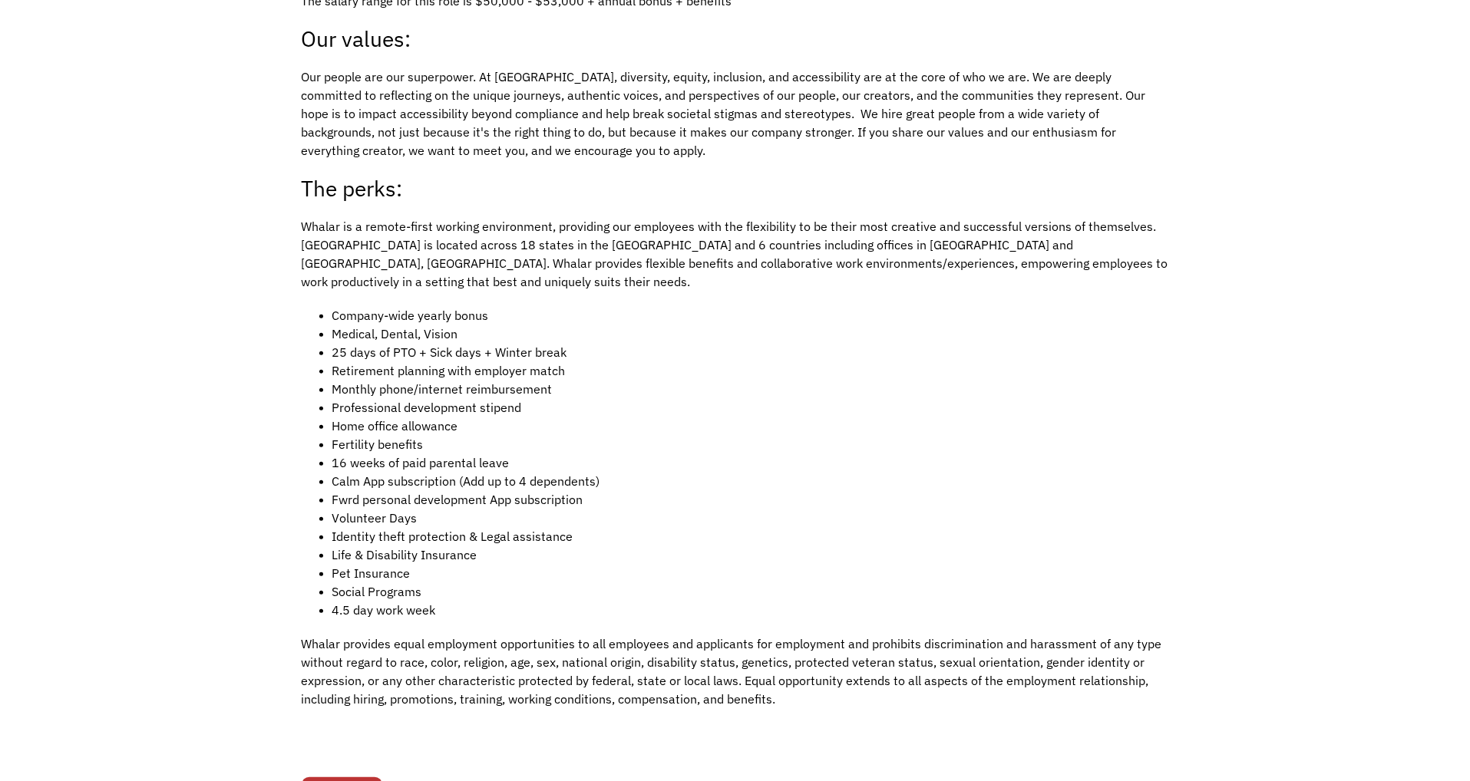
scroll to position [1996, 0]
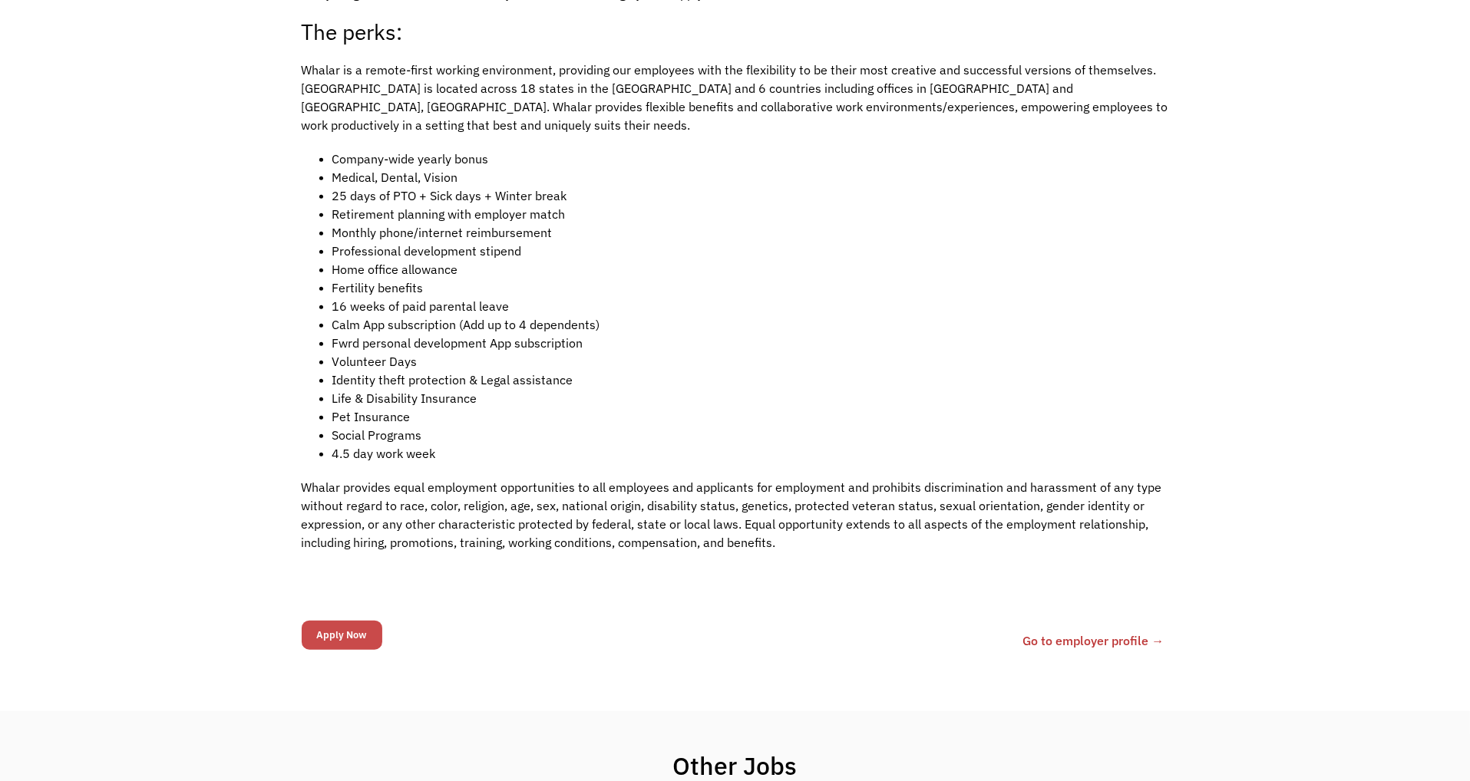
click at [352, 621] on input "Apply Now" at bounding box center [342, 635] width 81 height 29
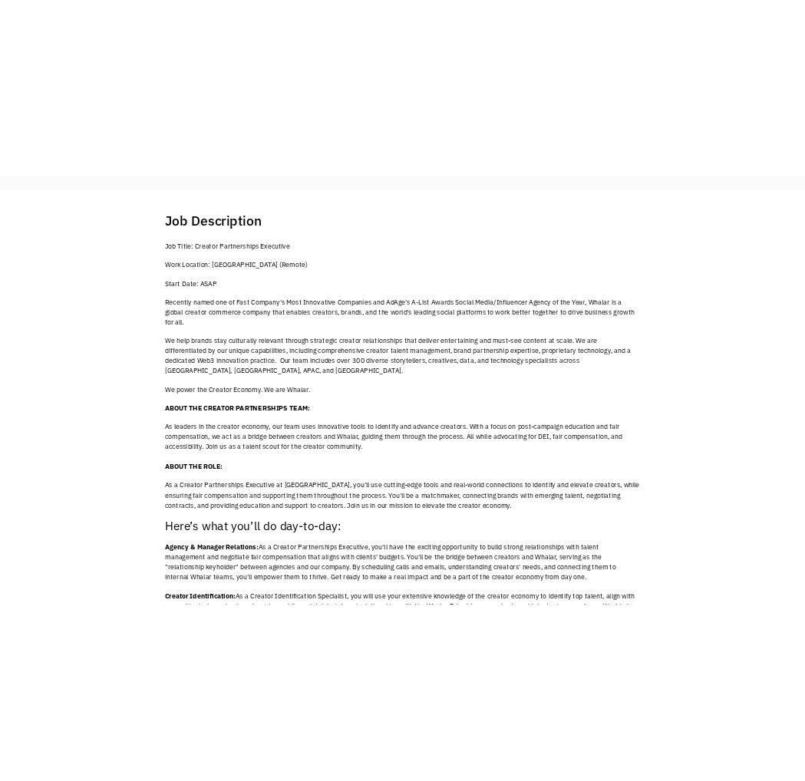
scroll to position [0, 0]
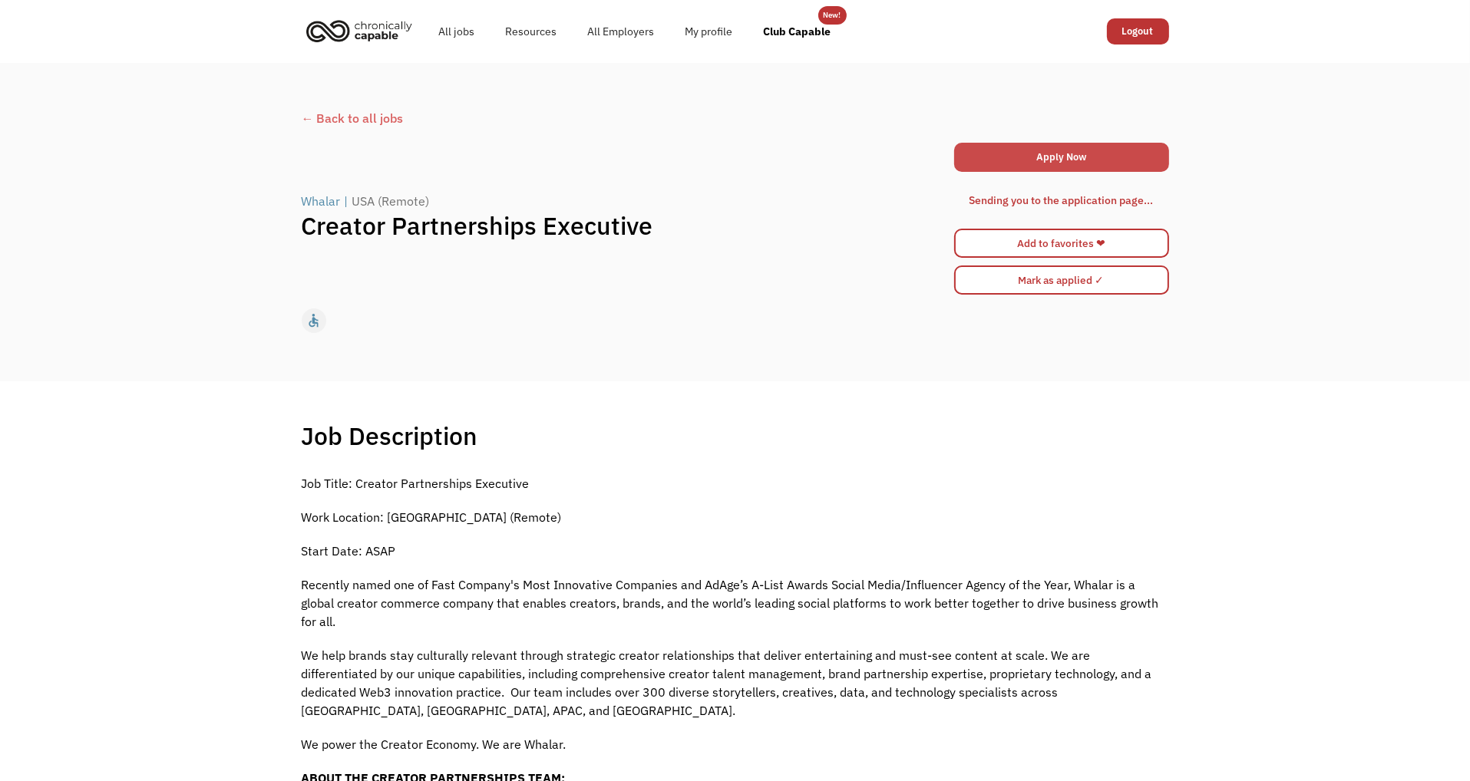
click at [1051, 163] on link "Apply Now" at bounding box center [1061, 157] width 215 height 29
click at [1032, 157] on link "Apply Now" at bounding box center [1061, 157] width 215 height 29
click at [322, 203] on div "Whalar" at bounding box center [321, 201] width 39 height 18
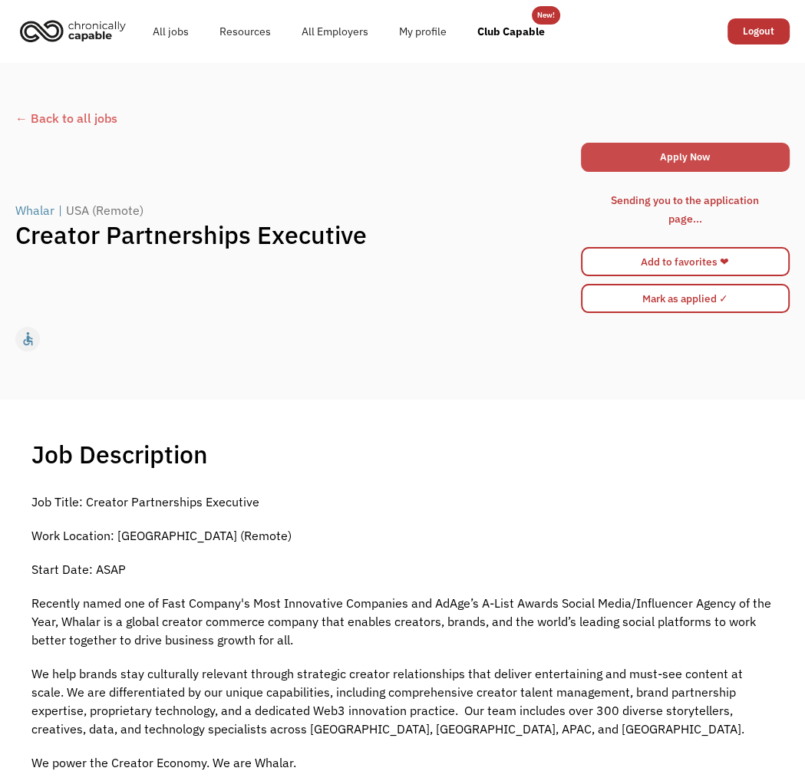
click at [672, 157] on link "Apply Now" at bounding box center [686, 157] width 210 height 29
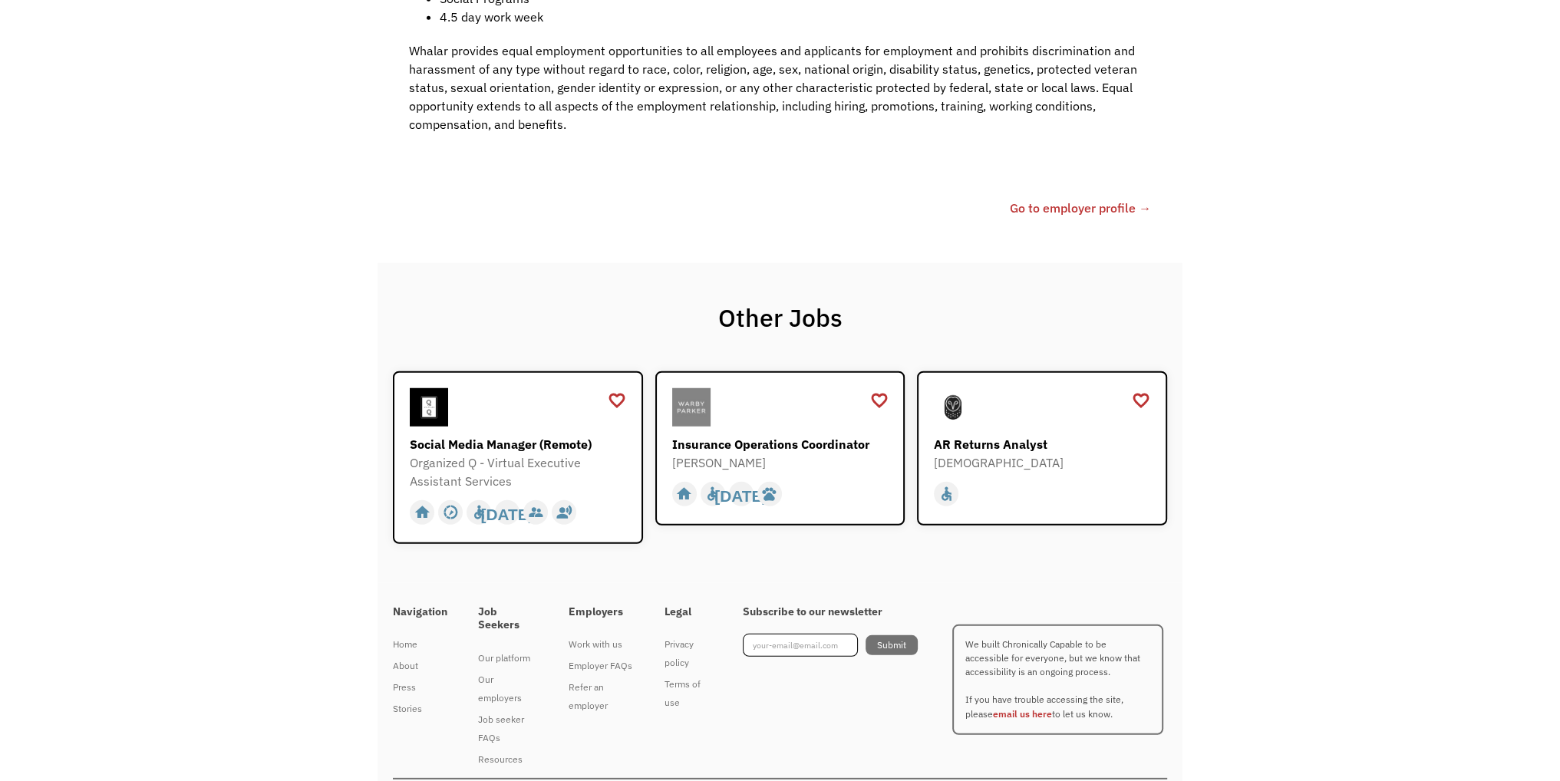
scroll to position [2413, 0]
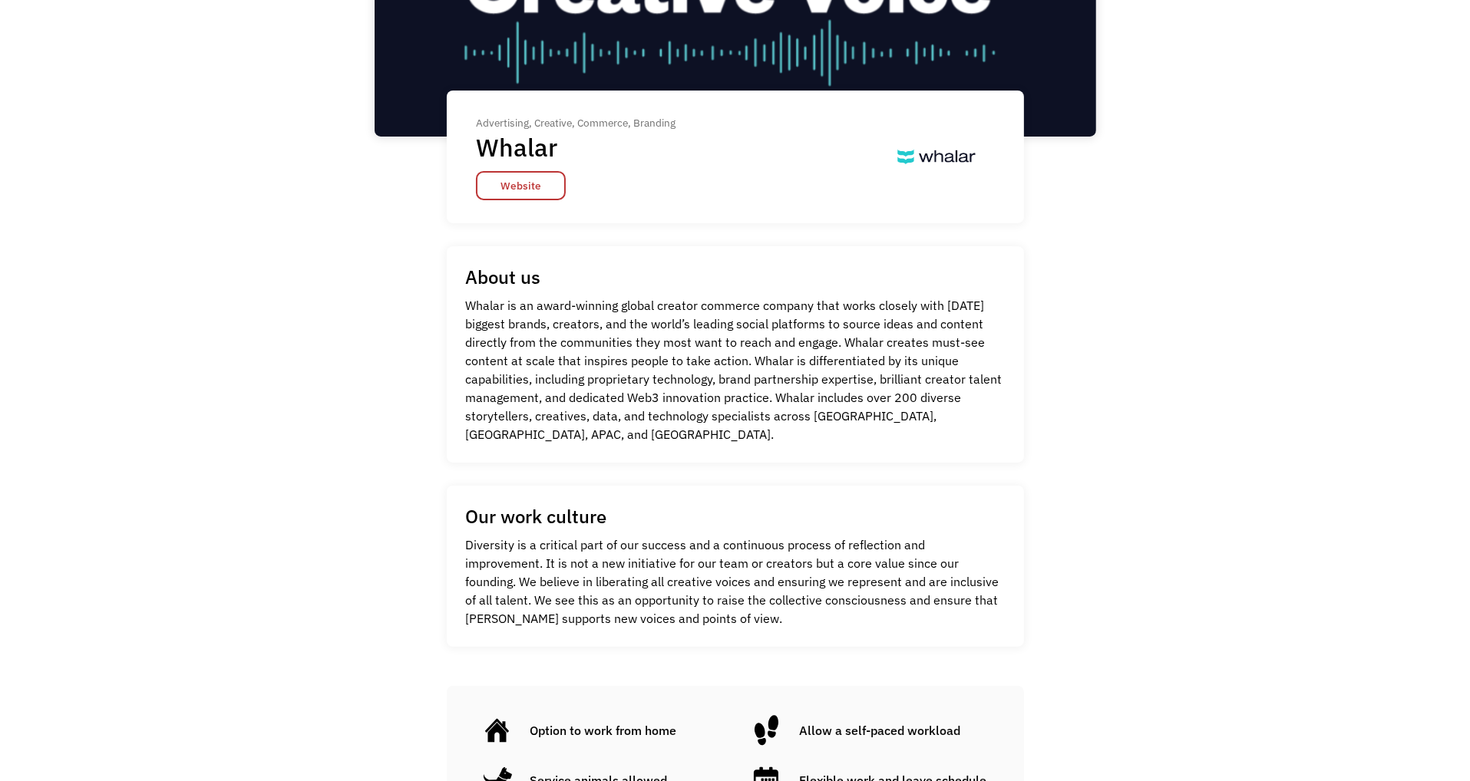
scroll to position [384, 0]
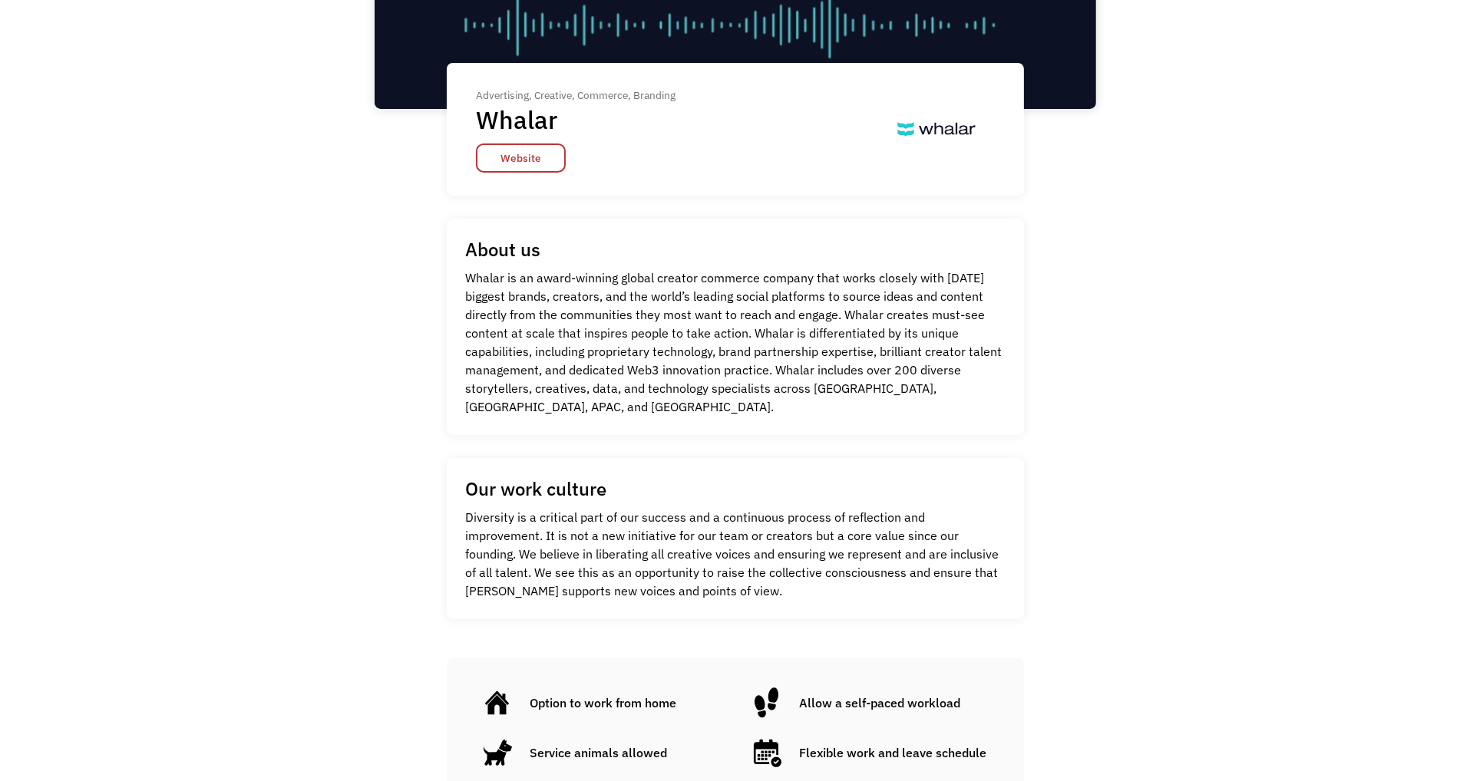
click at [528, 139] on div "Advertising, Creative, Commerce, Branding Whalar Website" at bounding box center [576, 129] width 200 height 86
click at [536, 150] on link "Website" at bounding box center [521, 158] width 90 height 29
